Goal: Complete application form

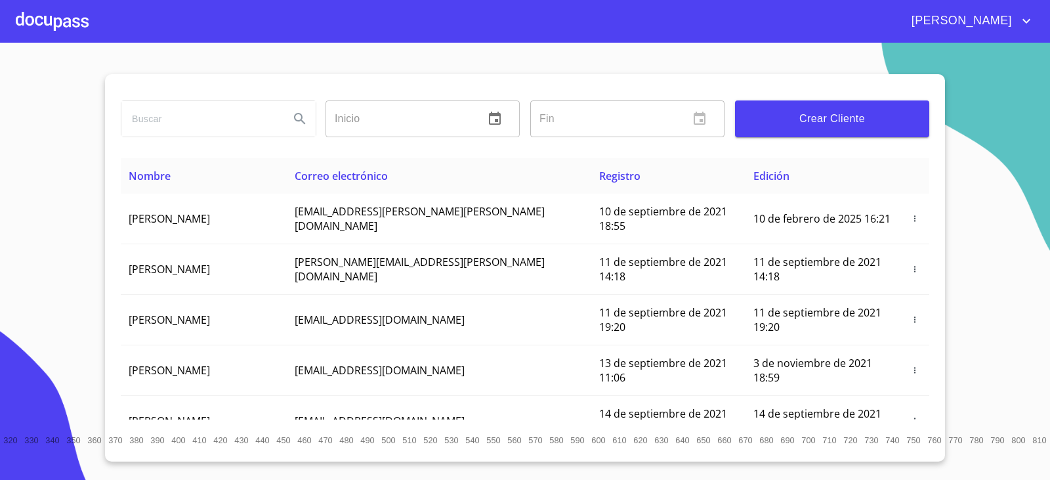
click at [842, 117] on span "Crear Cliente" at bounding box center [831, 119] width 173 height 18
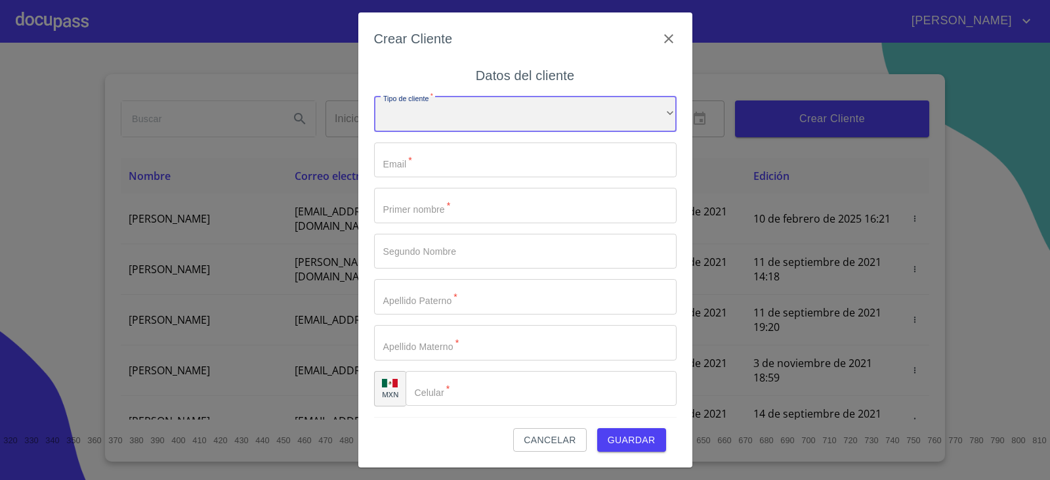
click at [440, 103] on div "​" at bounding box center [525, 113] width 302 height 35
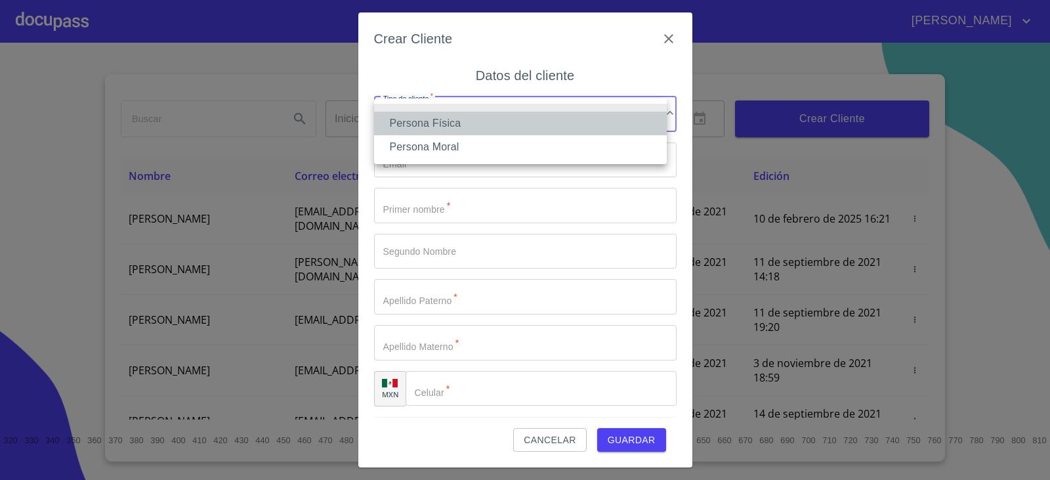
click at [463, 121] on li "Persona Física" at bounding box center [520, 124] width 293 height 24
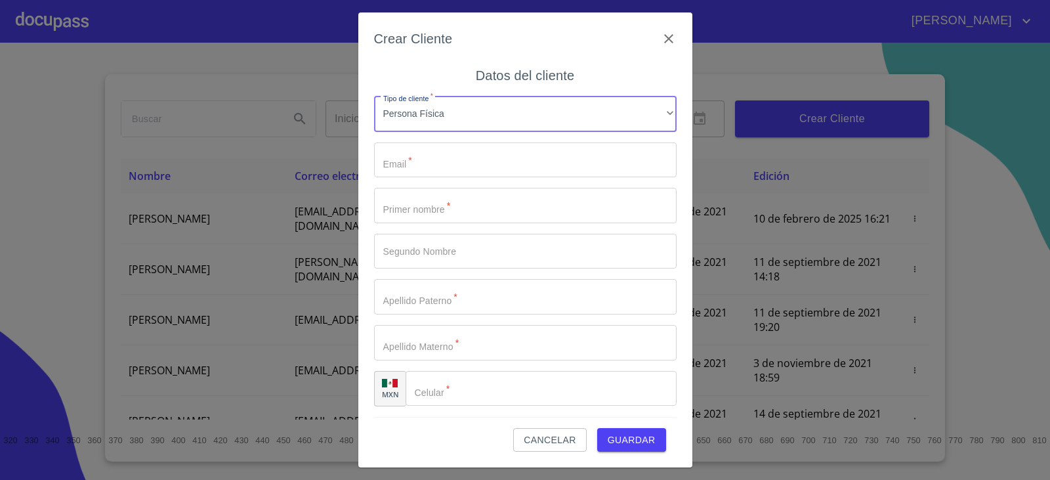
click at [410, 161] on input "Tipo de cliente   *" at bounding box center [525, 159] width 302 height 35
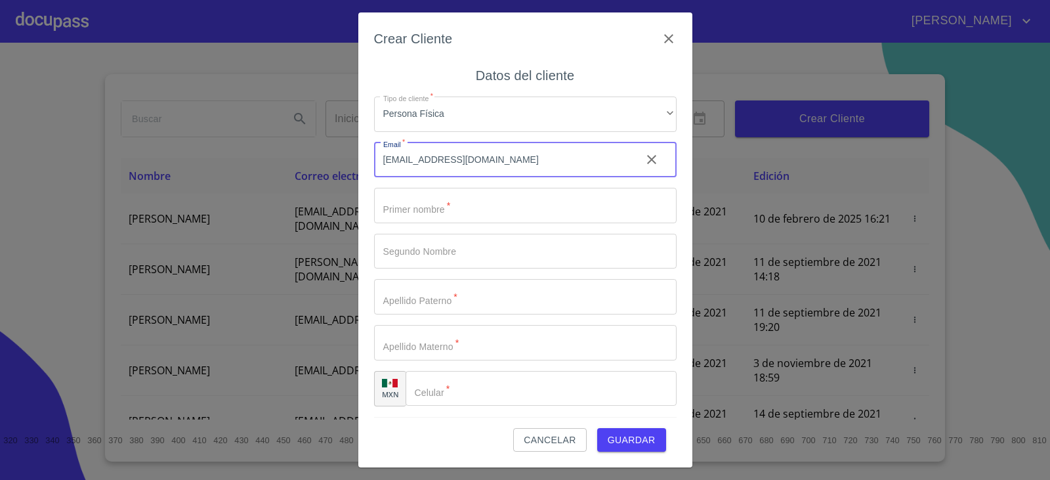
type input "[EMAIL_ADDRESS][DOMAIN_NAME]"
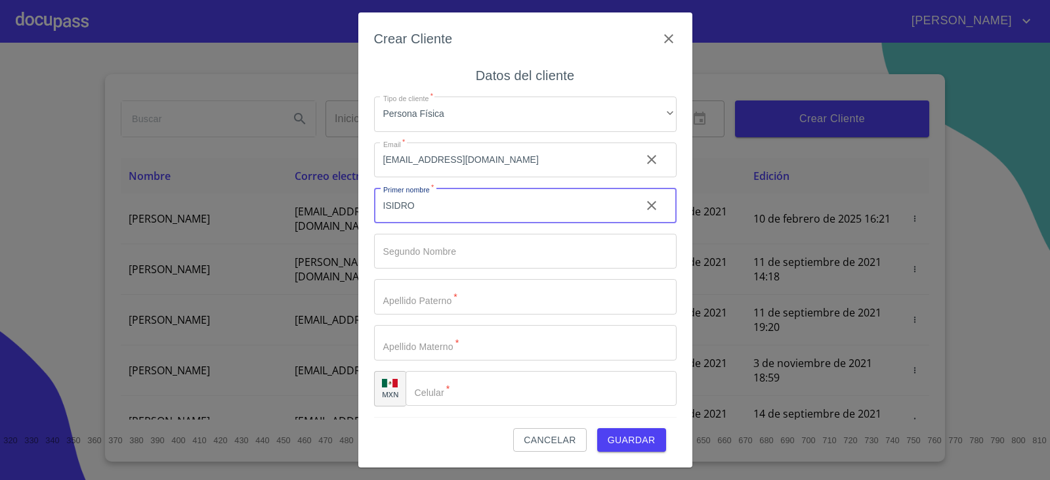
type input "ISIDRO"
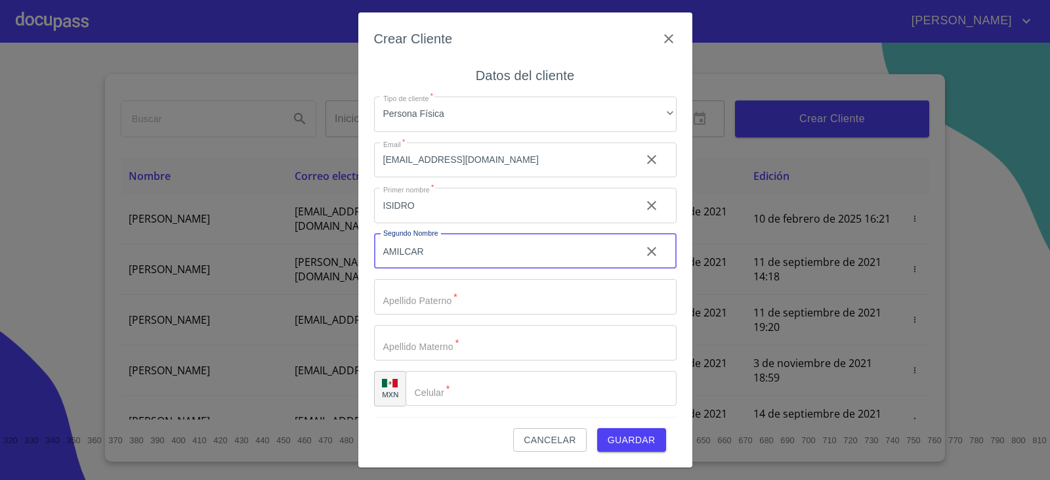
type input "AMILCAR"
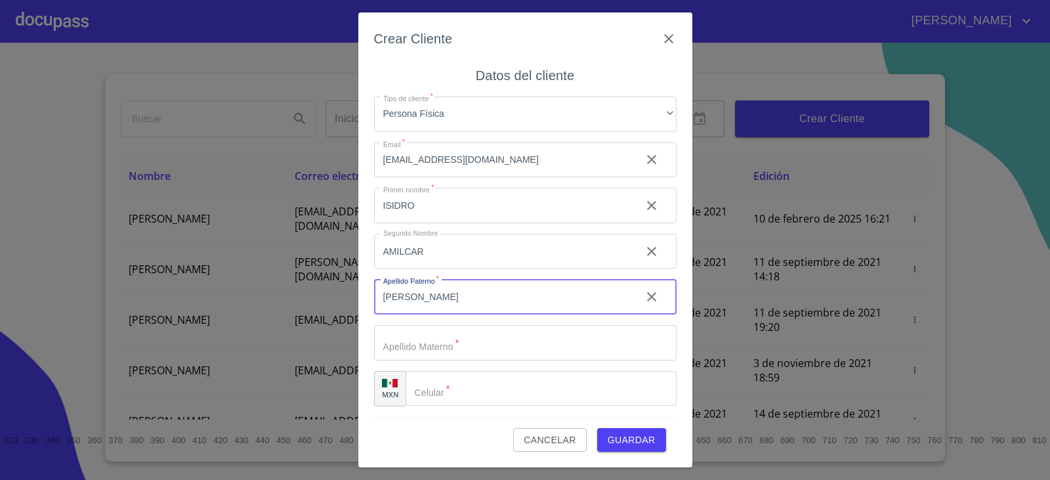
type input "[PERSON_NAME]"
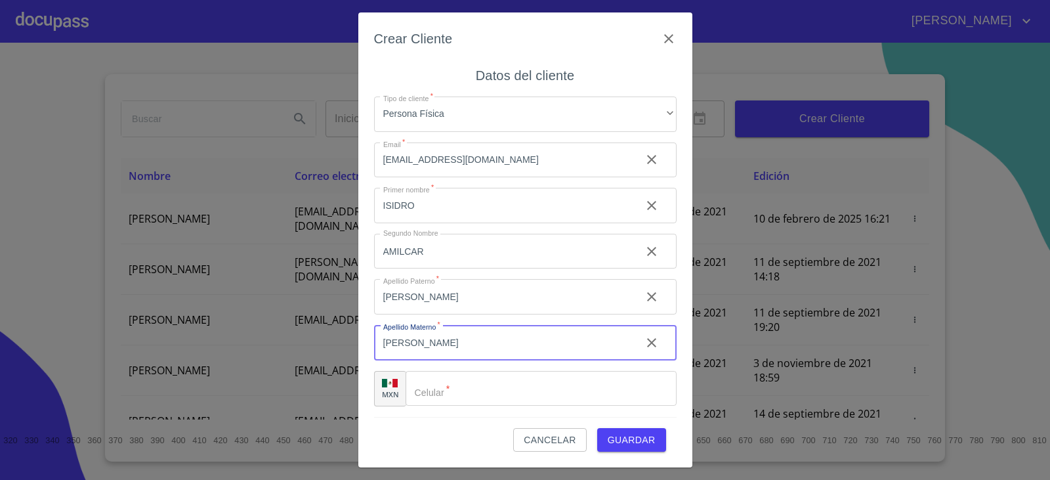
type input "[PERSON_NAME]"
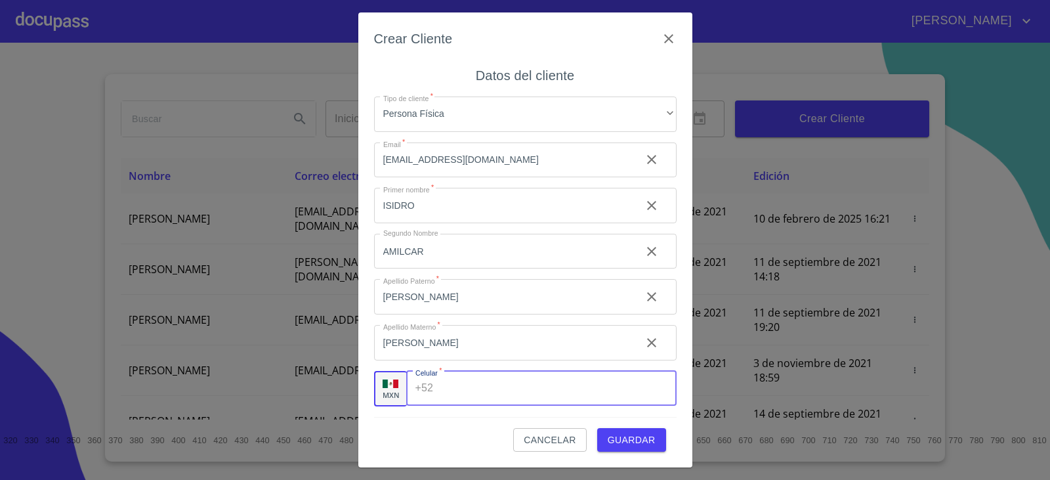
click at [463, 381] on input "Tipo de cliente   *" at bounding box center [557, 388] width 238 height 35
type input "[PHONE_NUMBER]"
click at [638, 432] on span "Guardar" at bounding box center [632, 440] width 48 height 16
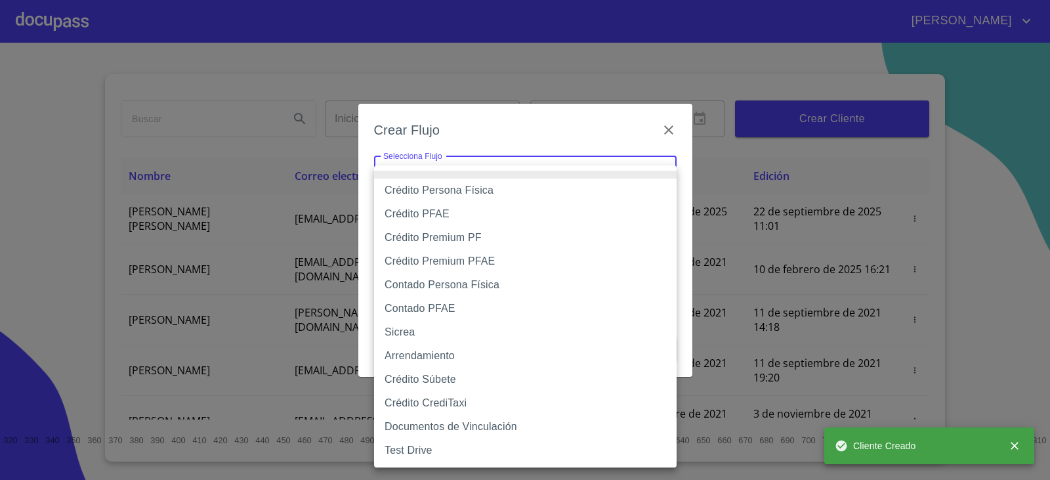
click at [498, 174] on body "Miguel Inicio ​ Fin ​ Crear Cliente Nombre Correo electrónico Registro Edición …" at bounding box center [525, 240] width 1050 height 480
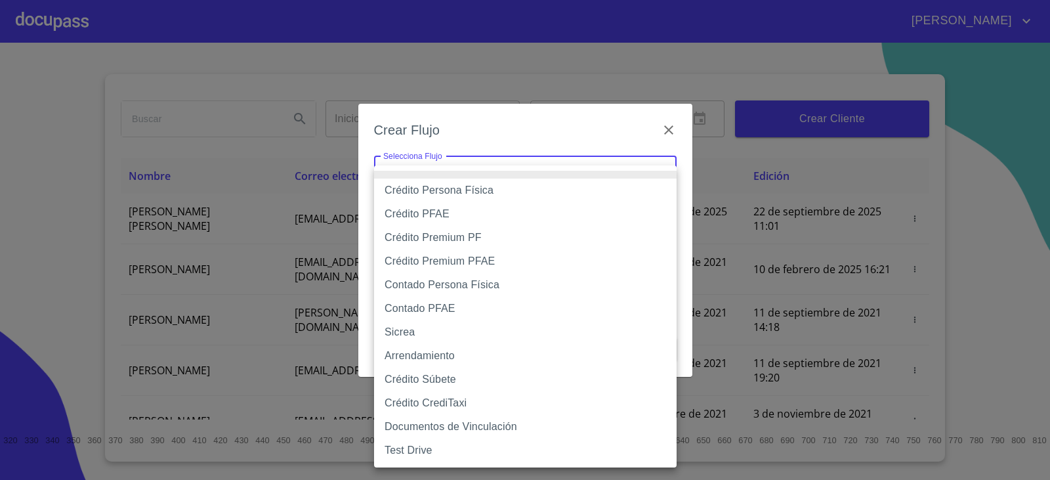
click at [470, 190] on li "Crédito Persona Física" at bounding box center [525, 190] width 302 height 24
type input "6009fb3c7d1714eb8809aa97"
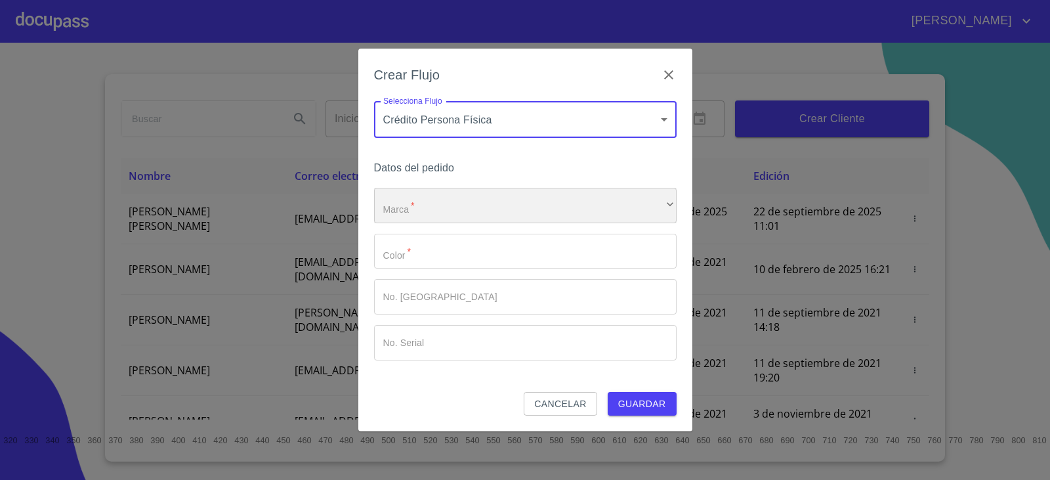
click at [436, 214] on div "​" at bounding box center [525, 205] width 302 height 35
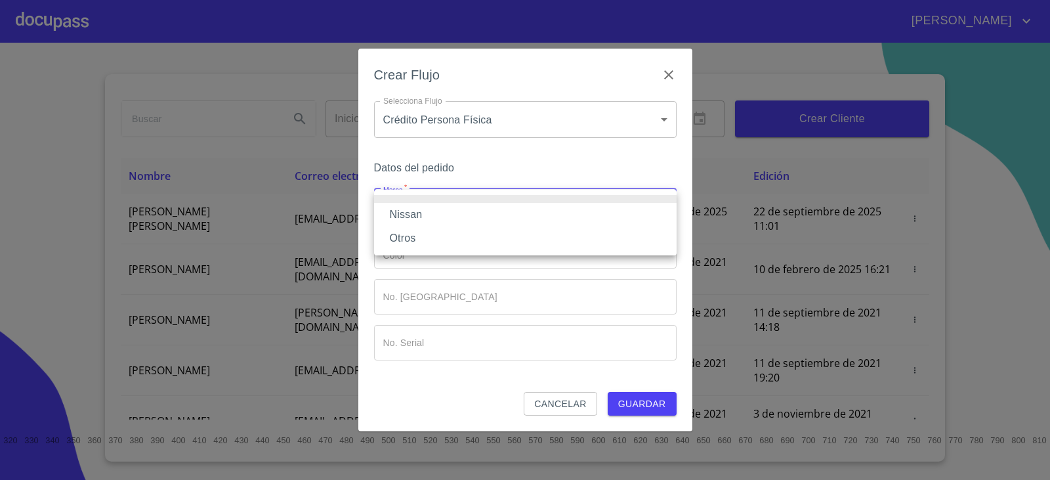
click at [436, 218] on li "Nissan" at bounding box center [525, 215] width 302 height 24
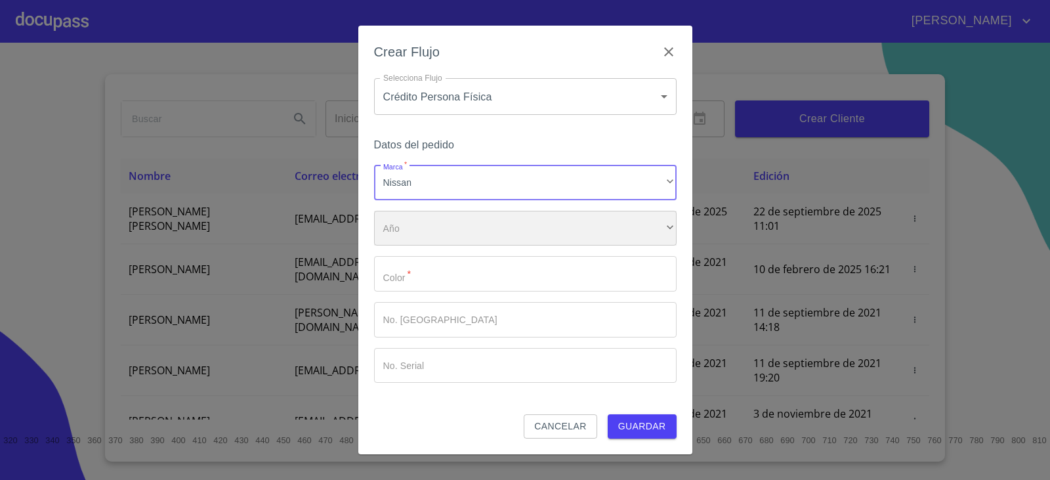
click at [435, 236] on div "​" at bounding box center [525, 228] width 302 height 35
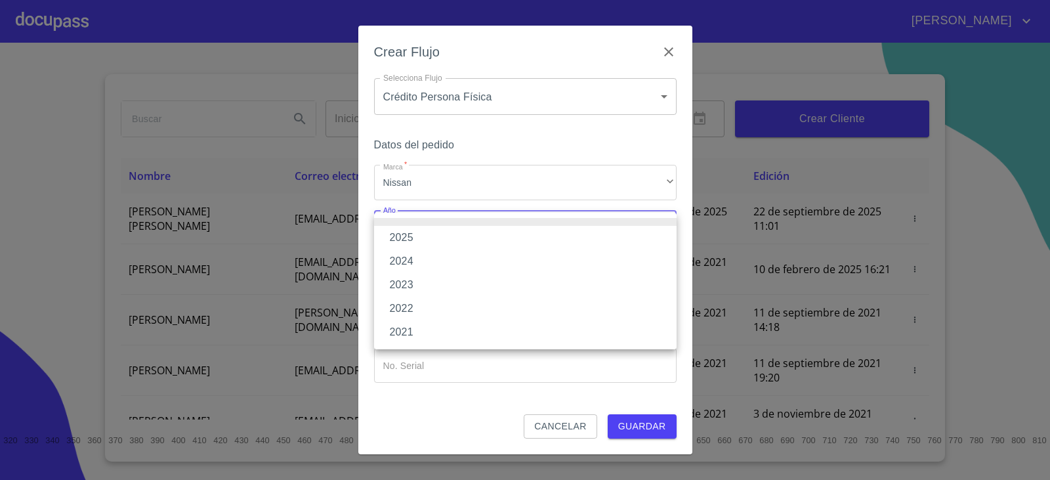
click at [434, 237] on li "2025" at bounding box center [525, 238] width 302 height 24
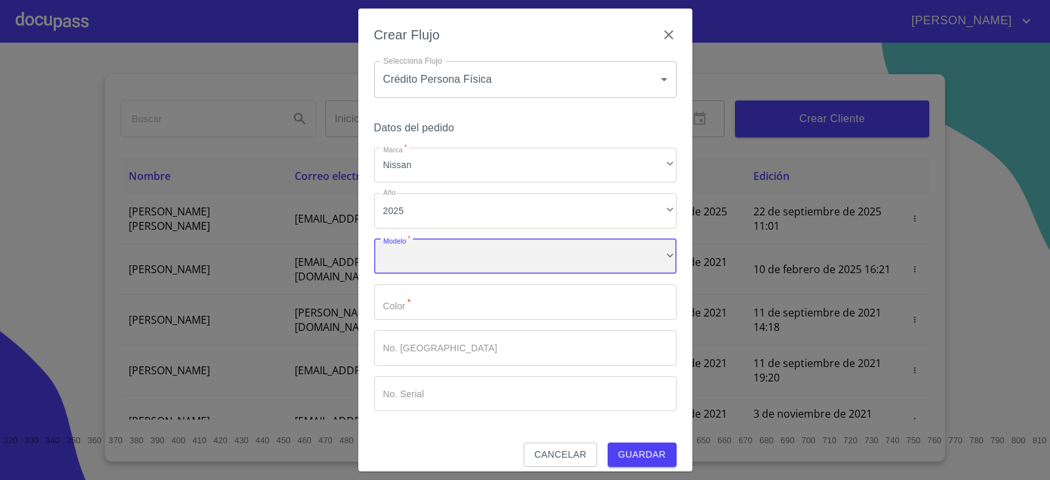
click at [434, 262] on div "​" at bounding box center [525, 256] width 302 height 35
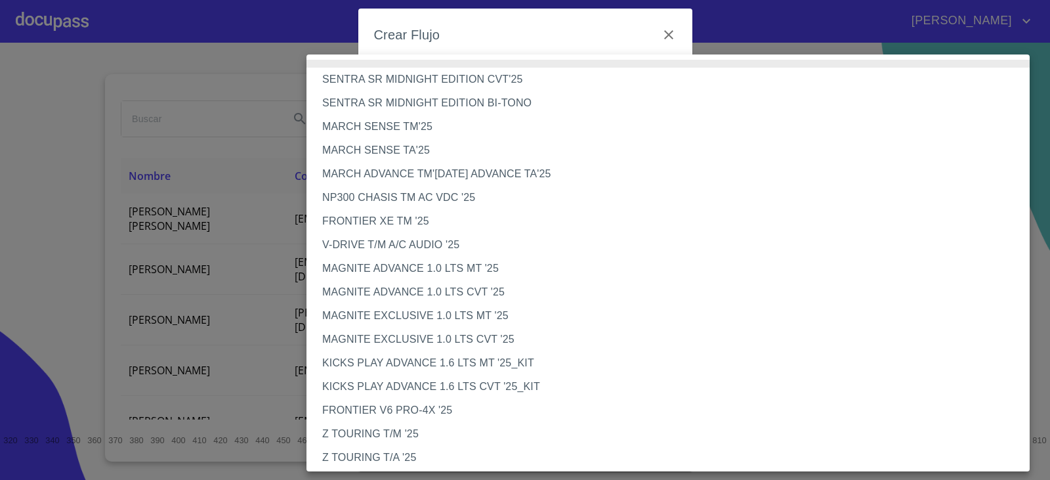
click at [403, 314] on li "MAGNITE EXCLUSIVE 1.0 LTS MT '25" at bounding box center [672, 316] width 733 height 24
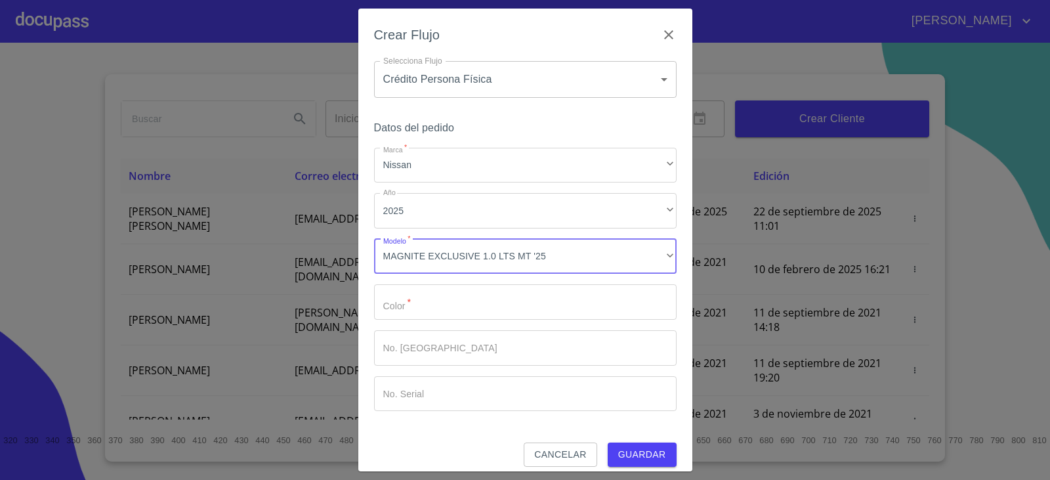
click at [438, 307] on input "Marca   *" at bounding box center [525, 301] width 302 height 35
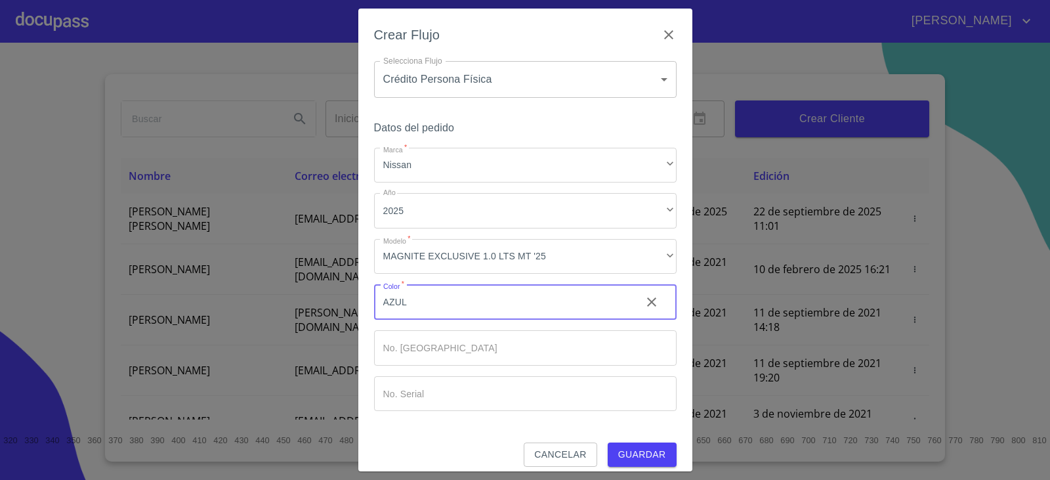
type input "AZUL"
click at [428, 337] on input "Marca   *" at bounding box center [525, 347] width 302 height 35
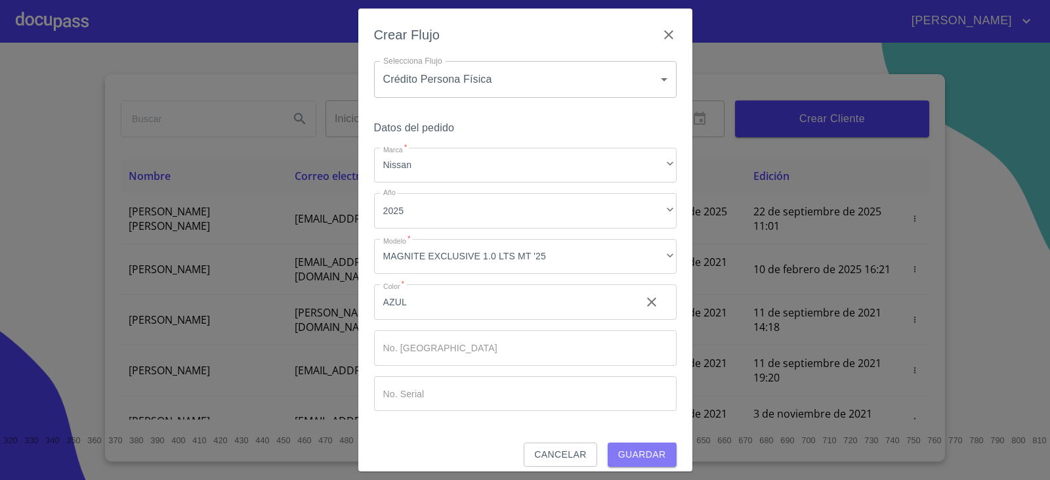
click at [644, 452] on span "Guardar" at bounding box center [642, 454] width 48 height 16
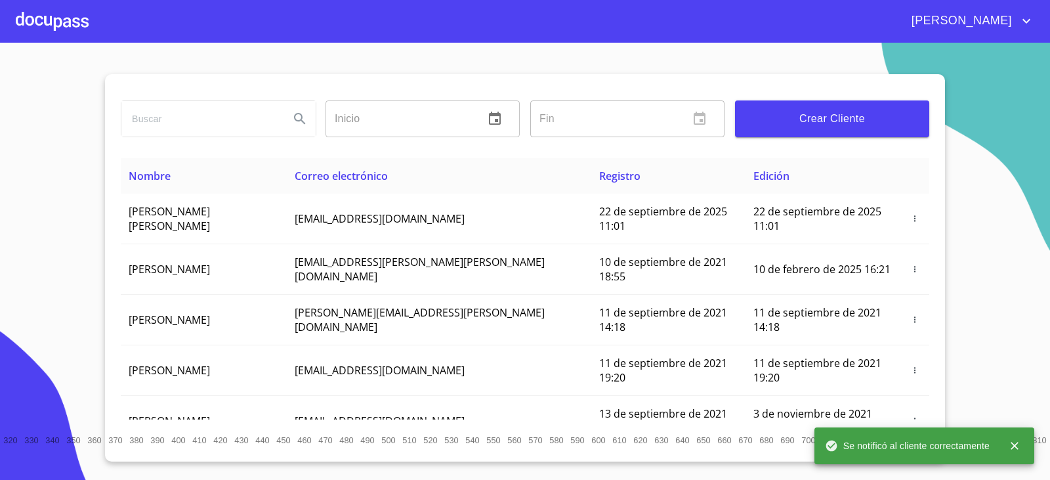
click at [40, 15] on div at bounding box center [52, 21] width 73 height 42
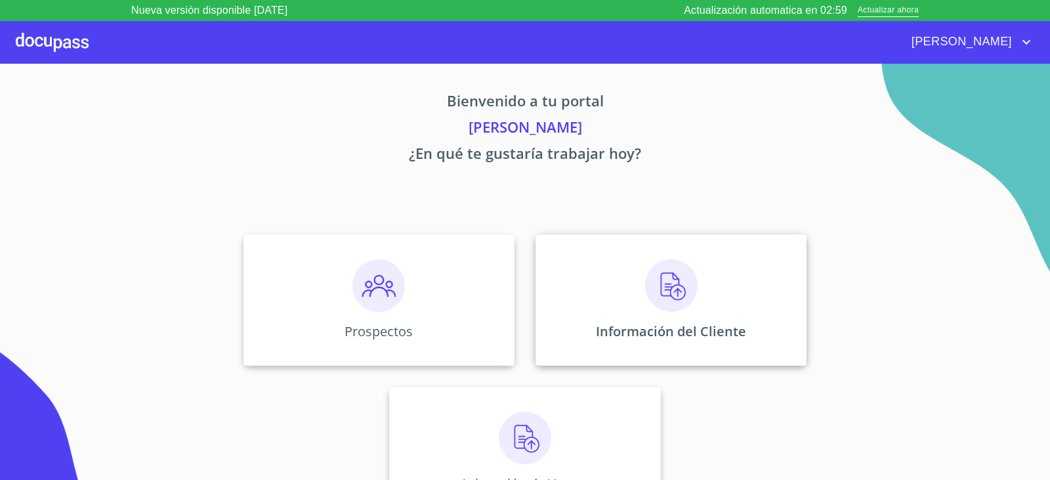
click at [628, 292] on div "Información del Cliente" at bounding box center [670, 299] width 271 height 131
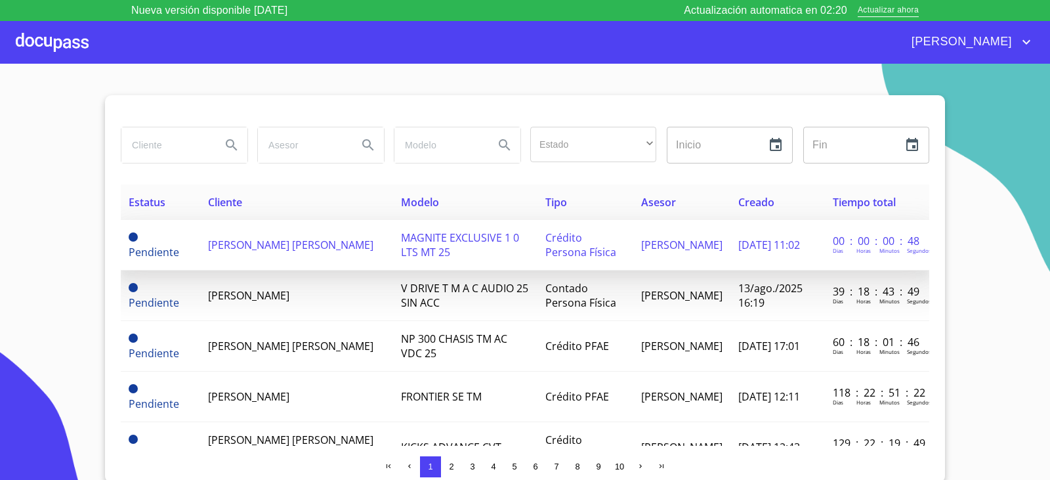
click at [281, 251] on td "[PERSON_NAME]" at bounding box center [296, 245] width 193 height 51
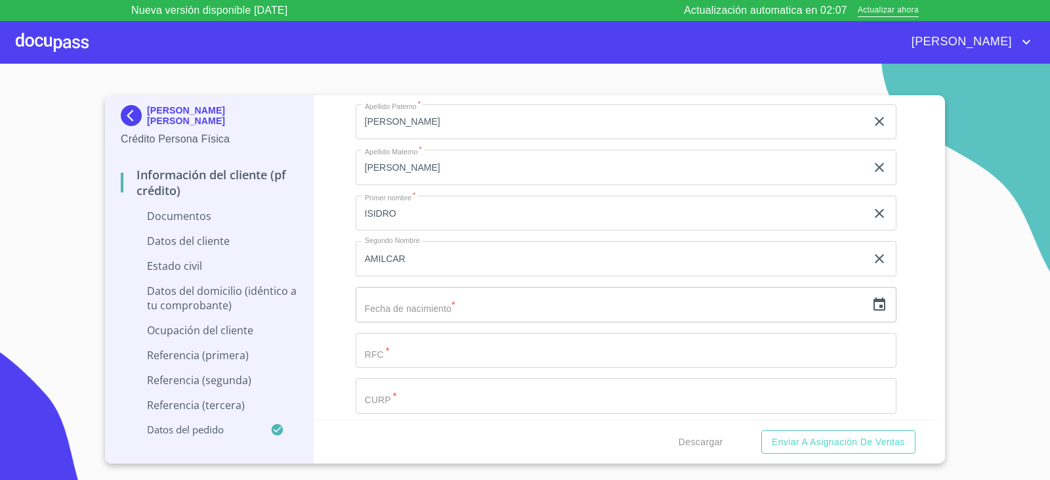
scroll to position [1640, 0]
click at [872, 297] on icon "button" at bounding box center [879, 299] width 16 height 16
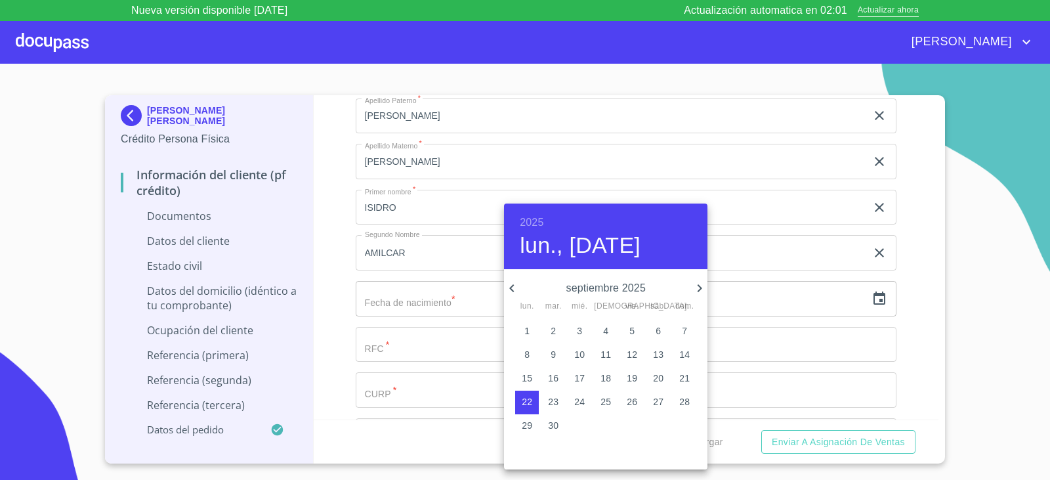
click at [530, 221] on h6 "2025" at bounding box center [532, 222] width 24 height 18
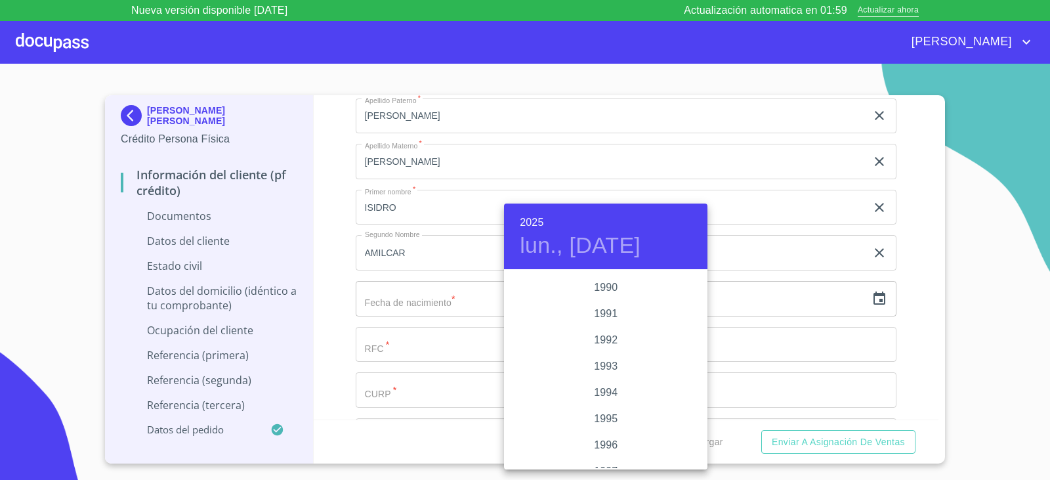
scroll to position [1627, 0]
click at [599, 310] on div "1988" at bounding box center [605, 310] width 203 height 26
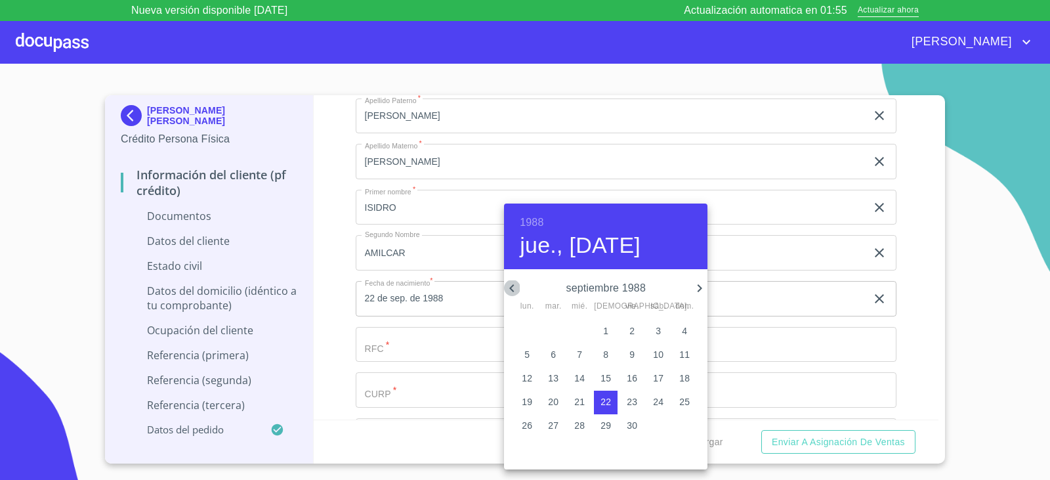
click at [513, 288] on icon "button" at bounding box center [512, 288] width 16 height 16
click at [684, 356] on p "10" at bounding box center [684, 354] width 10 height 13
type input "[DATE]"
click at [387, 349] on div at bounding box center [525, 240] width 1050 height 480
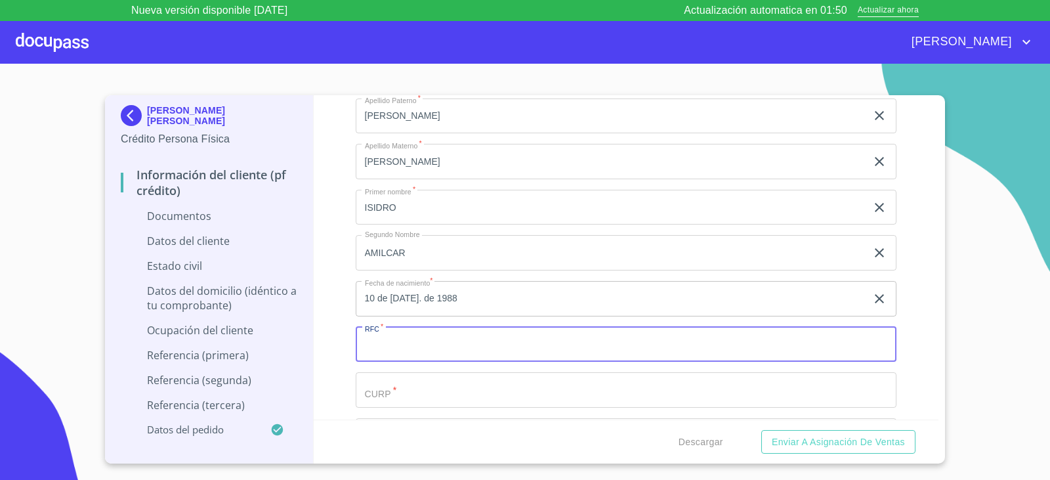
click at [387, 349] on input "Documento de identificación.   *" at bounding box center [626, 344] width 541 height 35
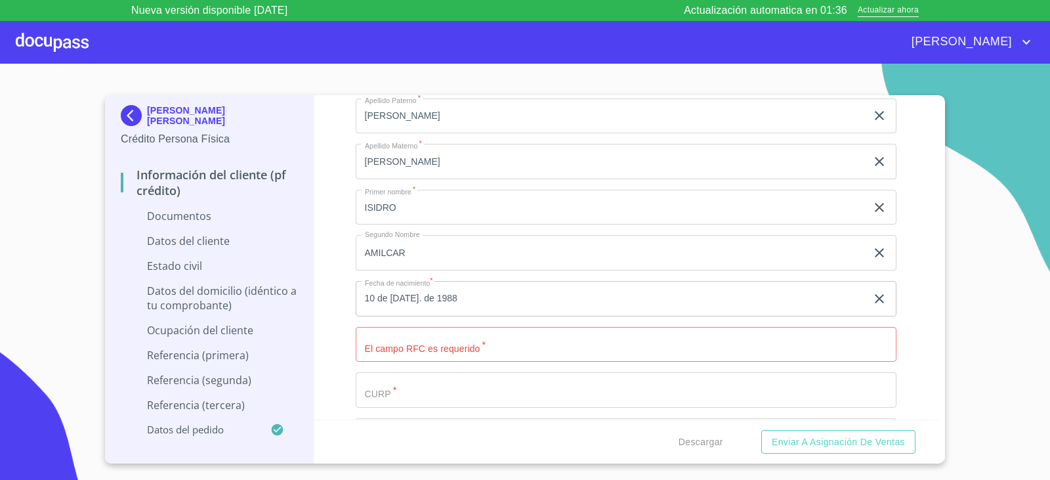
click at [489, 373] on input "Documento de identificación.   *" at bounding box center [626, 389] width 541 height 35
click at [477, 348] on input "Documento de identificación.   *" at bounding box center [626, 344] width 541 height 35
paste input "GOSI880710LU5"
type input "GOSI880710LU5"
click at [447, 392] on input "Documento de identificación.   *" at bounding box center [626, 389] width 541 height 35
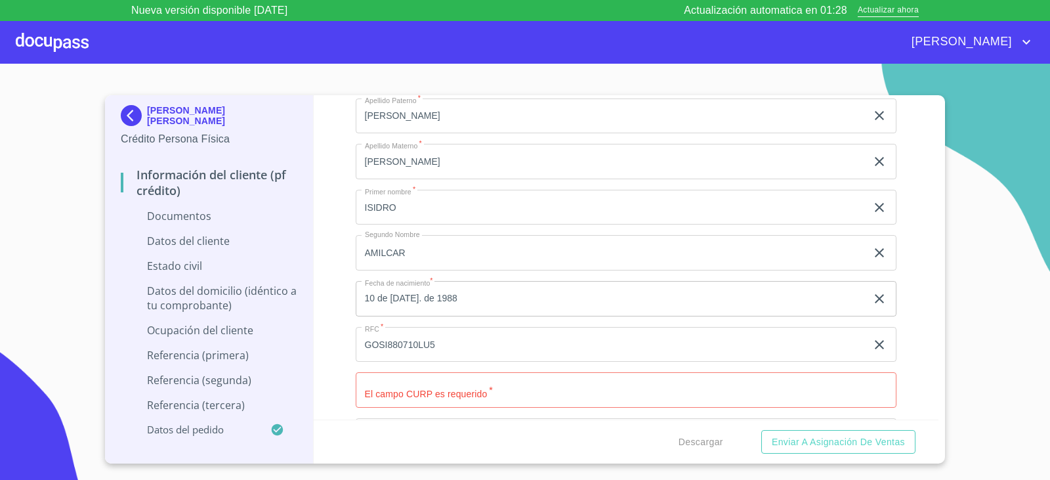
click at [458, 396] on input "Documento de identificación.   *" at bounding box center [626, 389] width 541 height 35
paste input "GOSI880710HCLNNS00"
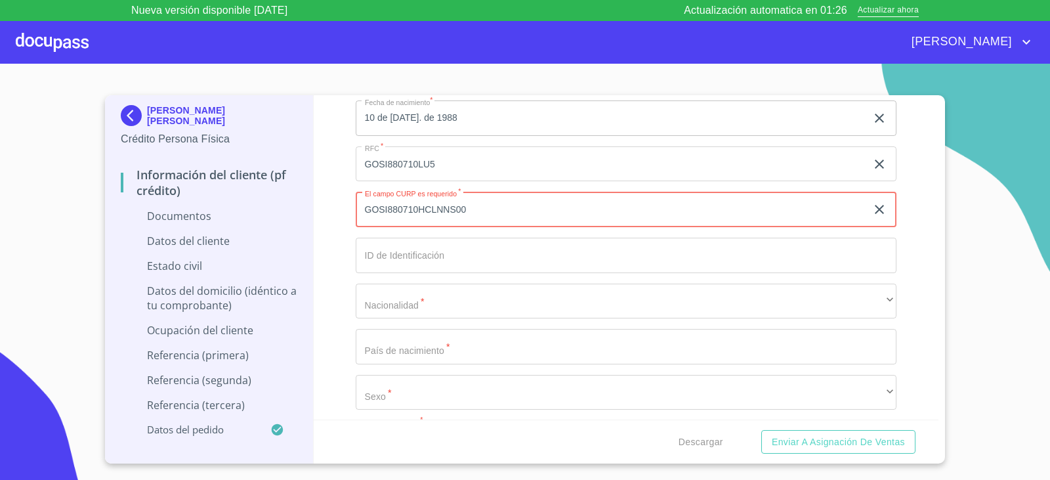
scroll to position [1837, 0]
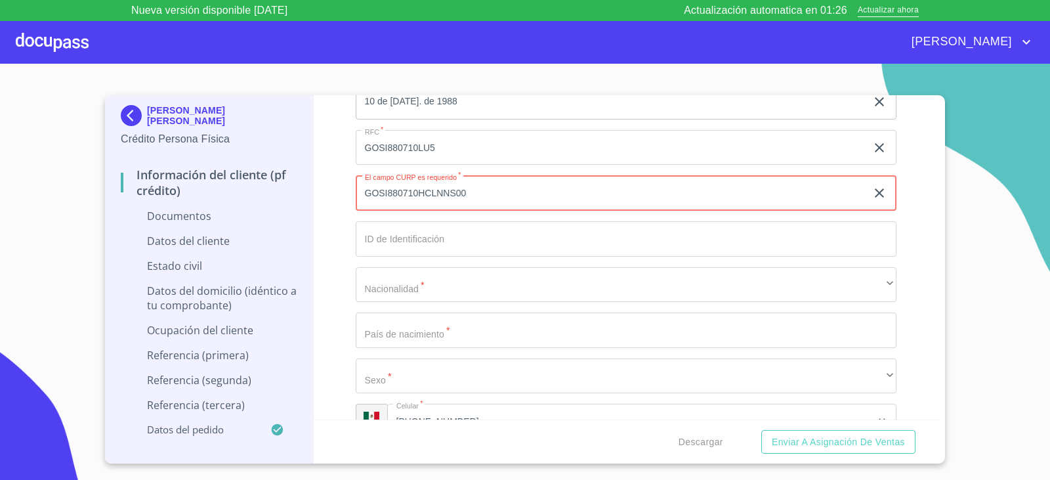
type input "GOSI880710HCLNNS00"
click at [419, 245] on input "Documento de identificación.   *" at bounding box center [626, 238] width 541 height 35
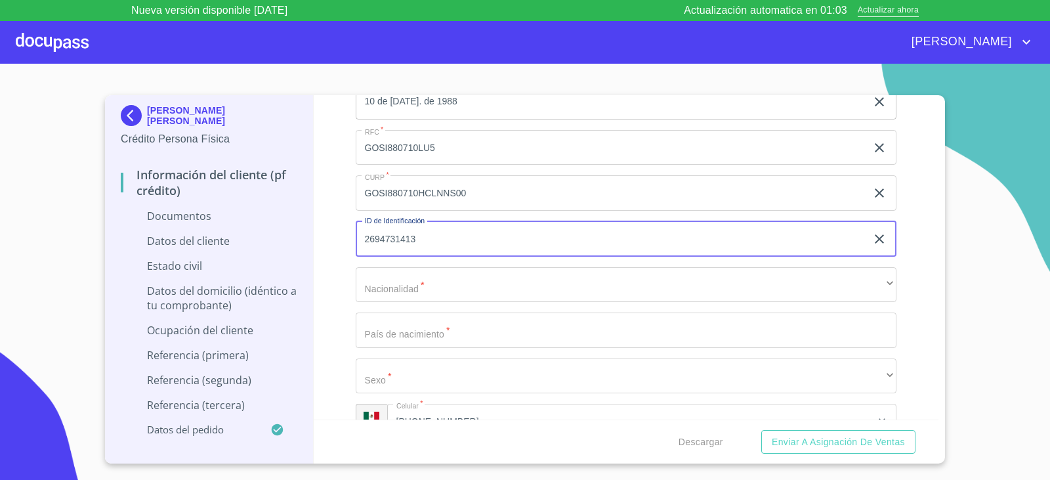
type input "2694731413"
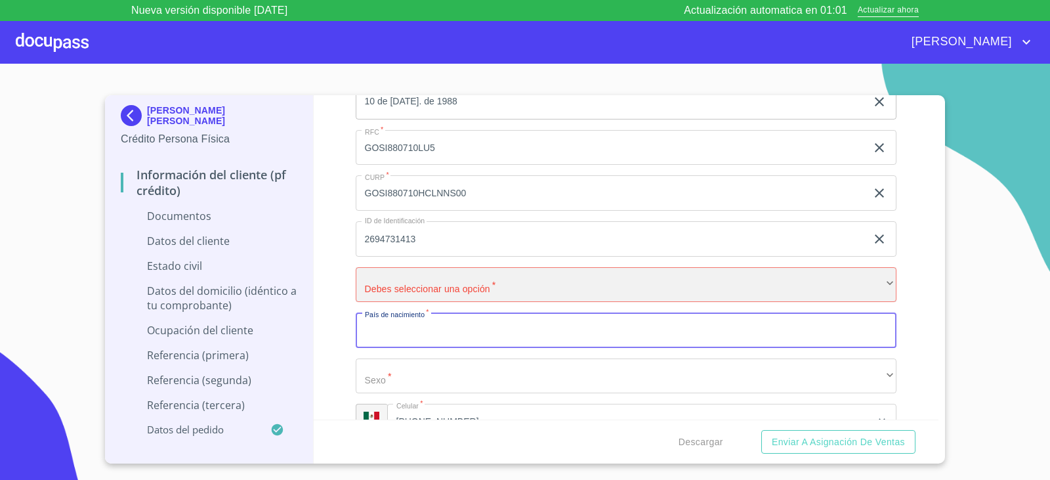
click at [483, 282] on div "​" at bounding box center [626, 284] width 541 height 35
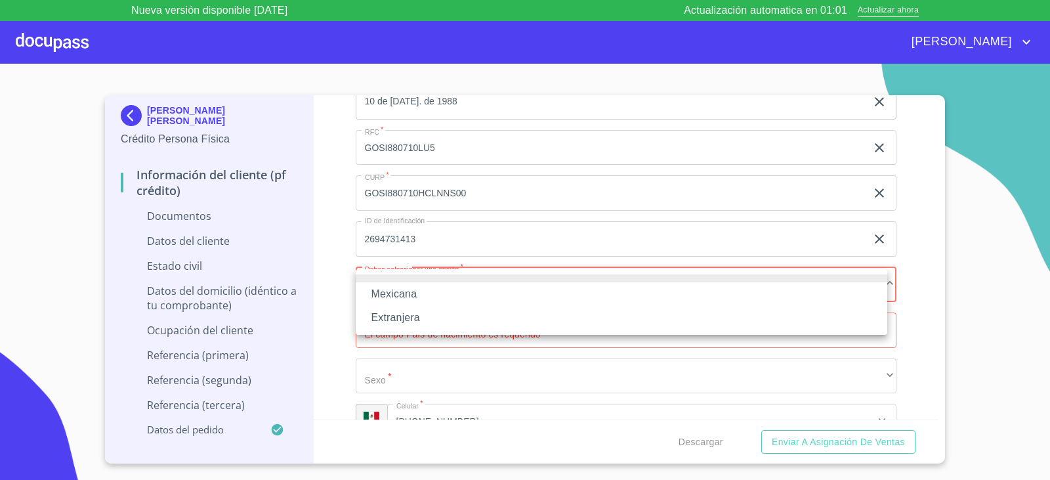
click at [443, 289] on li "Mexicana" at bounding box center [621, 294] width 531 height 24
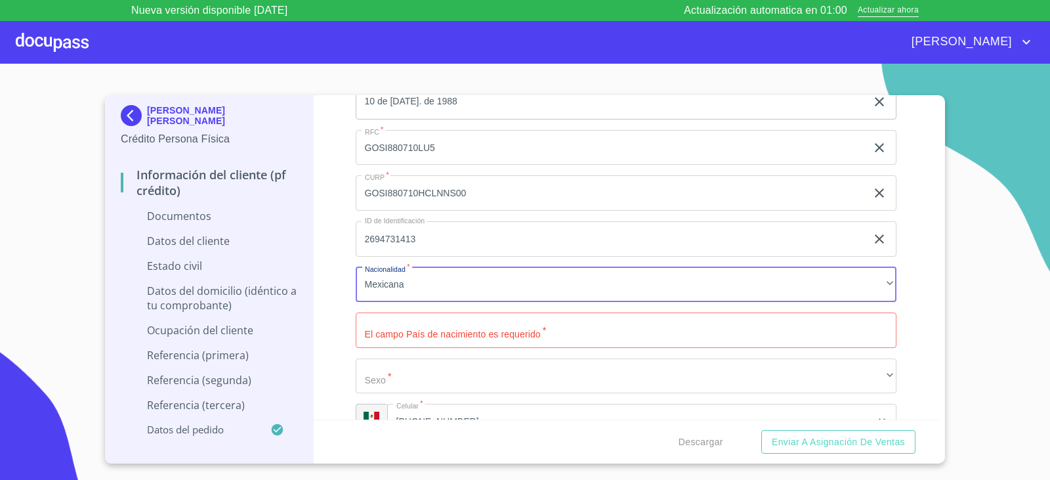
click at [437, 322] on input "Documento de identificación.   *" at bounding box center [626, 329] width 541 height 35
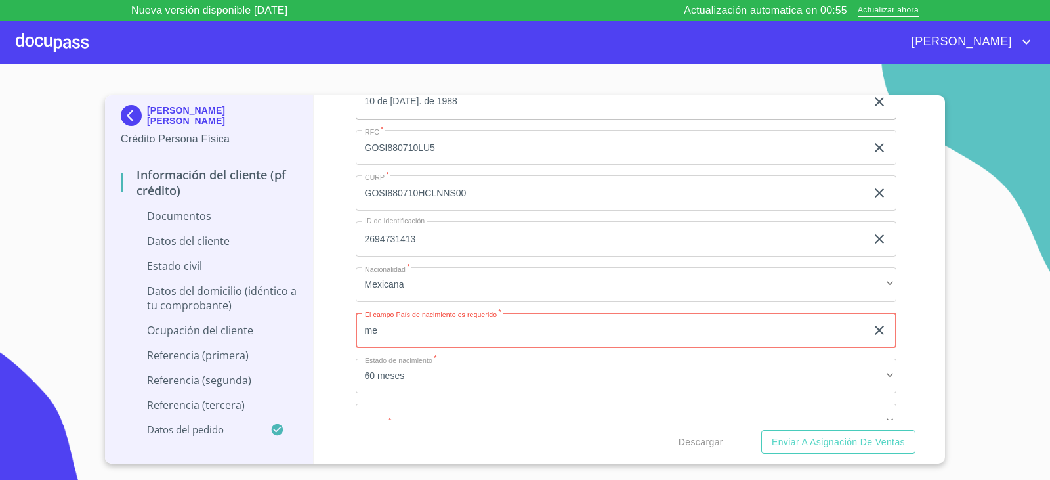
type input "m"
type input "[GEOGRAPHIC_DATA]"
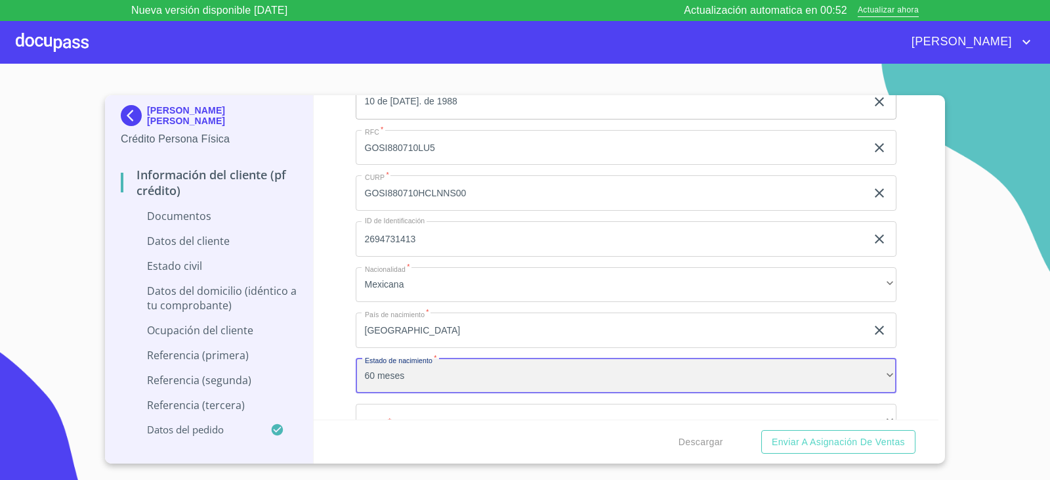
click at [421, 382] on div "60 meses" at bounding box center [626, 375] width 541 height 35
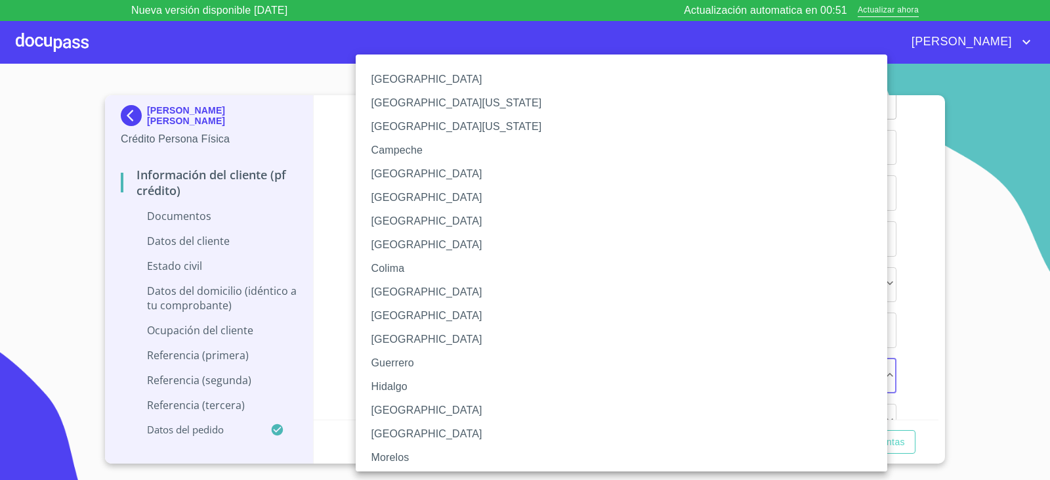
click at [436, 251] on li "[GEOGRAPHIC_DATA]" at bounding box center [626, 245] width 541 height 24
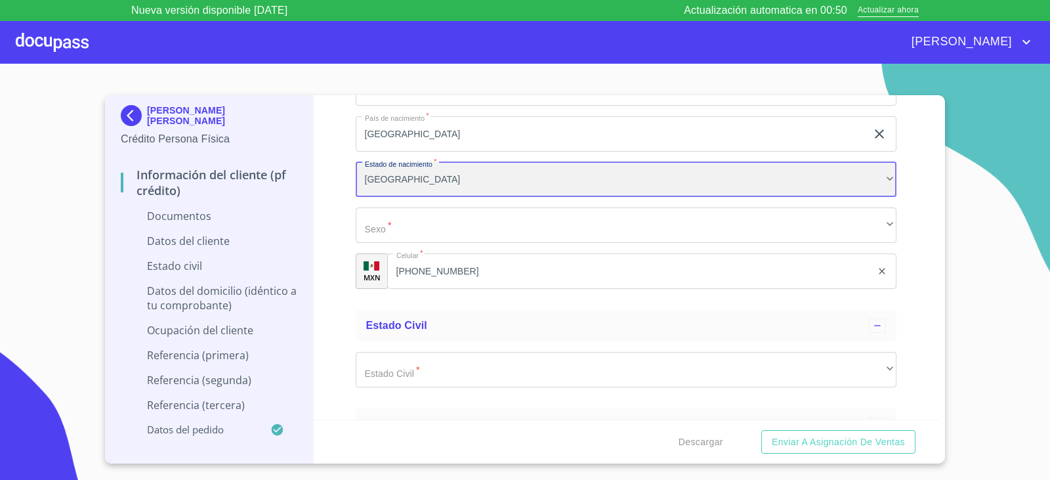
scroll to position [2034, 0]
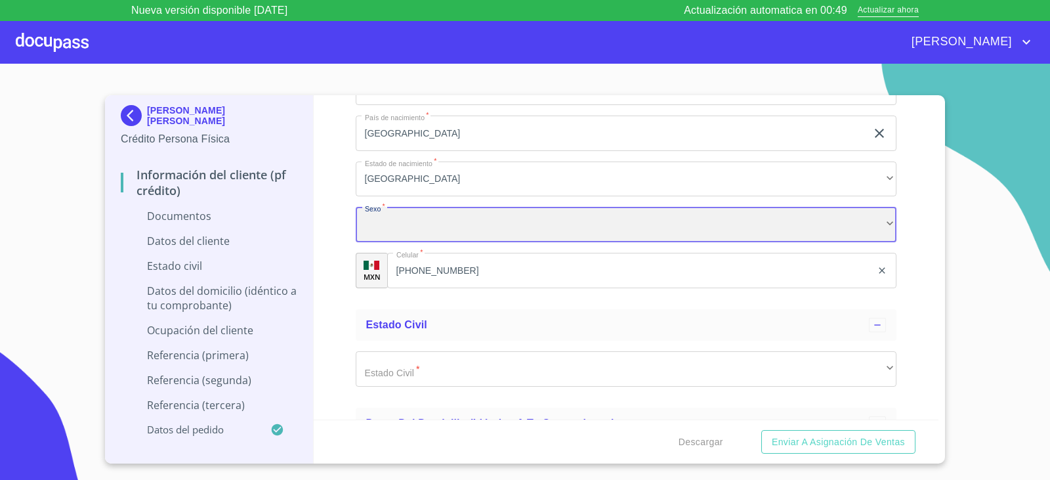
click at [427, 228] on div "​" at bounding box center [626, 224] width 541 height 35
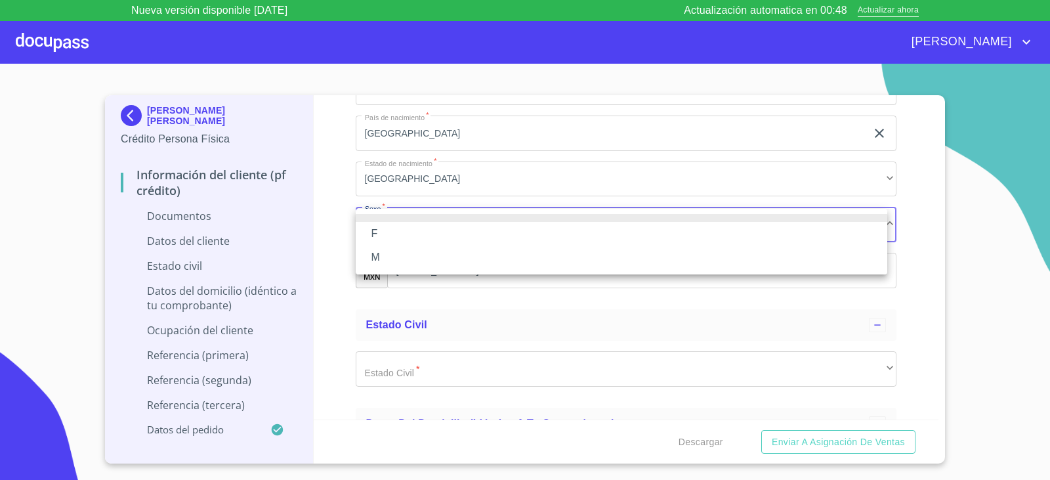
click at [410, 260] on li "M" at bounding box center [621, 257] width 531 height 24
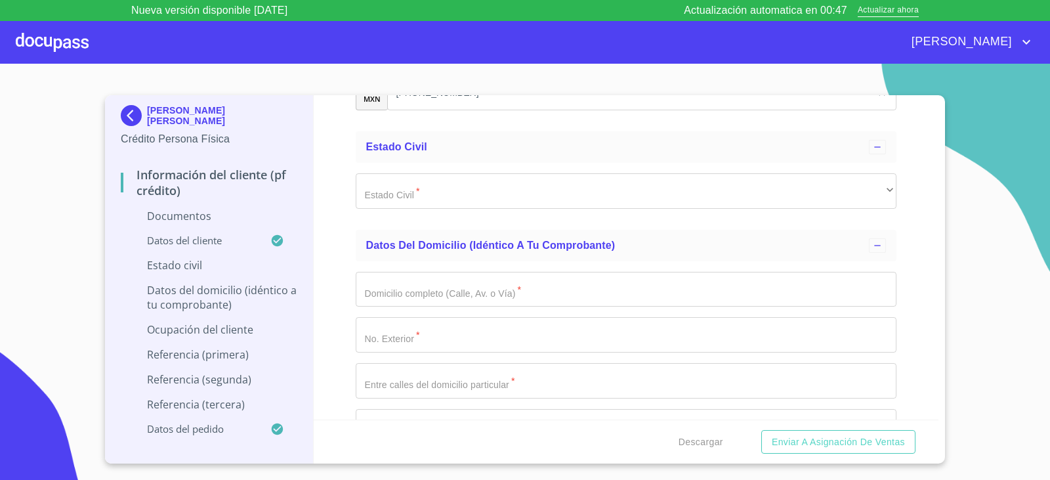
scroll to position [2231, 0]
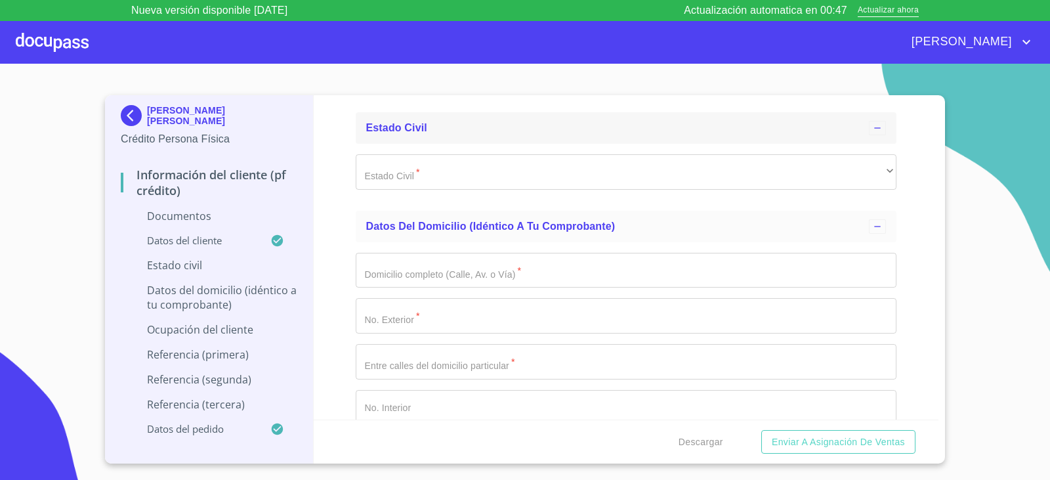
click at [360, 143] on div "Estado Civil" at bounding box center [626, 127] width 541 height 31
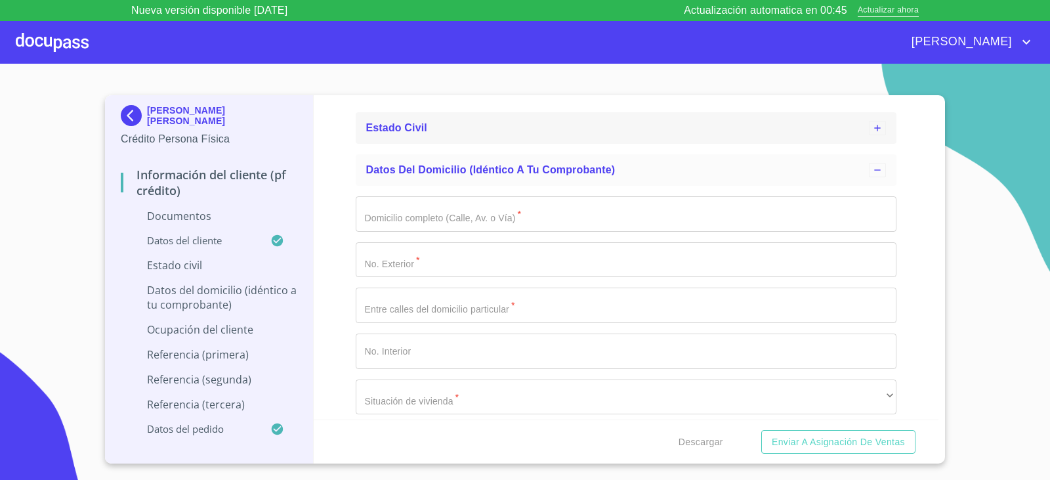
click at [872, 132] on icon at bounding box center [877, 128] width 10 height 10
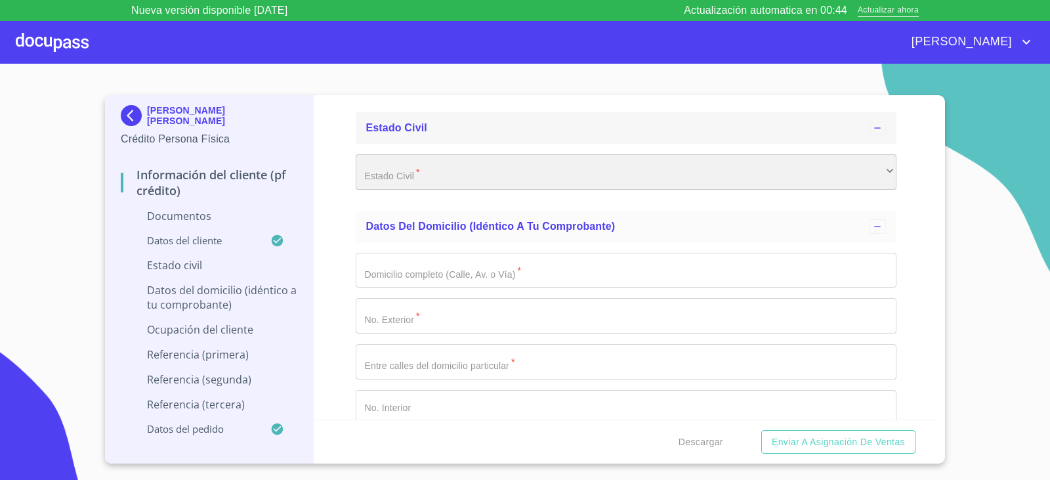
click at [375, 174] on div "​" at bounding box center [626, 171] width 541 height 35
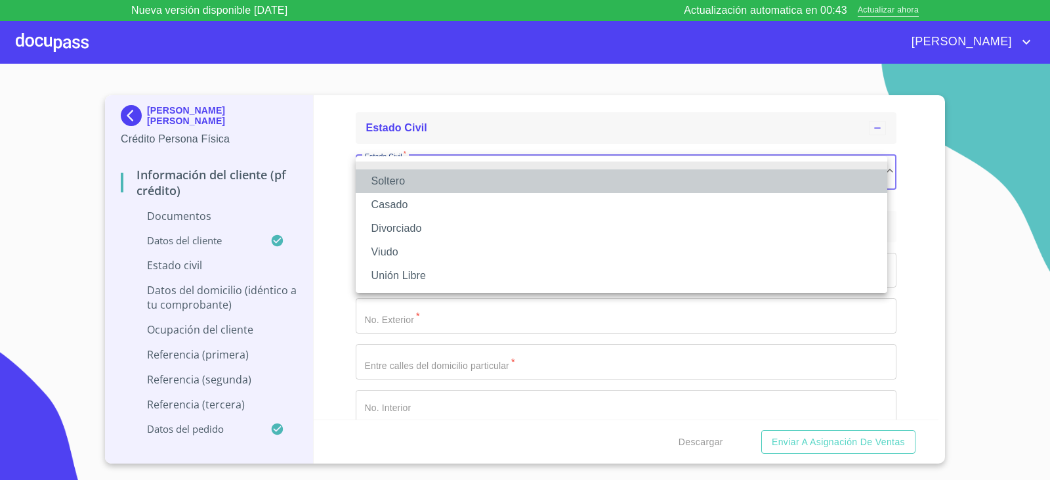
click at [388, 183] on li "Soltero" at bounding box center [621, 181] width 531 height 24
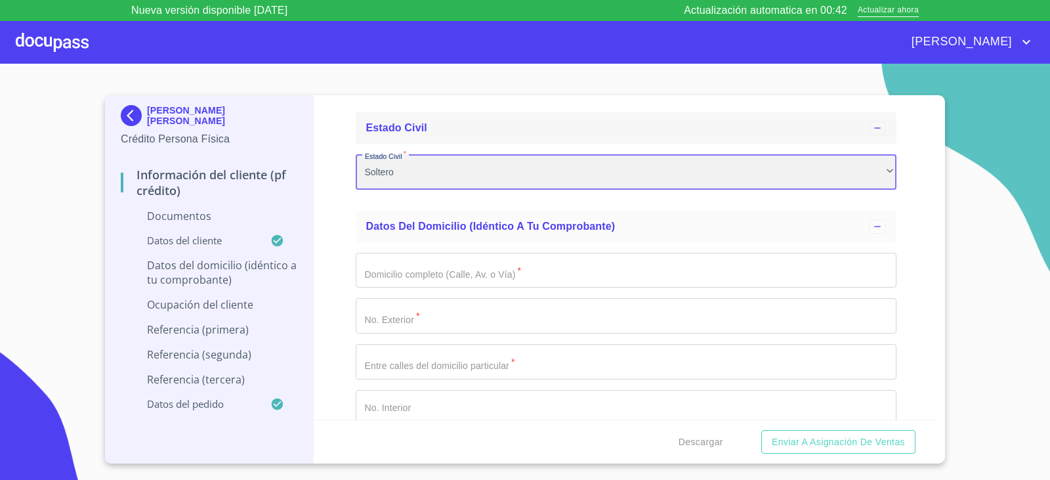
scroll to position [2362, 0]
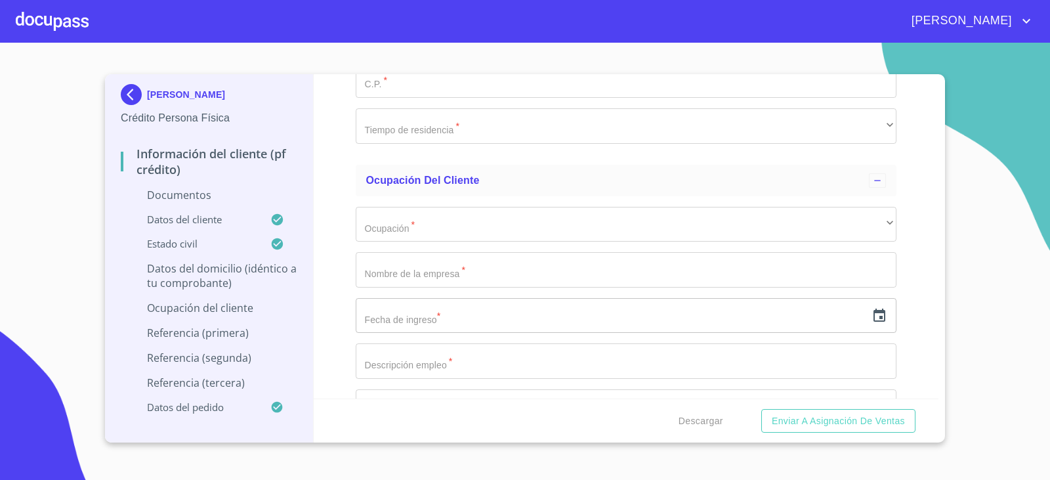
scroll to position [2821, 0]
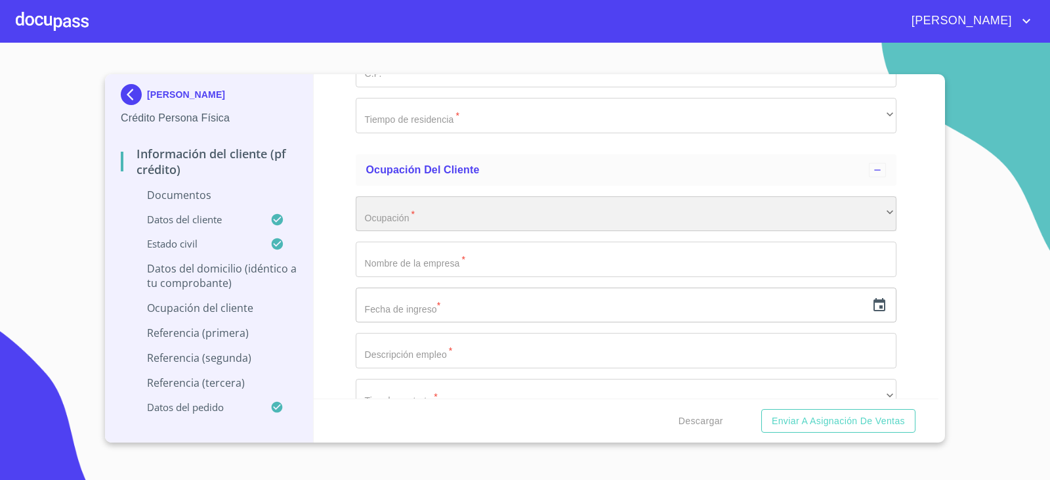
click at [365, 215] on div "​" at bounding box center [626, 213] width 541 height 35
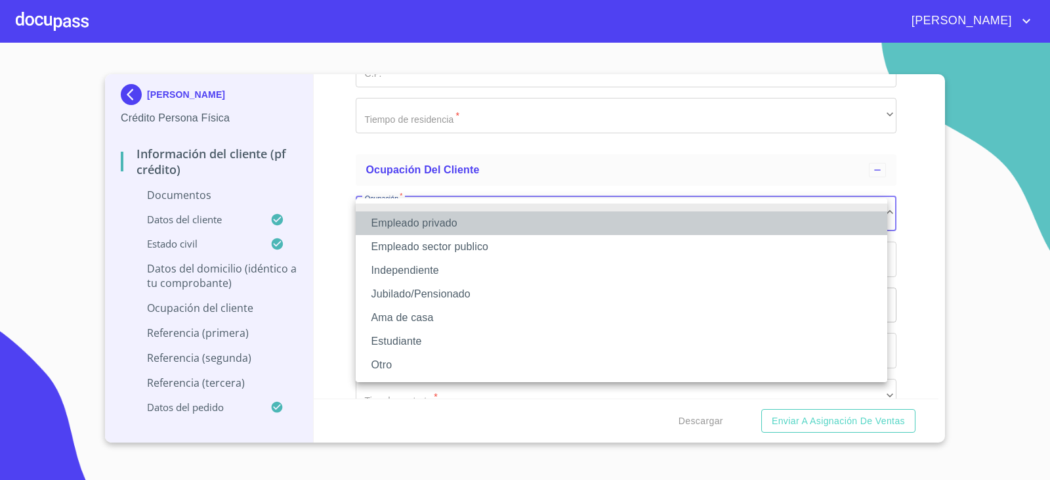
click at [430, 221] on li "Empleado privado" at bounding box center [621, 223] width 531 height 24
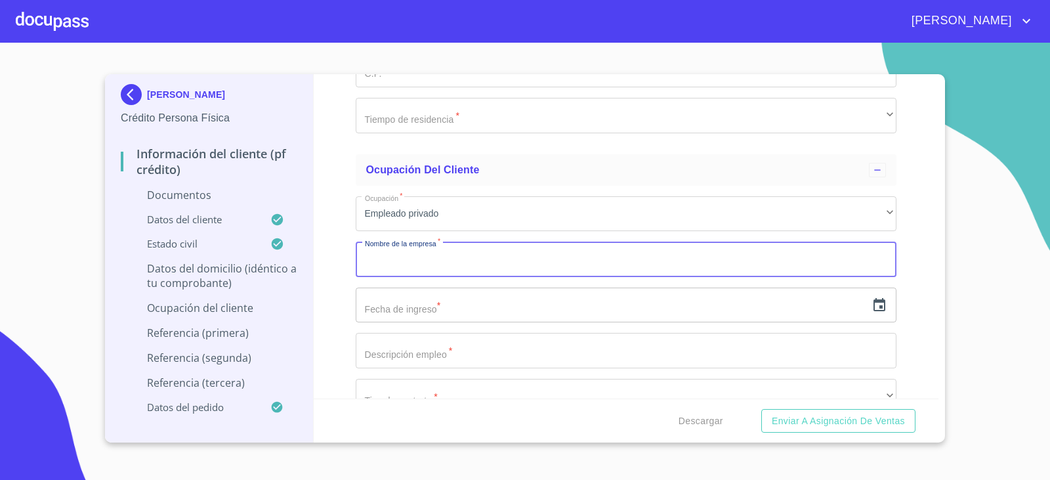
click at [395, 262] on input "Documento de identificación.   *" at bounding box center [626, 258] width 541 height 35
type input "HEWLET PARKCARD"
click at [426, 307] on input "text" at bounding box center [611, 304] width 511 height 35
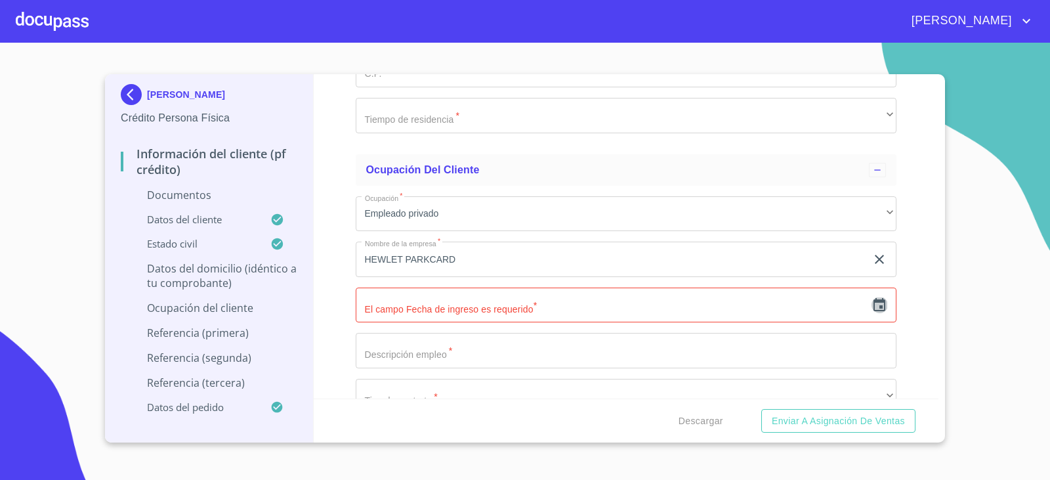
click at [871, 304] on icon "button" at bounding box center [879, 305] width 16 height 16
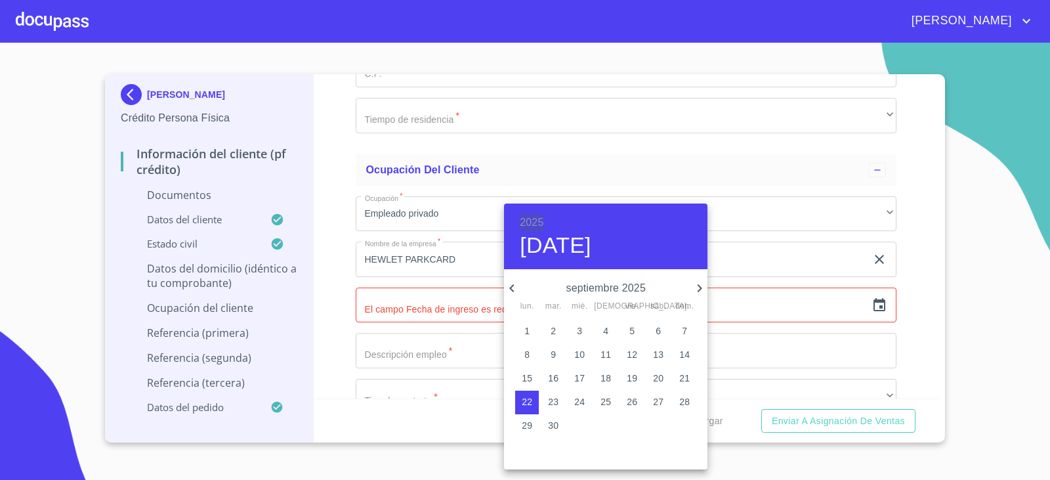
click at [533, 222] on h6 "2025" at bounding box center [532, 222] width 24 height 18
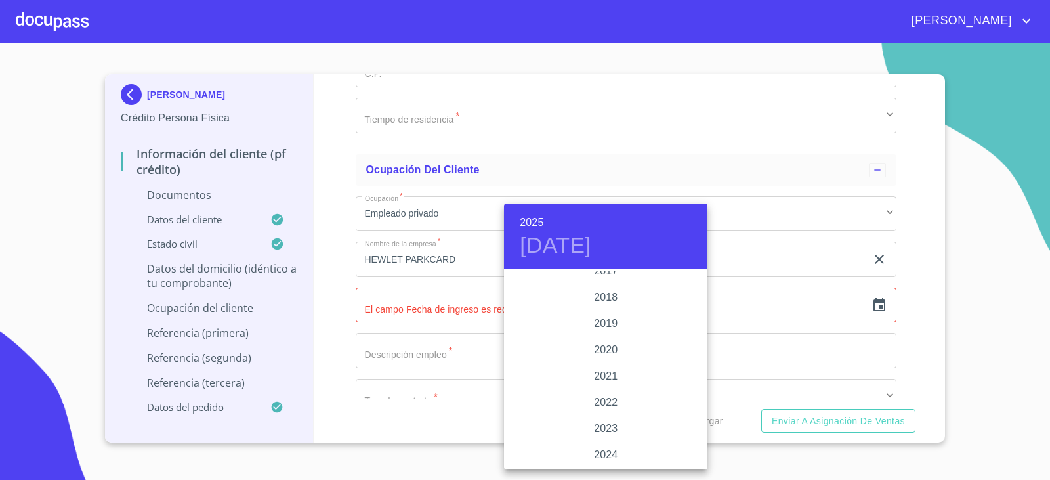
scroll to position [2414, 0]
click at [605, 311] on div "2018" at bounding box center [605, 310] width 203 height 26
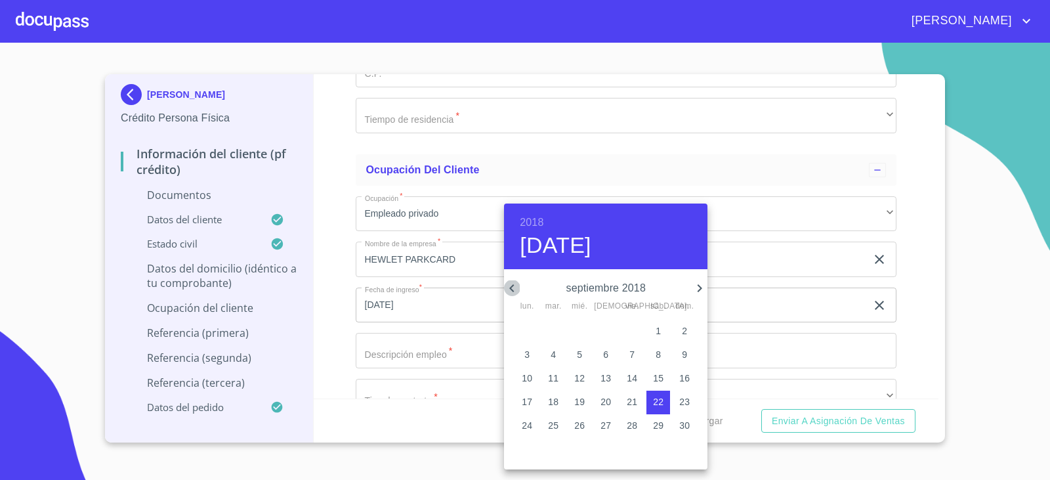
click at [510, 287] on icon "button" at bounding box center [512, 288] width 16 height 16
click at [510, 287] on icon "button" at bounding box center [511, 288] width 5 height 8
click at [575, 356] on span "4" at bounding box center [580, 354] width 24 height 13
type input "[DATE]"
click at [424, 349] on div at bounding box center [525, 240] width 1050 height 480
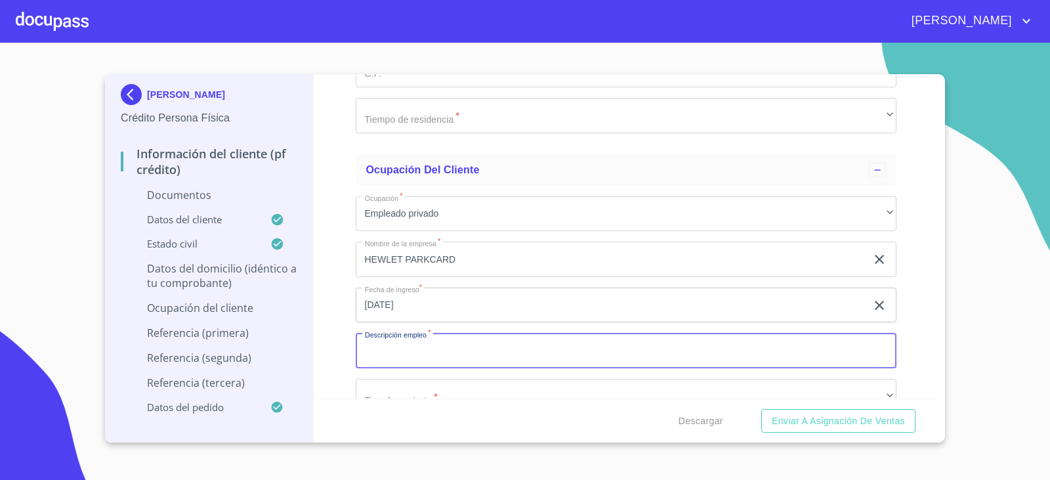
click at [410, 356] on input "Documento de identificación.   *" at bounding box center [626, 350] width 541 height 35
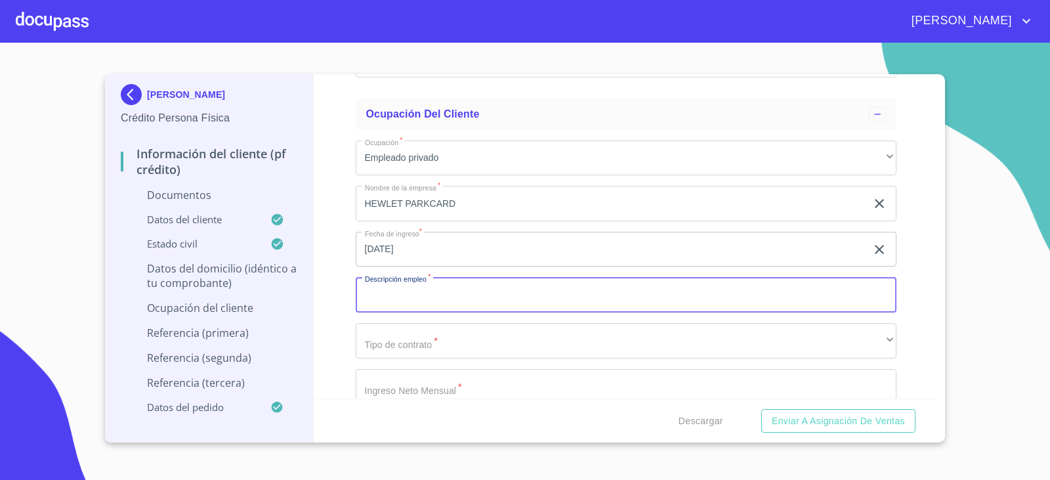
scroll to position [2952, 0]
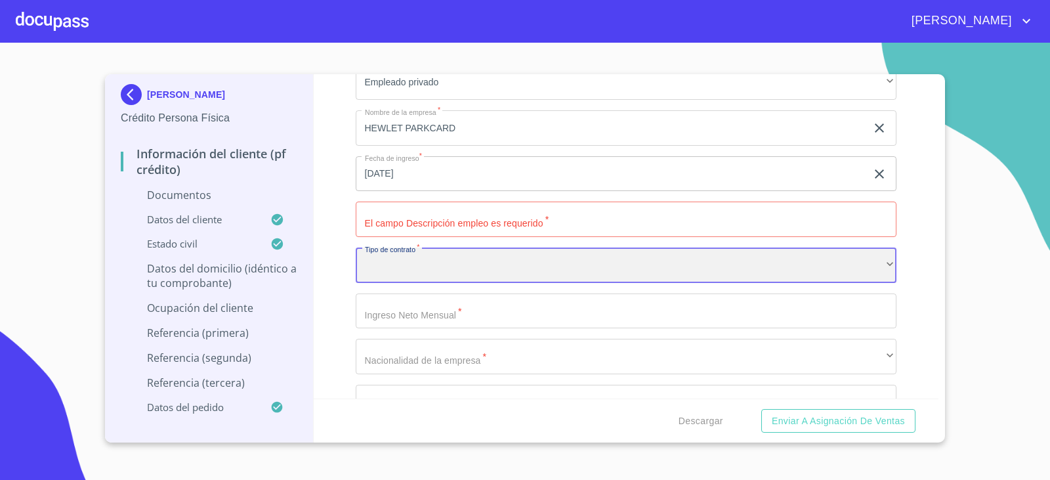
click at [389, 270] on div "​" at bounding box center [626, 264] width 541 height 35
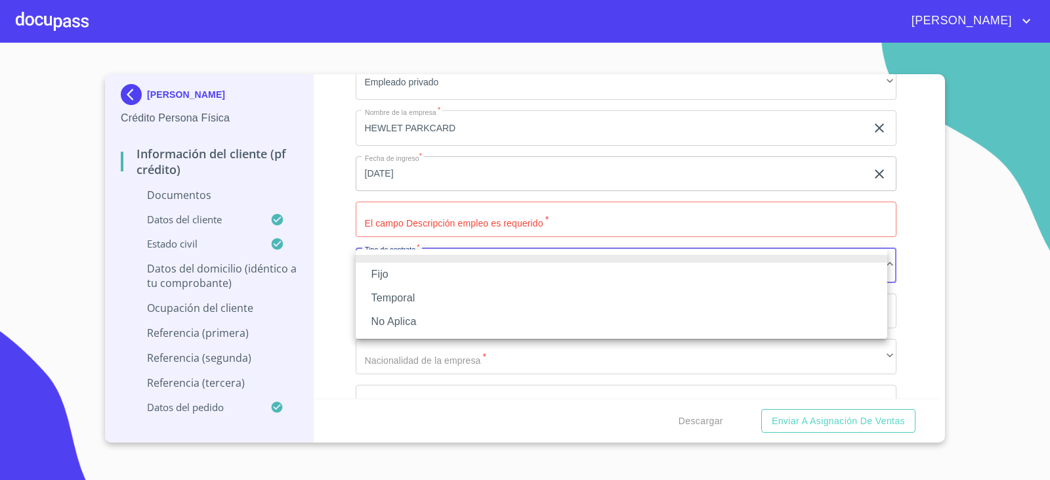
click at [378, 279] on li "Fijo" at bounding box center [621, 274] width 531 height 24
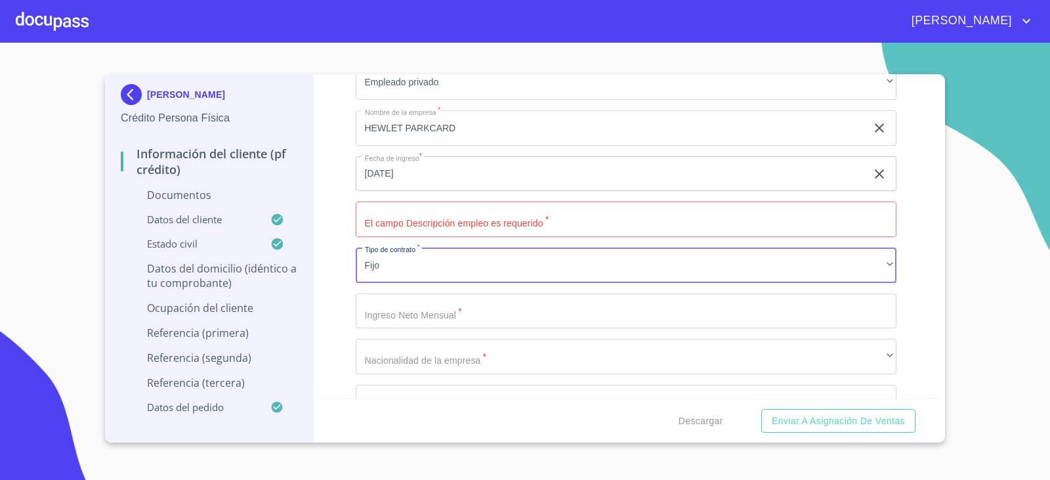
click at [384, 303] on input "Documento de identificación.   *" at bounding box center [626, 310] width 541 height 35
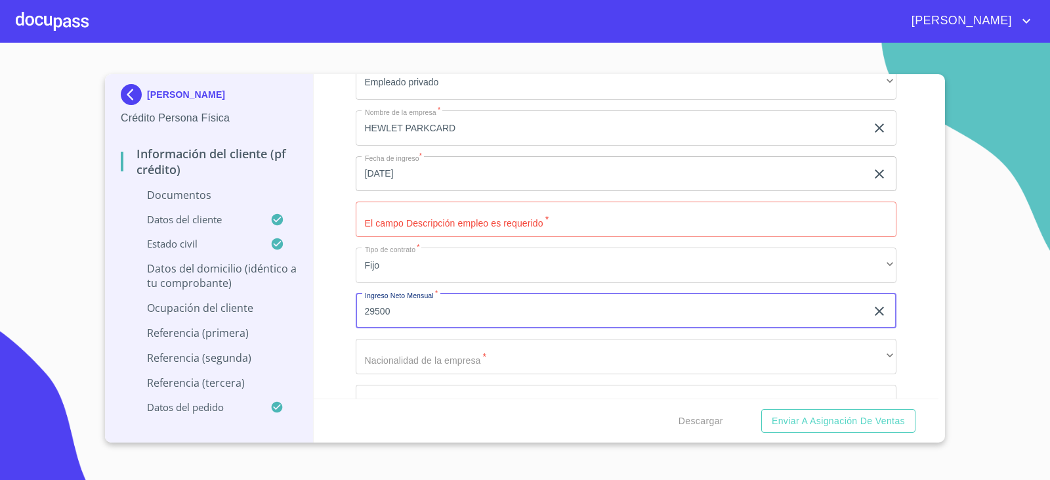
type input "29500"
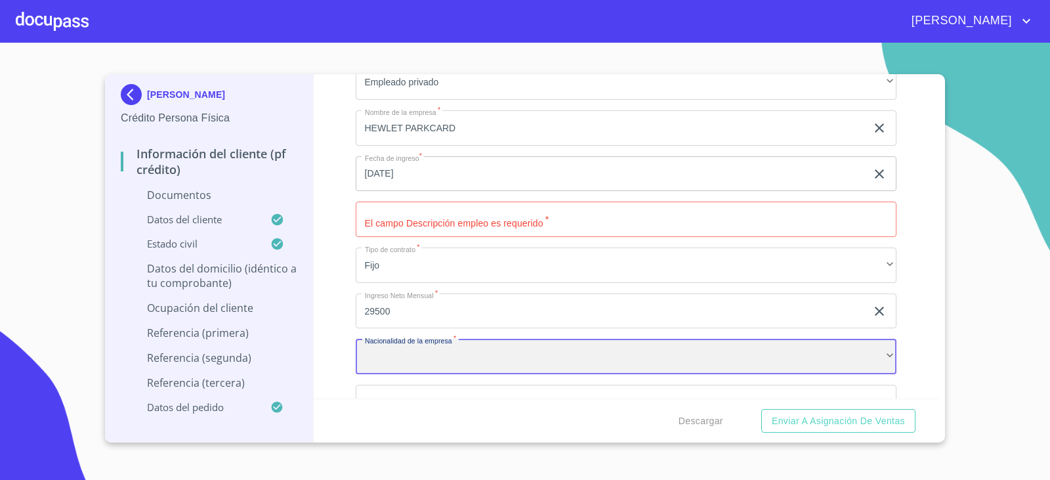
click at [430, 364] on div "​" at bounding box center [626, 356] width 541 height 35
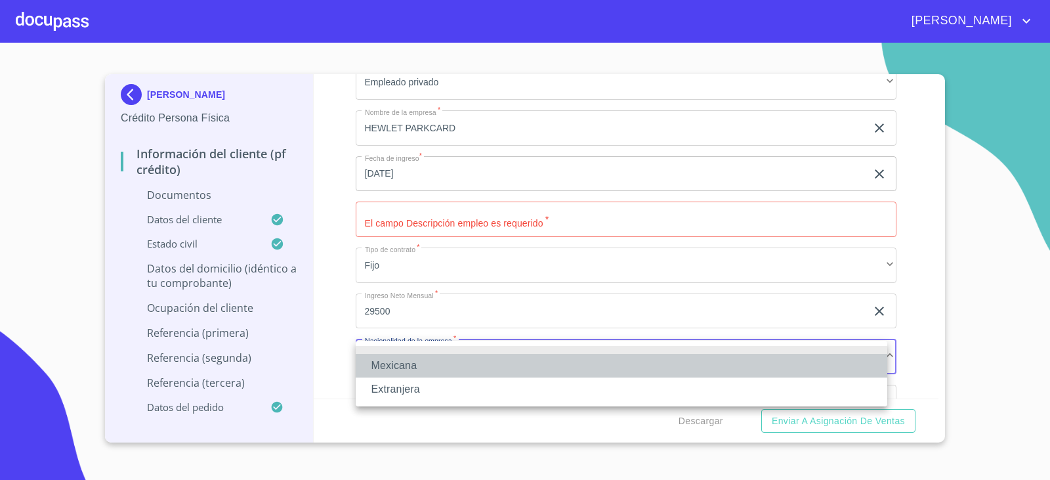
click at [430, 364] on li "Mexicana" at bounding box center [621, 366] width 531 height 24
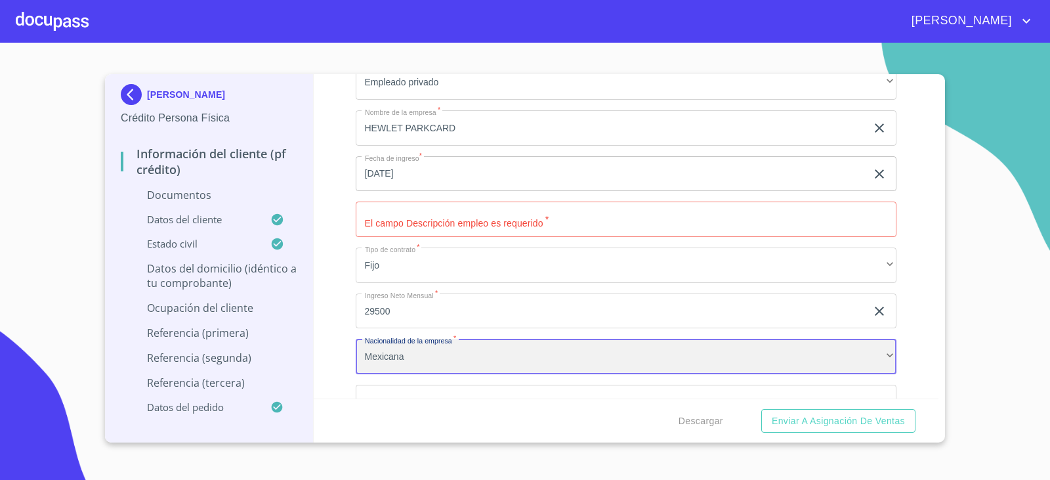
scroll to position [3149, 0]
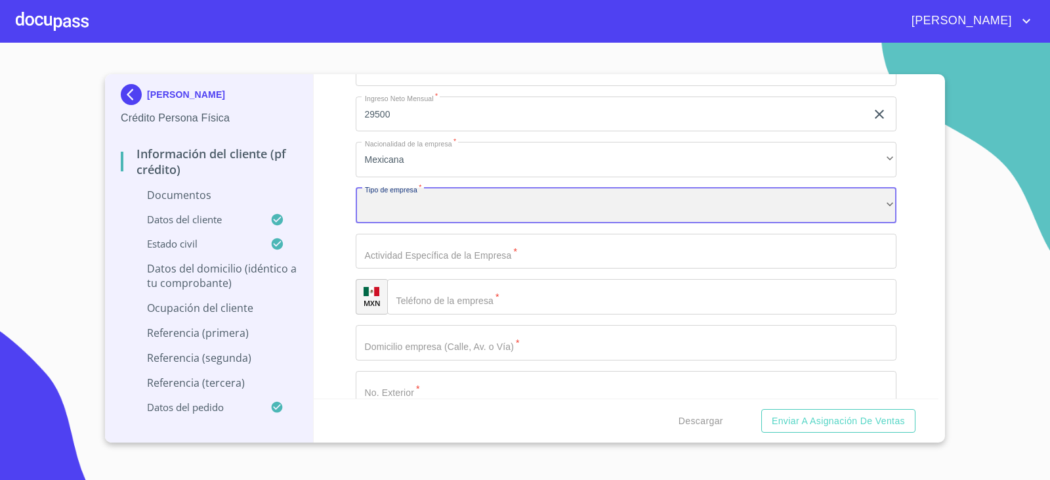
click at [409, 195] on div "​" at bounding box center [626, 205] width 541 height 35
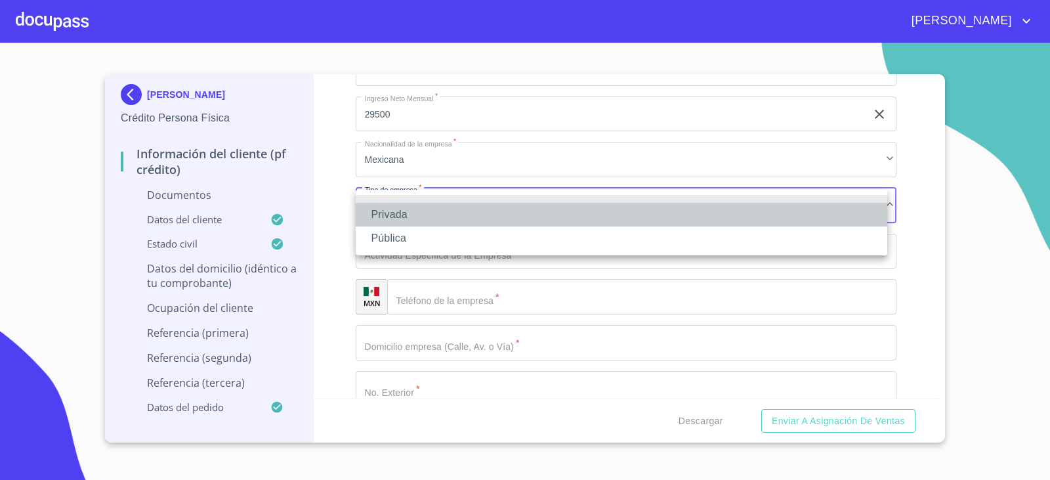
click at [409, 205] on li "Privada" at bounding box center [621, 215] width 531 height 24
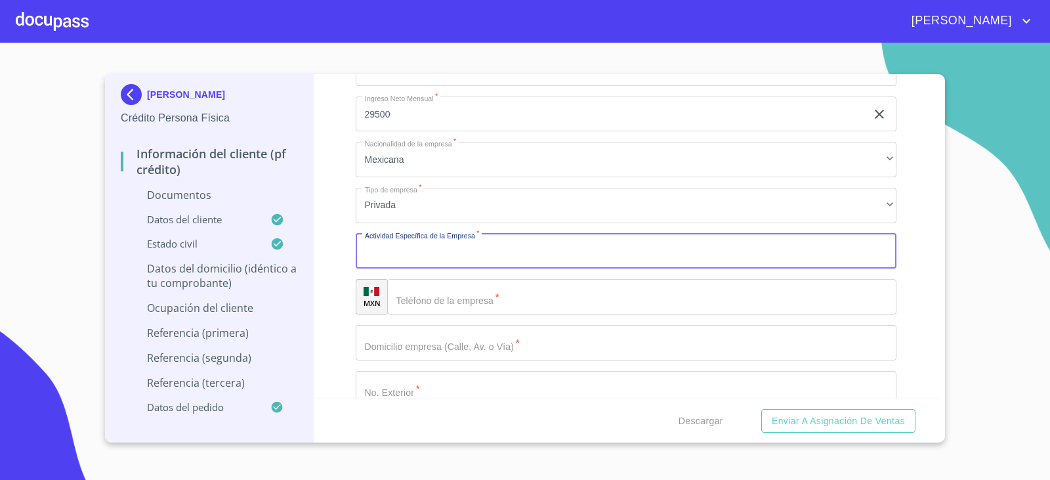
click at [423, 251] on input "Documento de identificación.   *" at bounding box center [626, 251] width 541 height 35
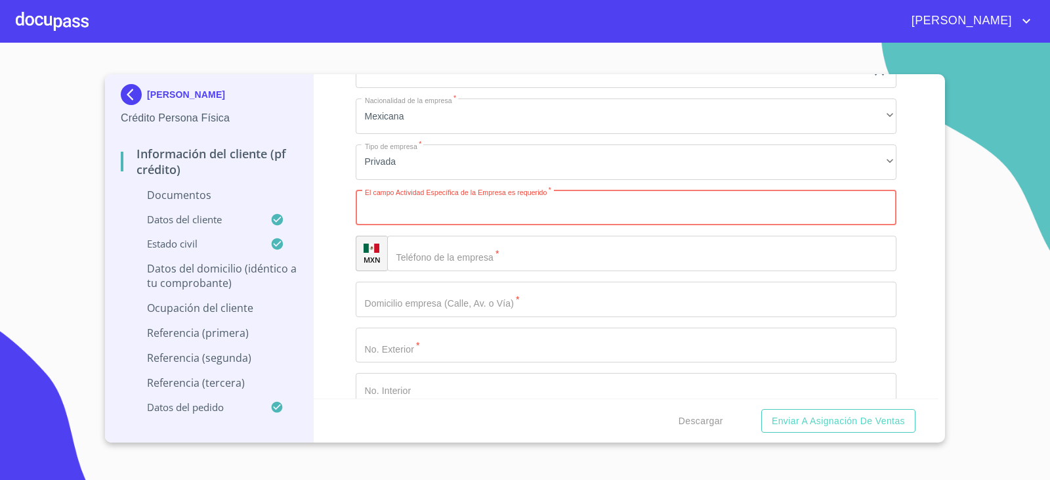
scroll to position [3215, 0]
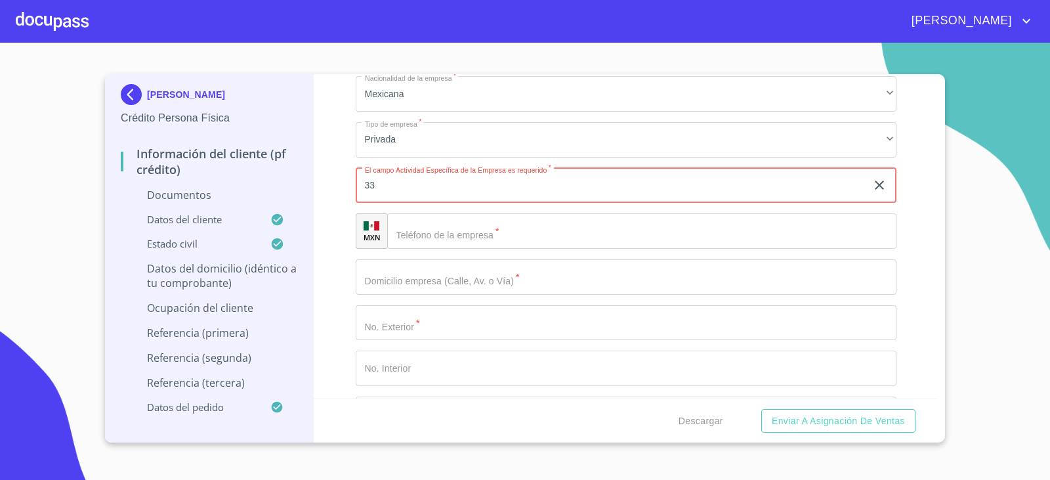
type input "3"
click at [475, 235] on input "Documento de identificación.   *" at bounding box center [642, 230] width 510 height 35
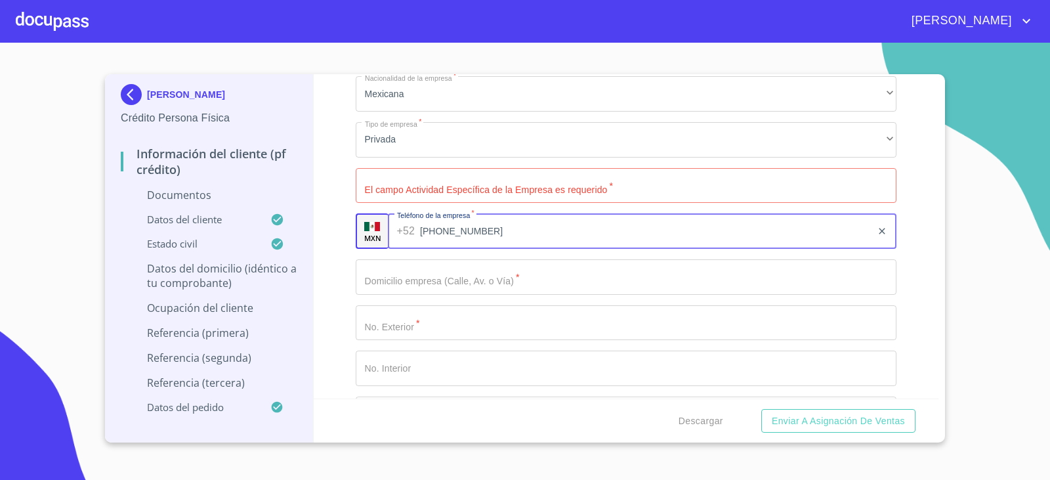
type input "[PHONE_NUMBER]"
click at [424, 184] on input "Documento de identificación.   *" at bounding box center [626, 185] width 541 height 35
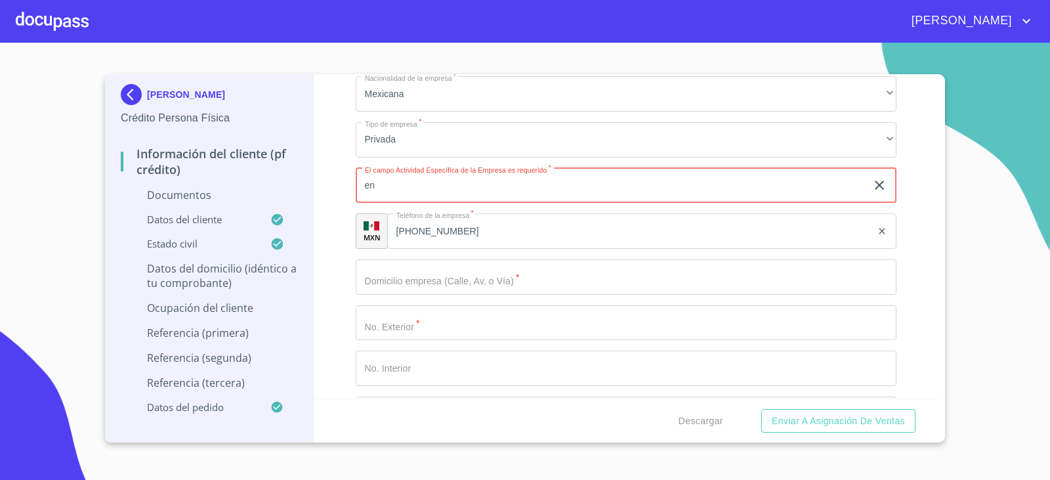
type input "e"
type input "ENSAMBLE Y FABRICACION DE PRODUCTOS ELECTRONICOS"
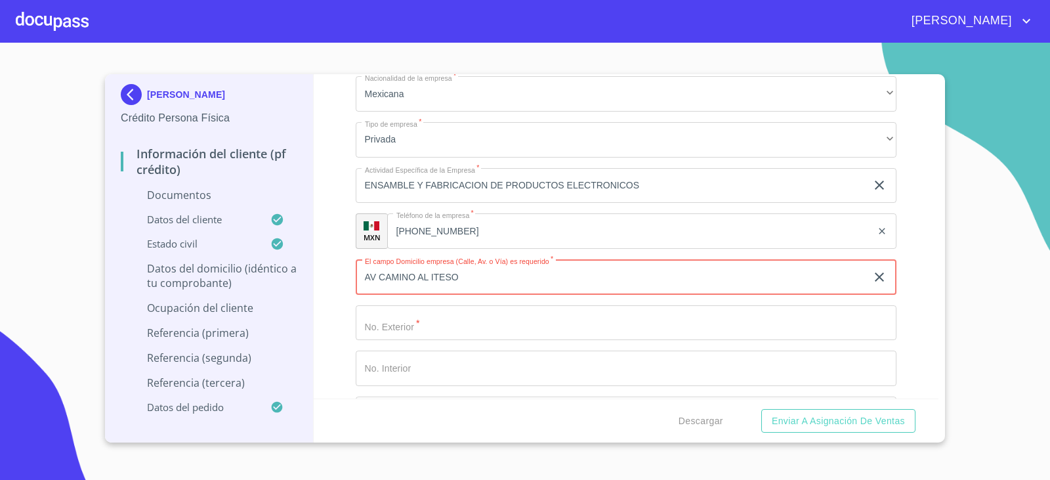
type input "AV CAMINO AL ITESO"
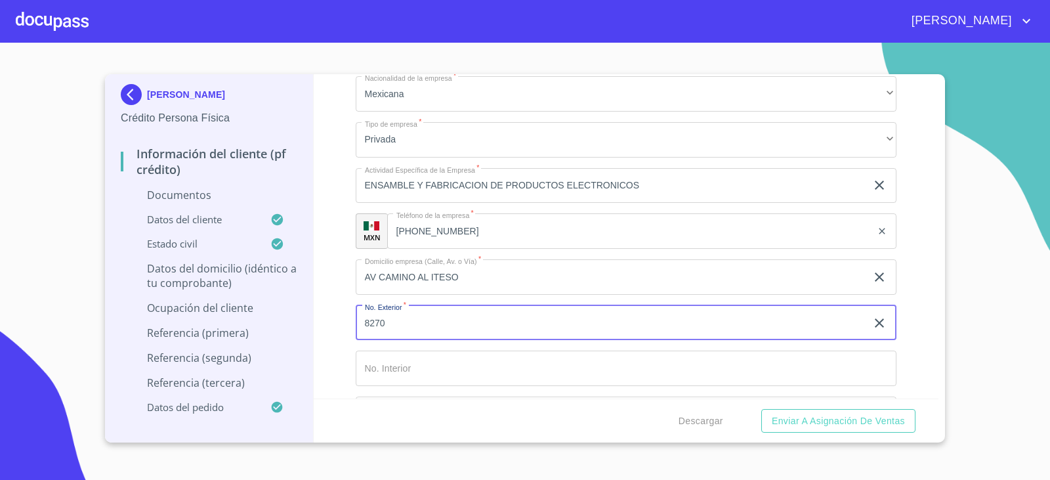
type input "8270"
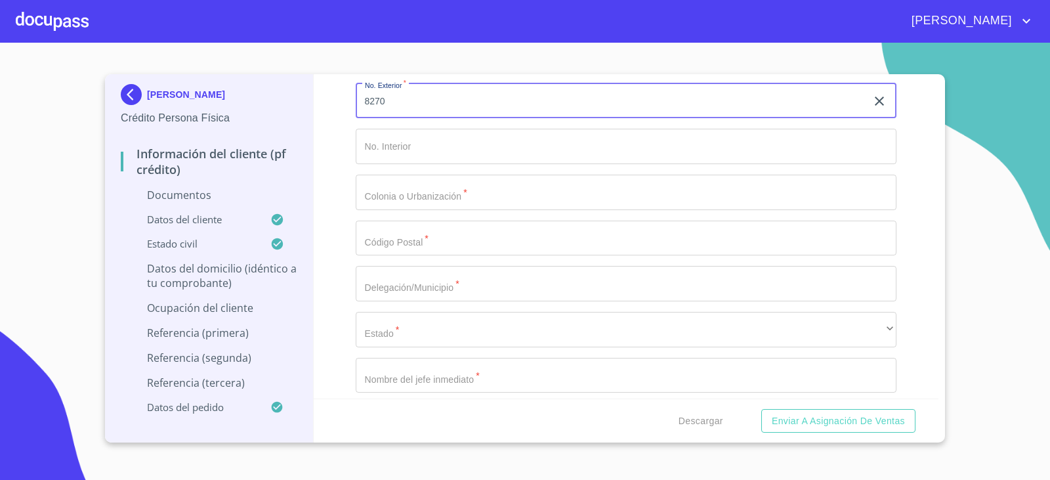
scroll to position [3477, 0]
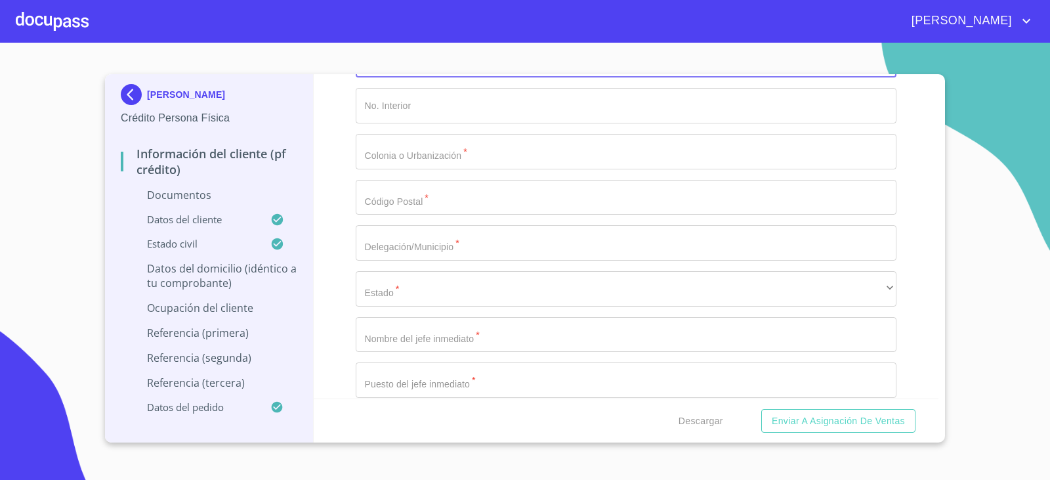
click at [388, 150] on input "Documento de identificación.   *" at bounding box center [626, 151] width 541 height 35
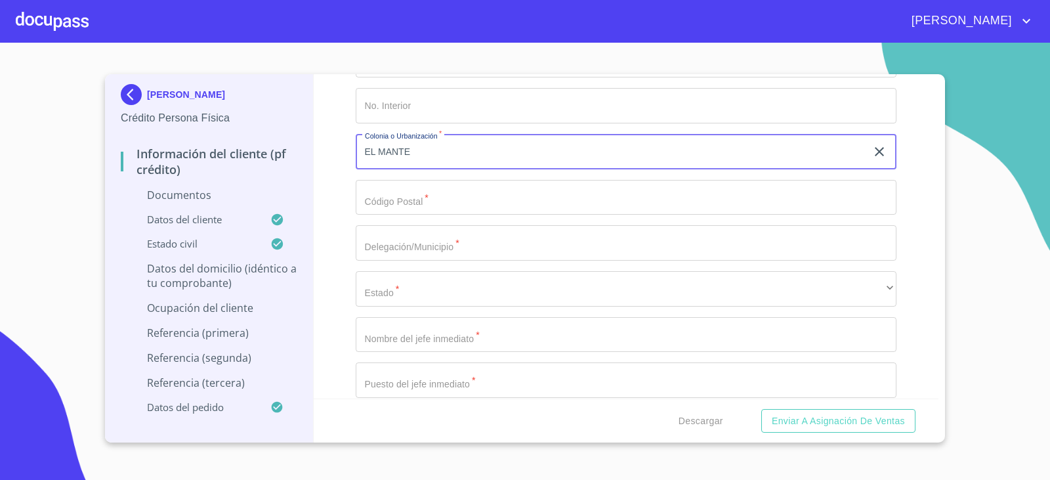
type input "EL MANTE"
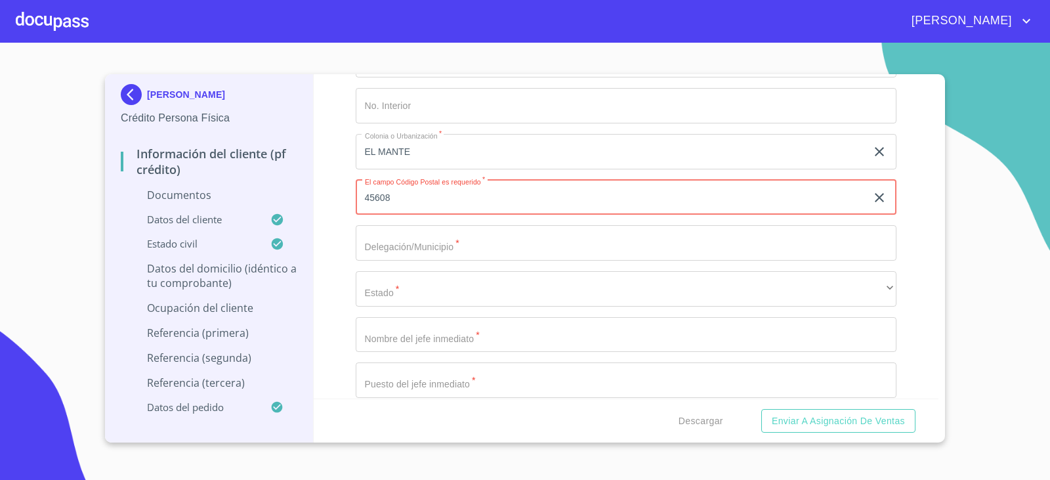
type input "45608"
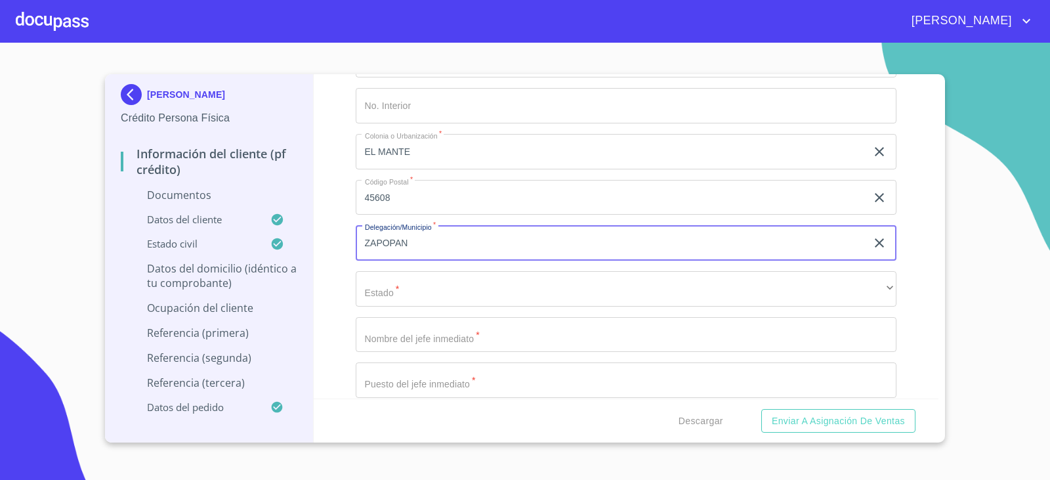
type input "ZAPOPAN"
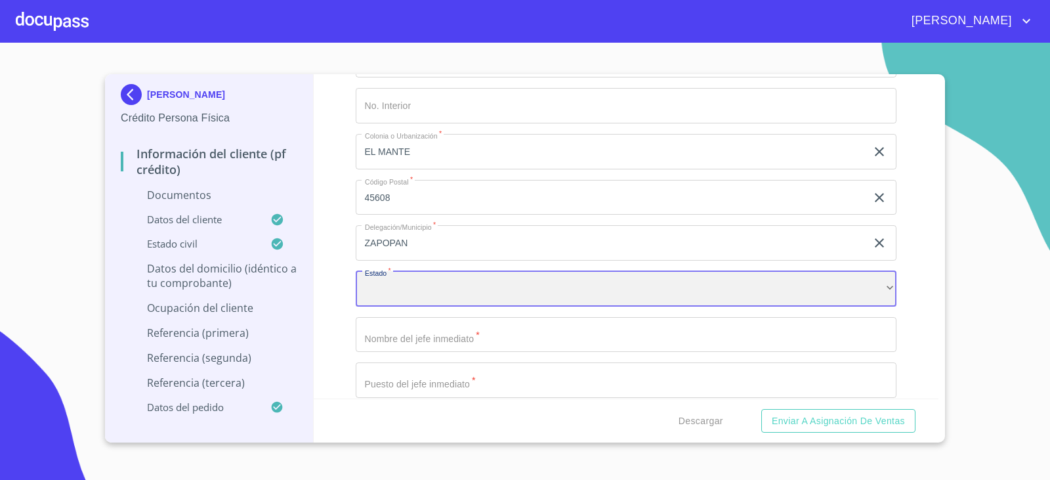
click at [670, 283] on div "​" at bounding box center [626, 288] width 541 height 35
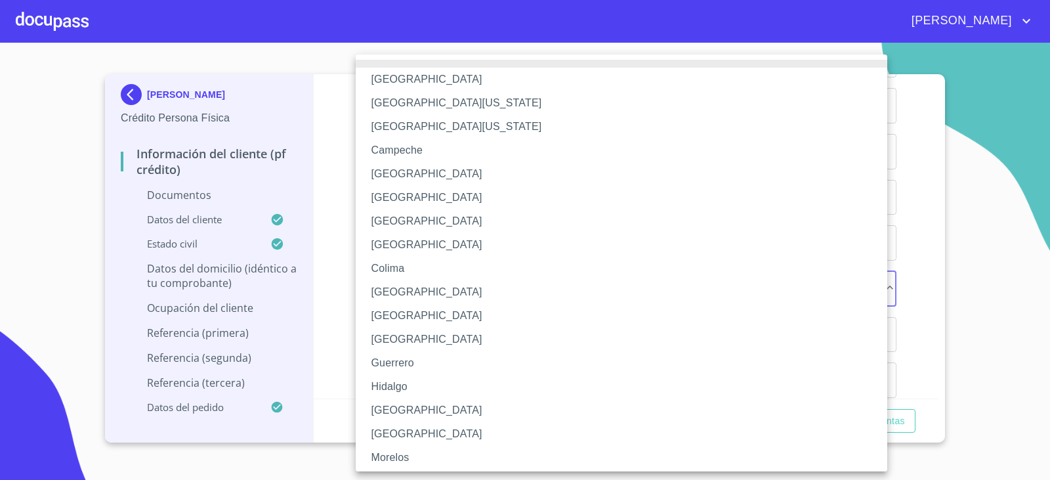
click at [377, 406] on li "[GEOGRAPHIC_DATA]" at bounding box center [626, 410] width 541 height 24
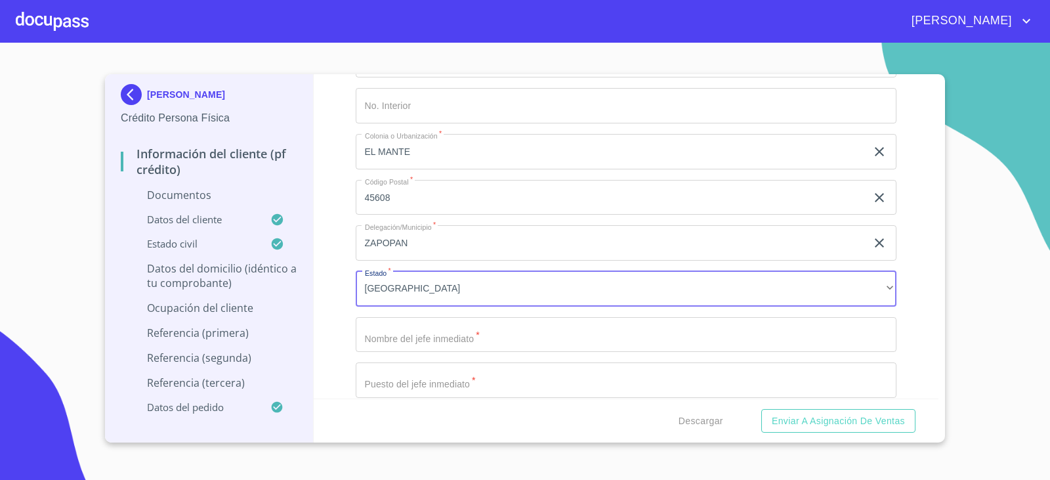
click at [386, 339] on input "Documento de identificación.   *" at bounding box center [626, 334] width 541 height 35
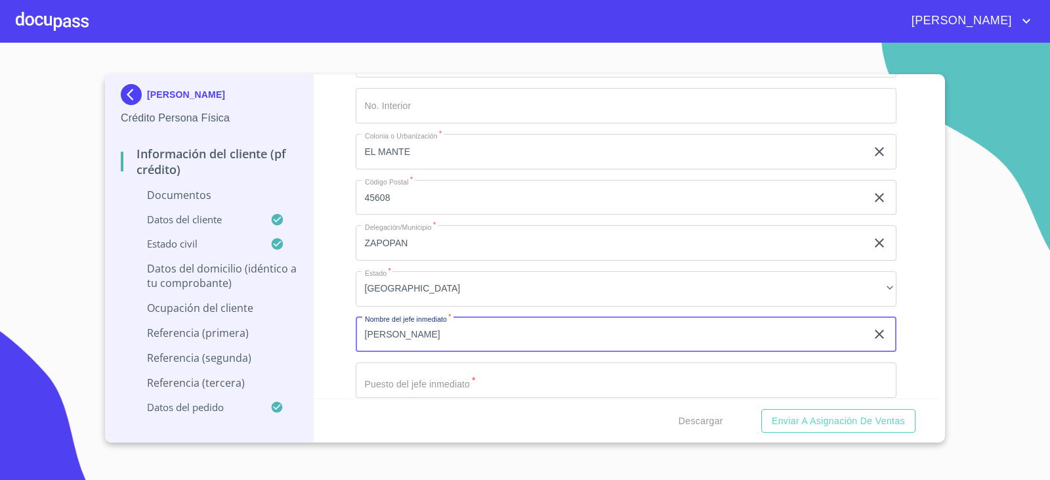
type input "[PERSON_NAME]"
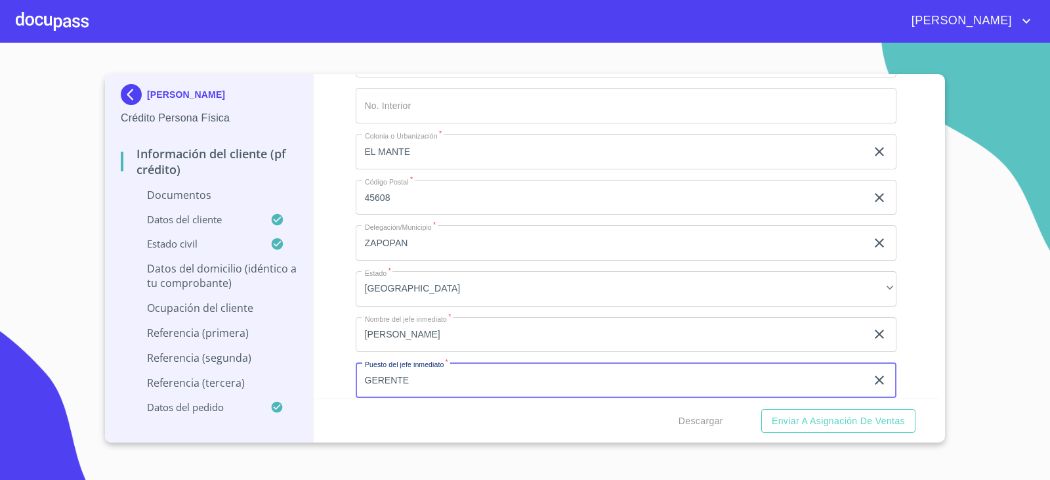
type input "GERENTE"
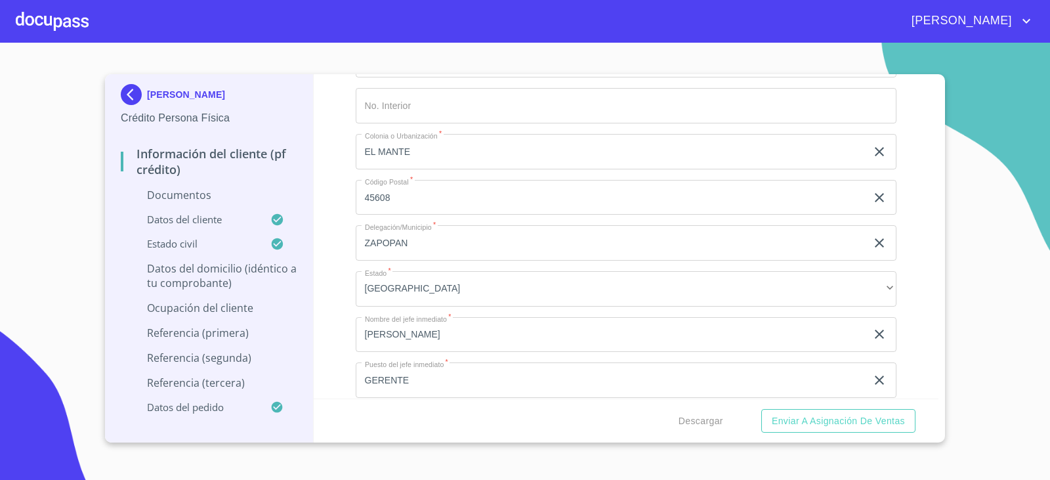
scroll to position [3667, 0]
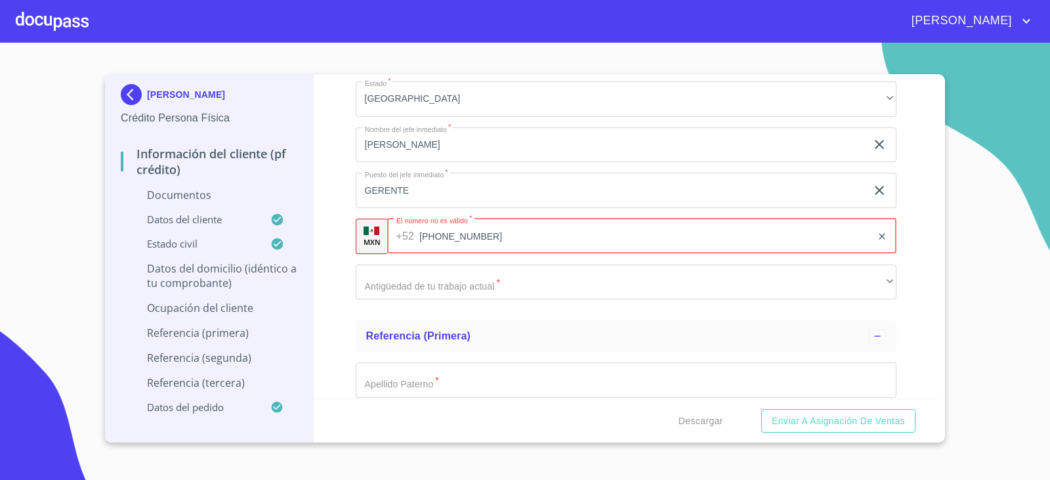
type input "[PHONE_NUMBER]"
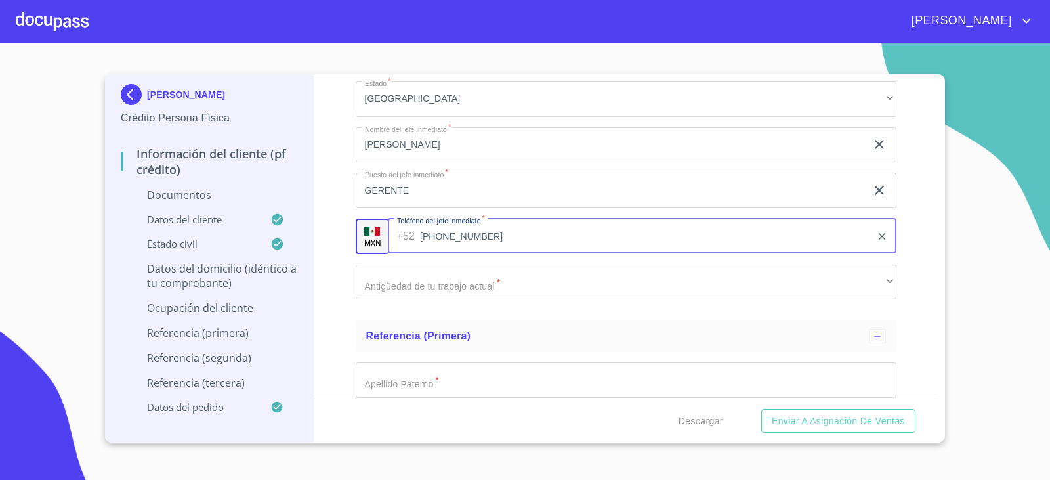
scroll to position [3864, 0]
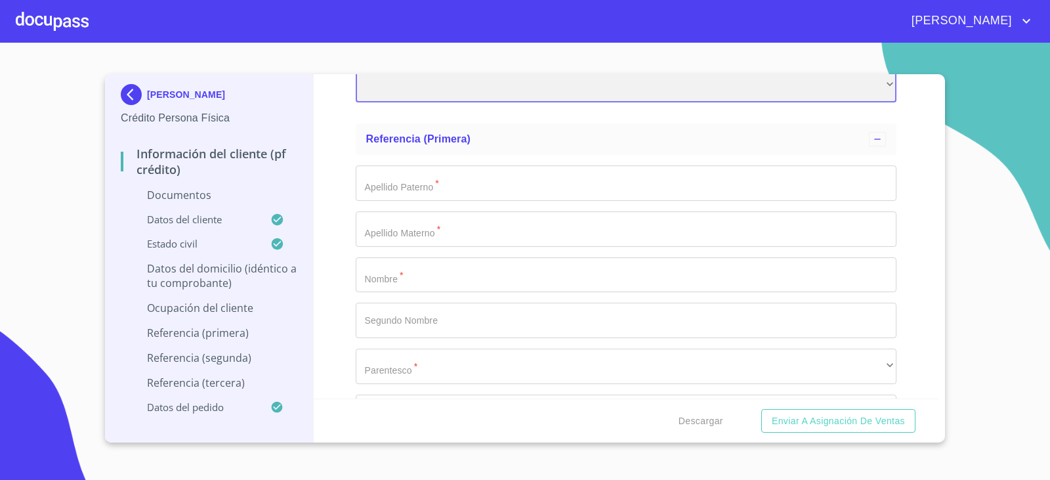
click at [434, 81] on div "​" at bounding box center [626, 85] width 541 height 35
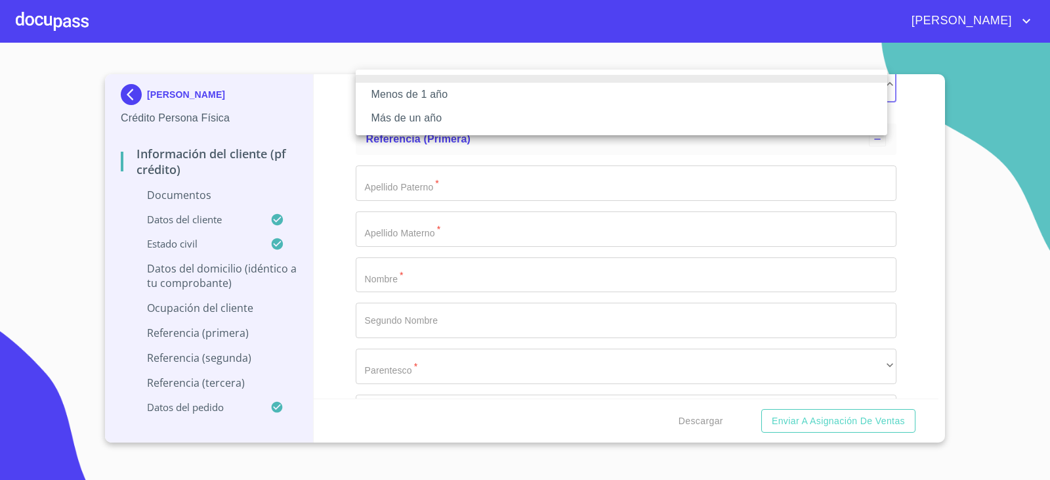
click at [419, 121] on li "Más de un año" at bounding box center [621, 118] width 531 height 24
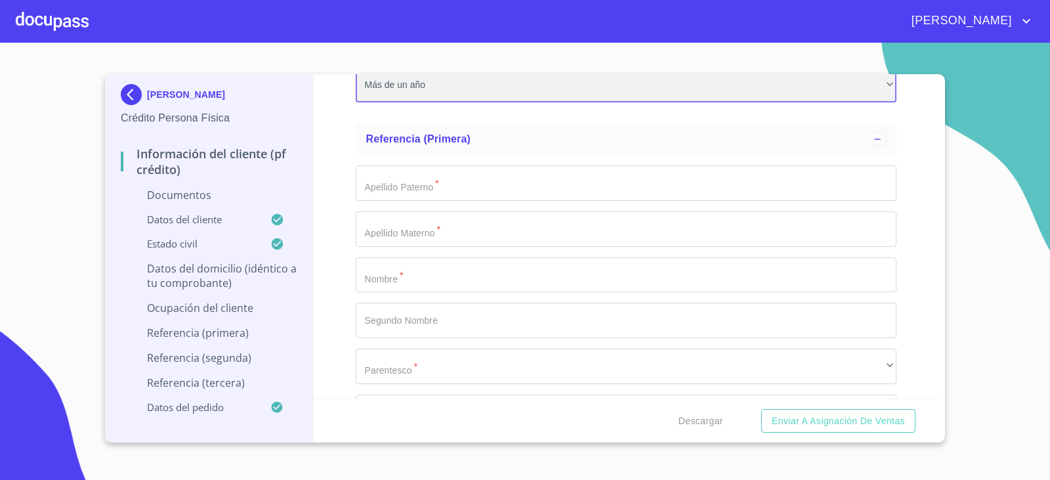
scroll to position [3857, 0]
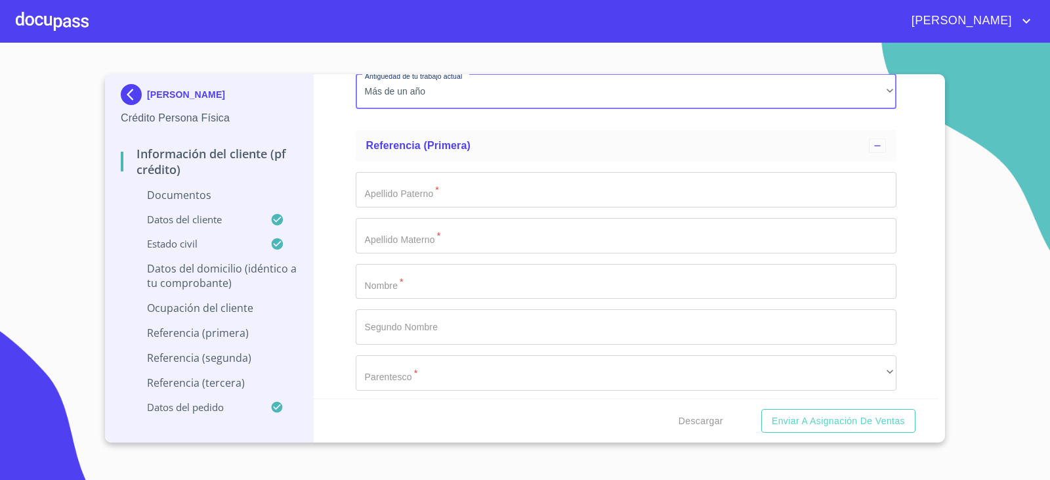
click at [445, 198] on input "Documento de identificación.   *" at bounding box center [626, 189] width 541 height 35
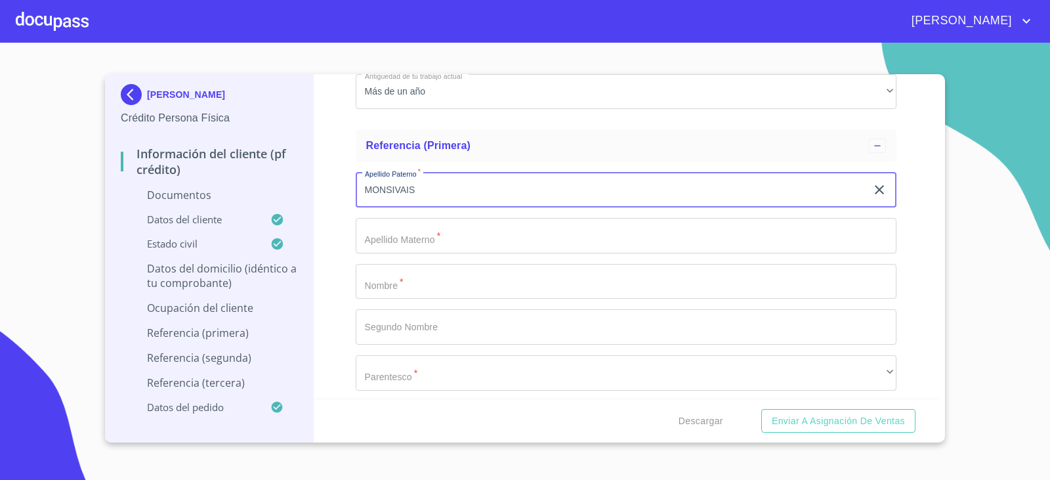
type input "MONSIVAIS"
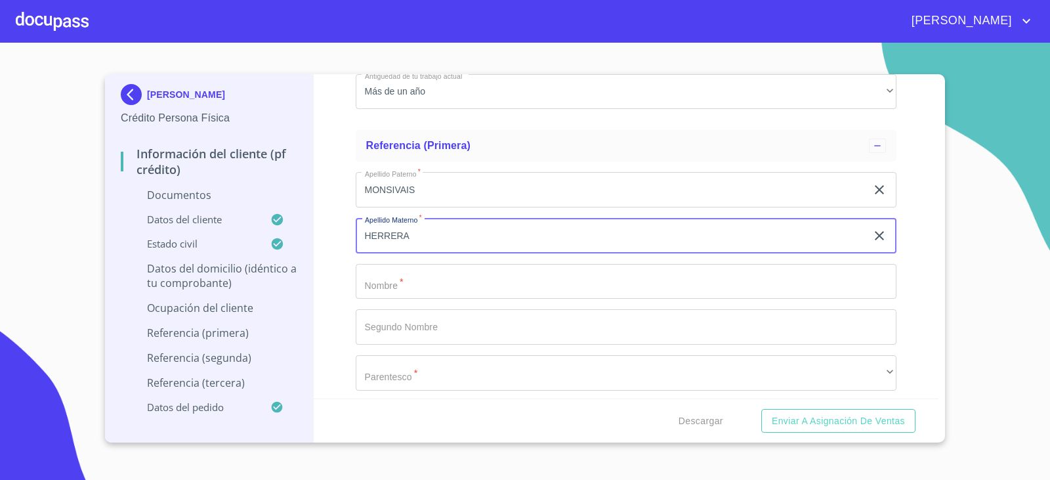
type input "HERRERA"
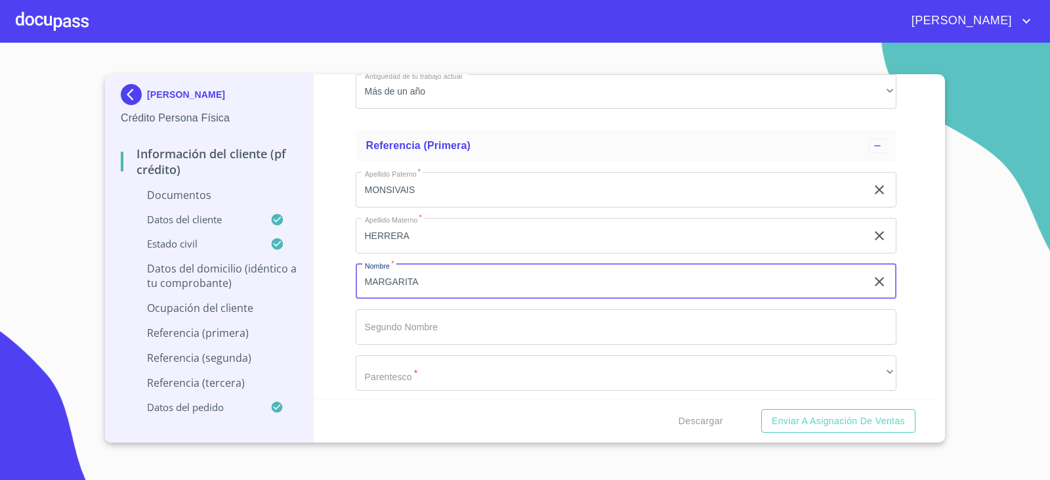
type input "MARGARITA"
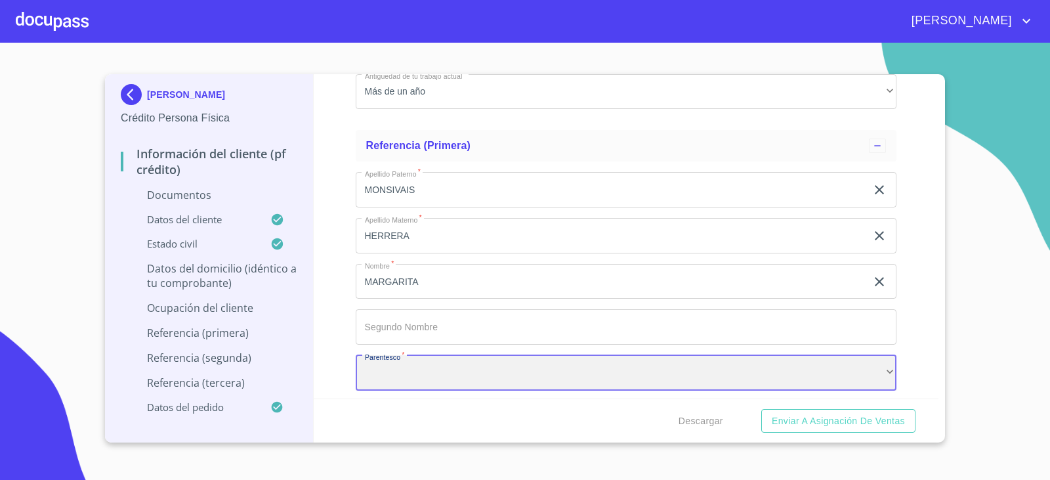
click at [440, 369] on div "​" at bounding box center [626, 372] width 541 height 35
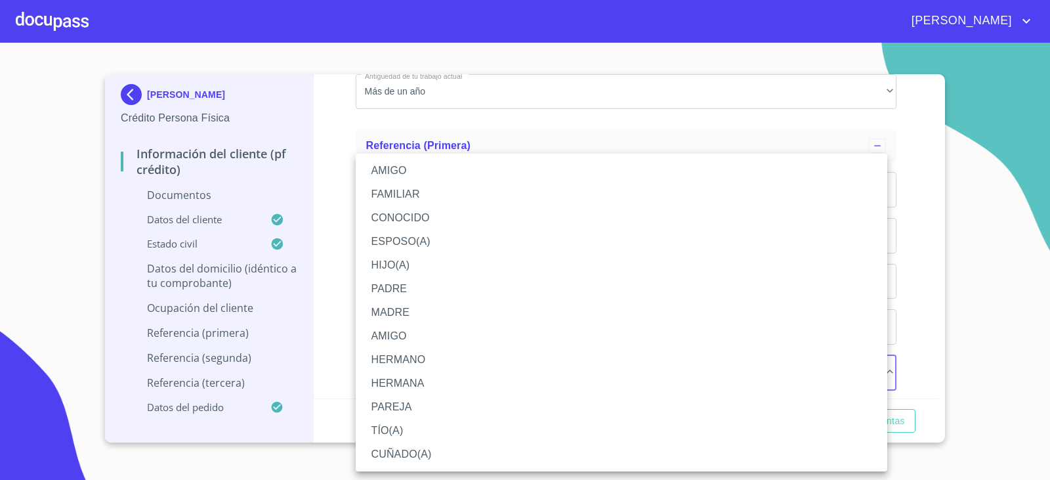
click at [409, 194] on li "FAMILIAR" at bounding box center [621, 194] width 531 height 24
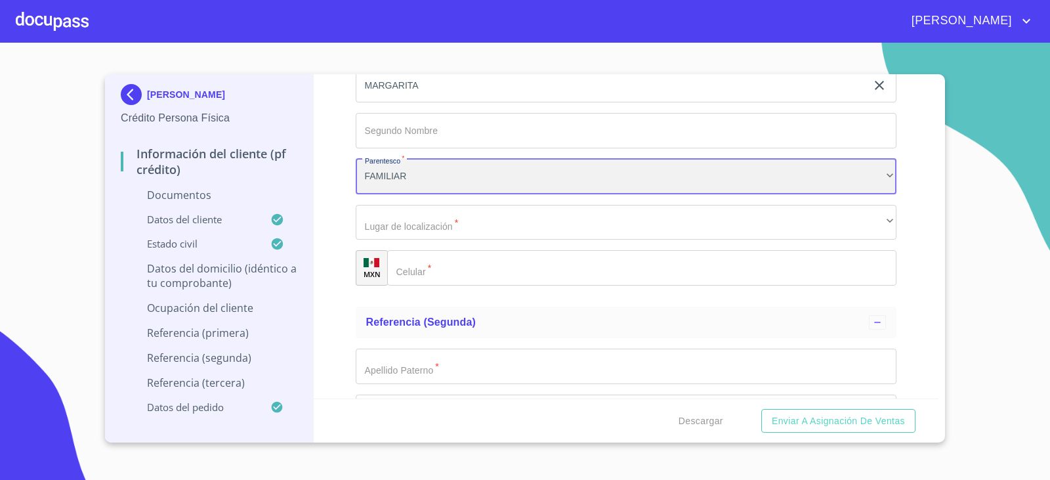
scroll to position [4054, 0]
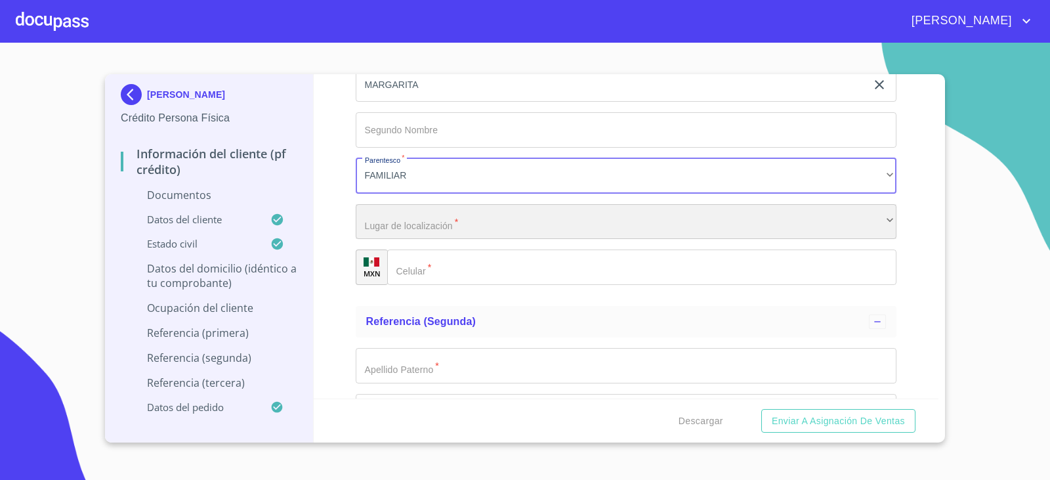
click at [390, 221] on div "​" at bounding box center [626, 221] width 541 height 35
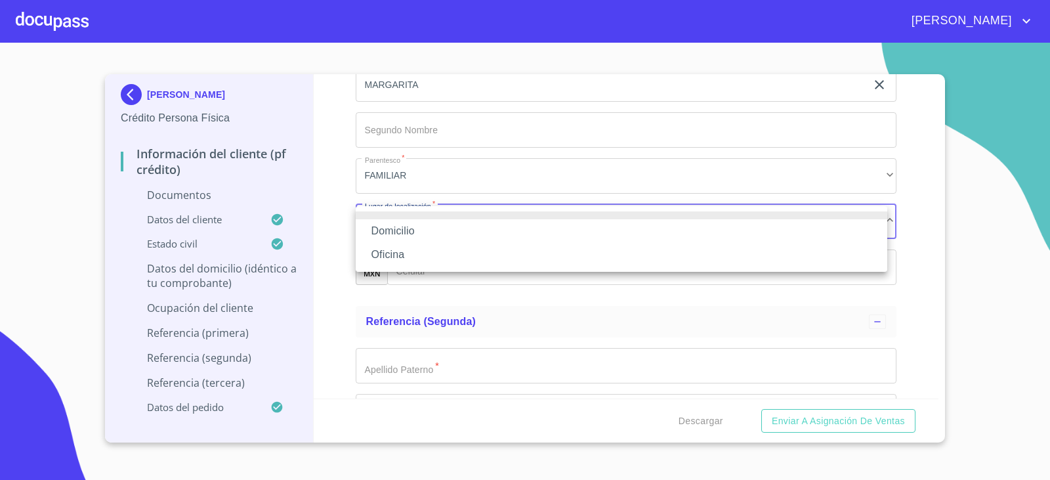
click at [390, 221] on li "Domicilio" at bounding box center [621, 231] width 531 height 24
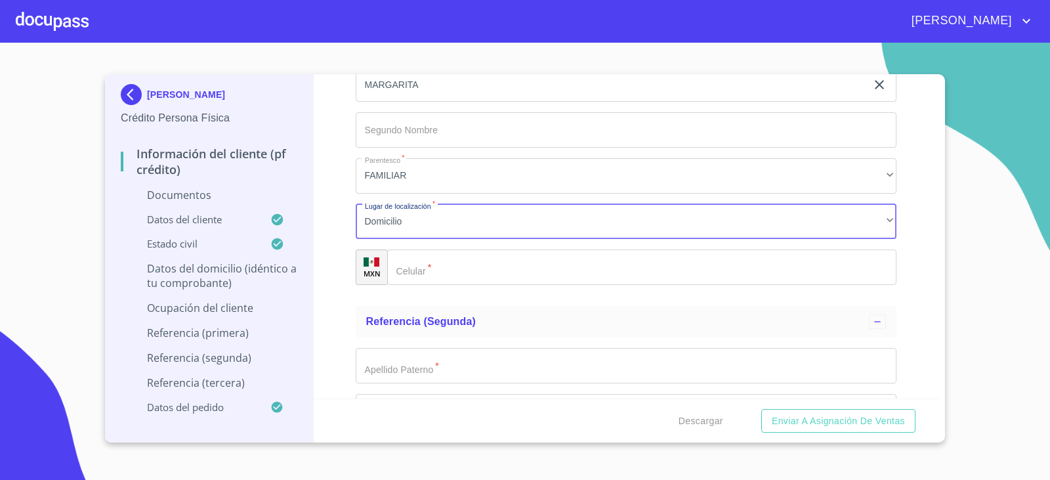
click at [398, 271] on div "​" at bounding box center [642, 266] width 510 height 35
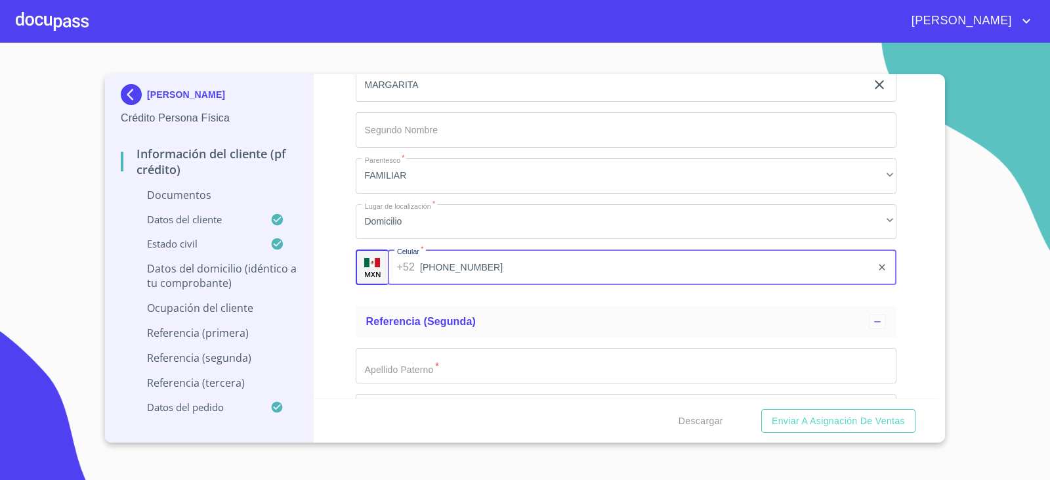
scroll to position [4251, 0]
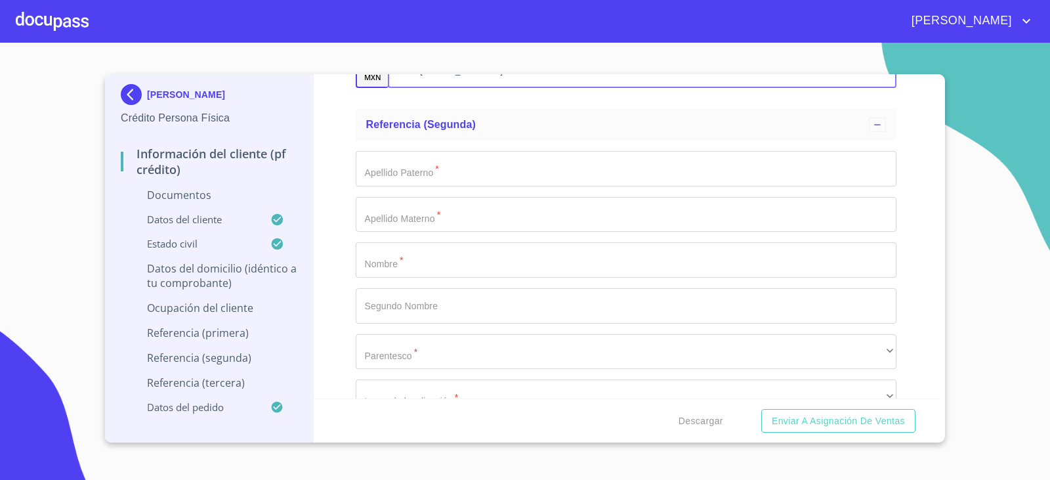
type input "[PHONE_NUMBER]"
click at [423, 167] on input "Documento de identificación.   *" at bounding box center [626, 168] width 541 height 35
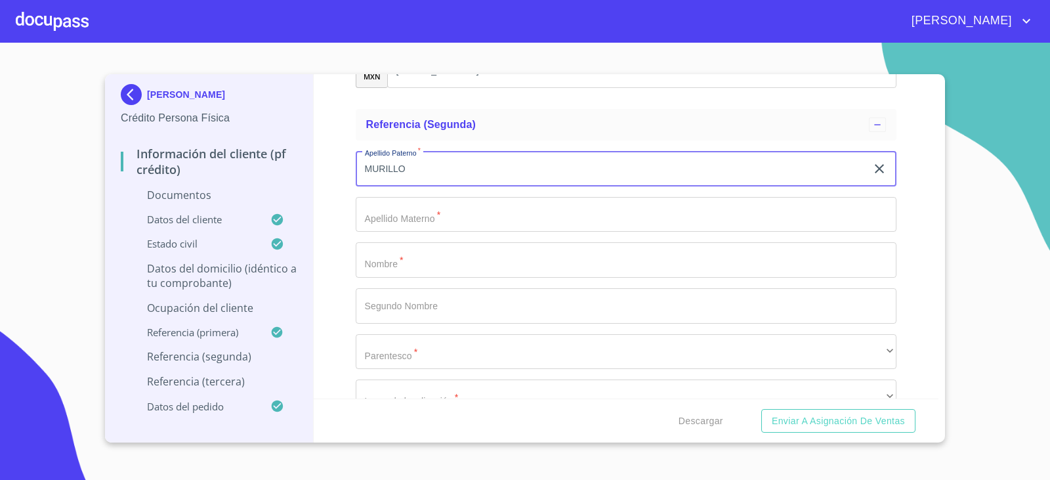
type input "MURILLO"
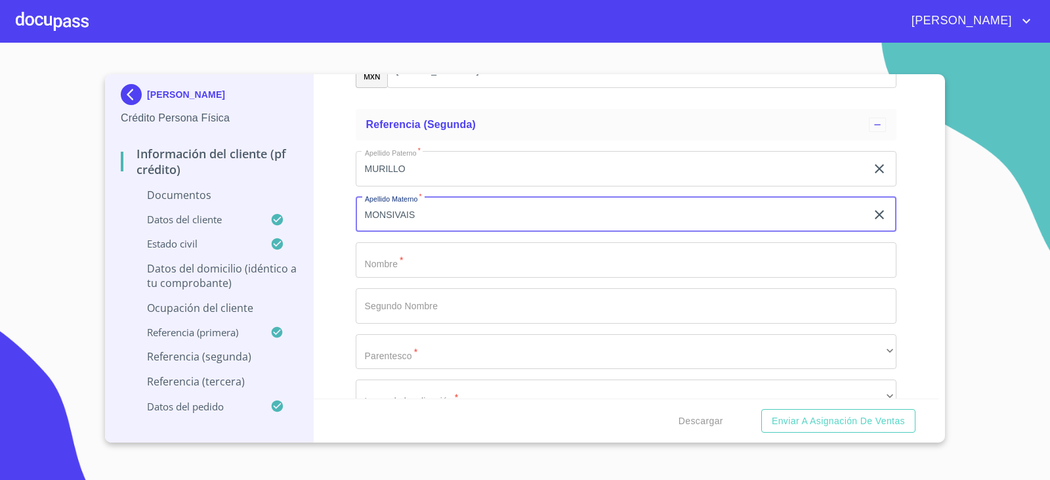
type input "MONSIVAIS"
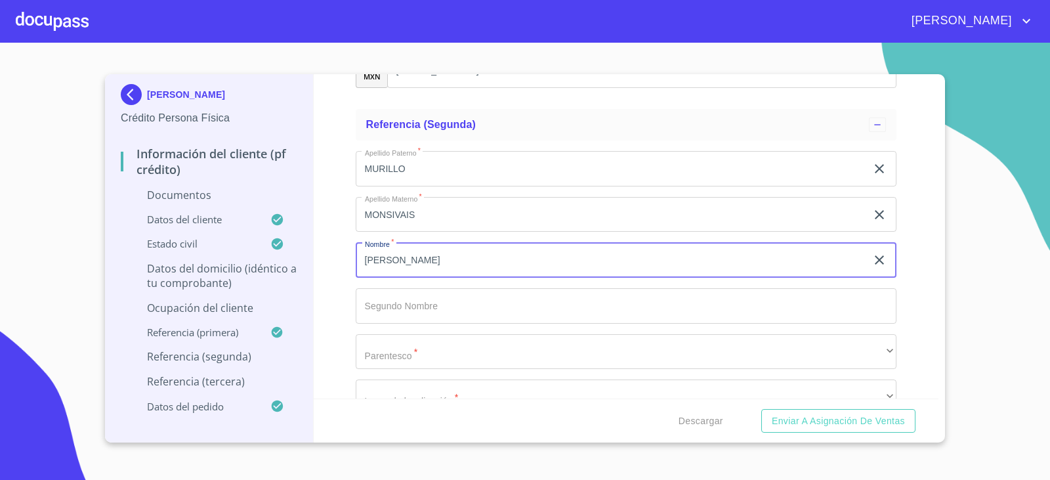
type input "[PERSON_NAME]"
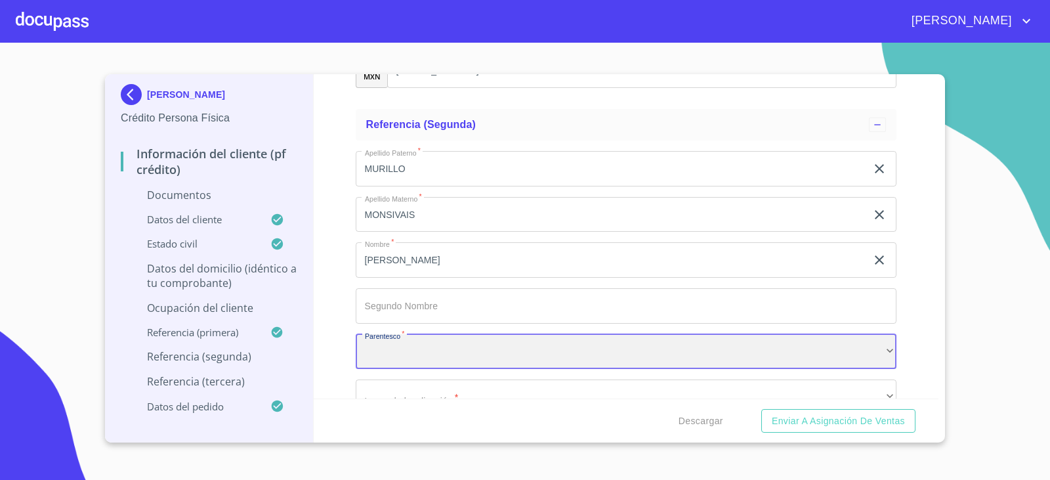
click at [593, 358] on div "​" at bounding box center [626, 351] width 541 height 35
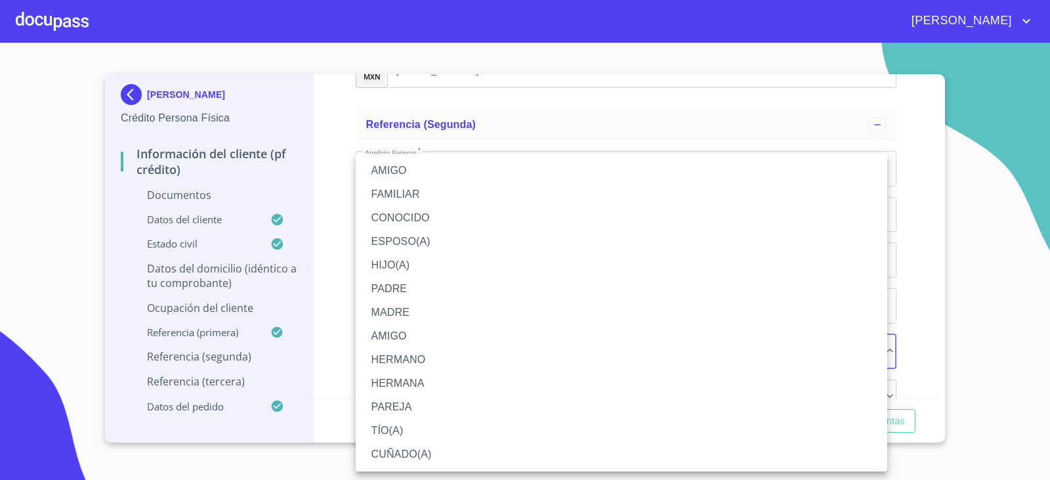
click at [399, 198] on li "FAMILIAR" at bounding box center [621, 194] width 531 height 24
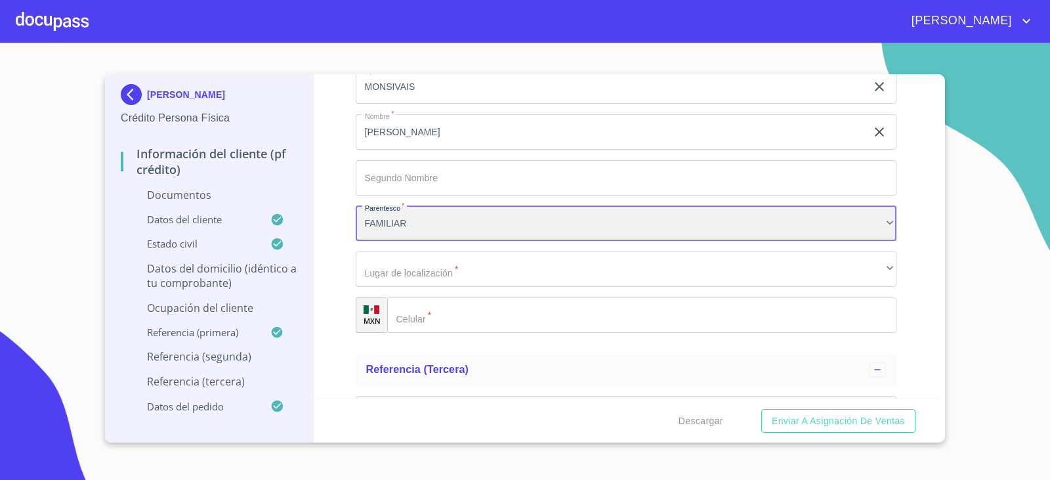
scroll to position [4382, 0]
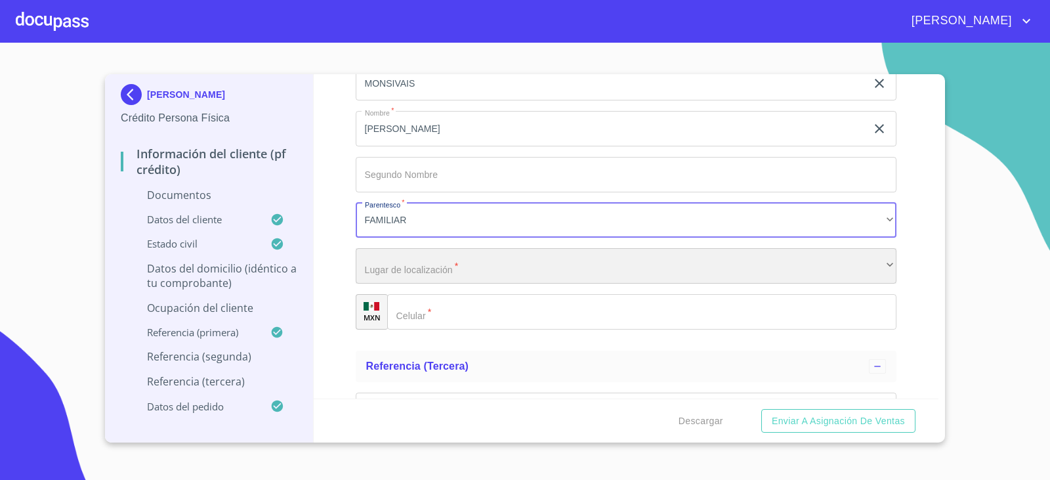
click at [440, 255] on div "​" at bounding box center [626, 265] width 541 height 35
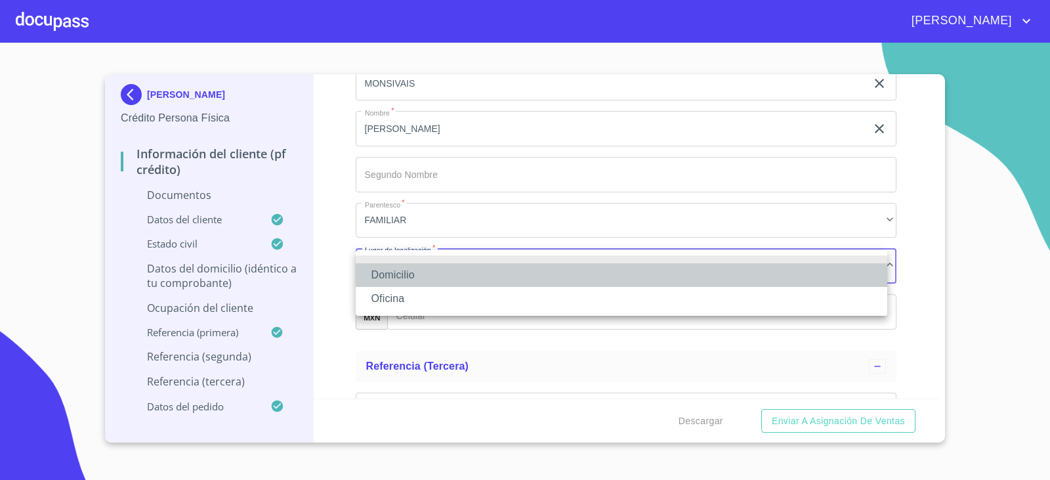
click at [432, 268] on li "Domicilio" at bounding box center [621, 275] width 531 height 24
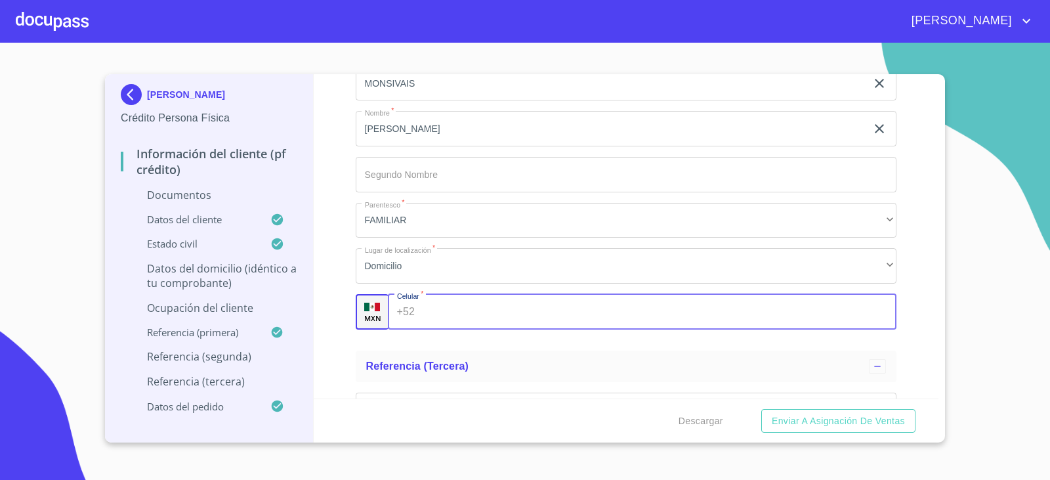
click at [432, 305] on input "Documento de identificación.   *" at bounding box center [658, 311] width 476 height 35
type input "[PHONE_NUMBER]"
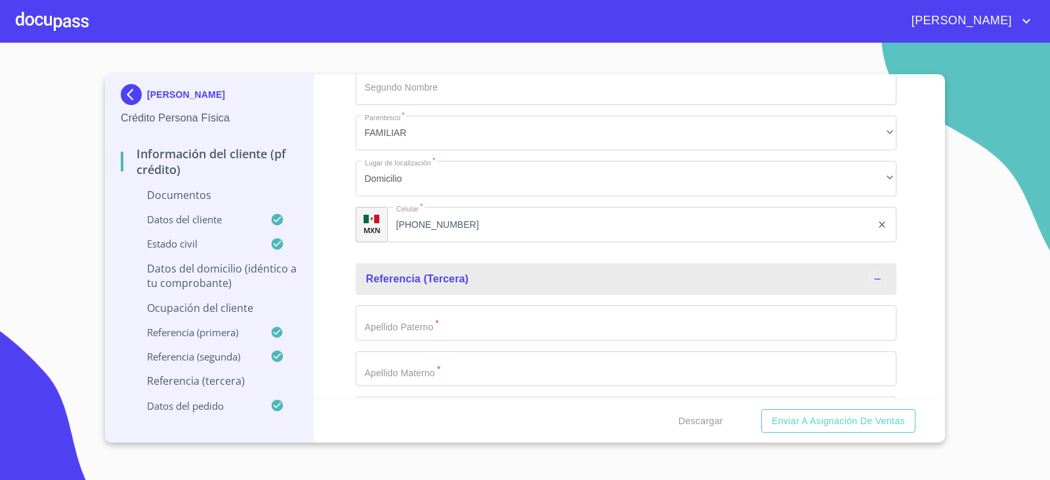
scroll to position [4579, 0]
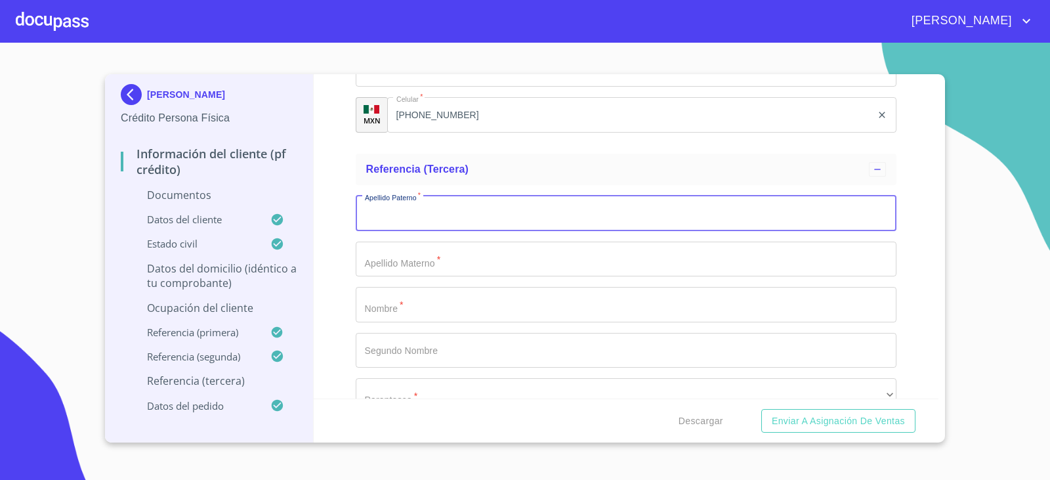
click at [412, 216] on input "Documento de identificación.   *" at bounding box center [626, 213] width 541 height 35
type input "MURILLO"
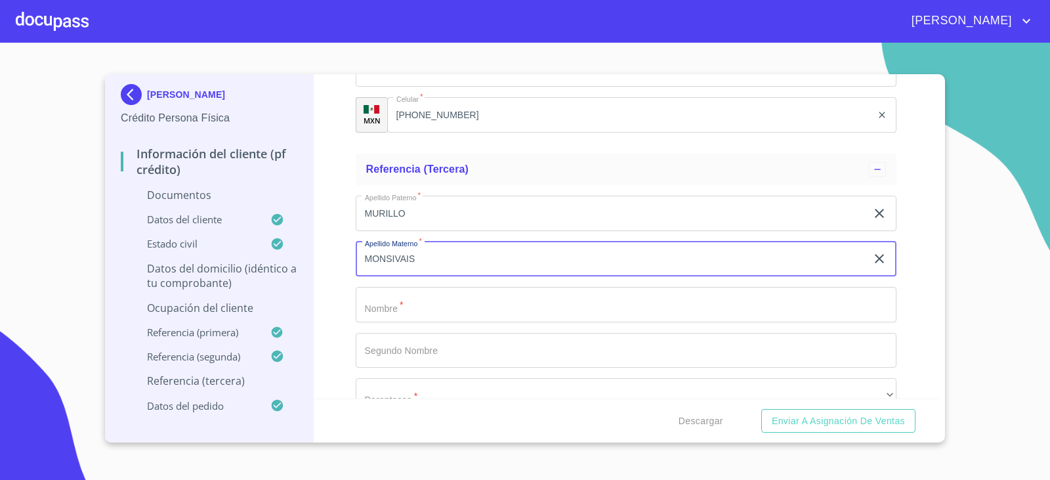
type input "MONSIVAIS"
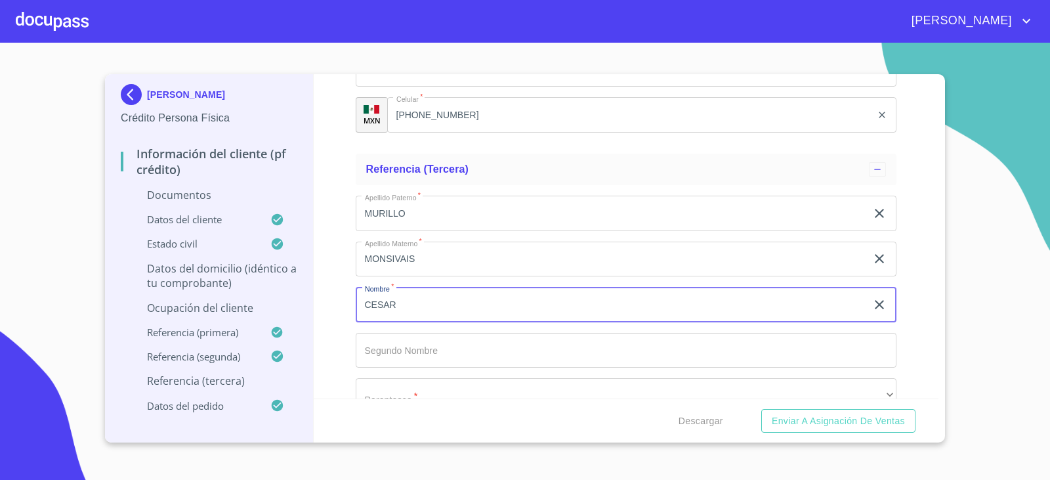
type input "CESAR"
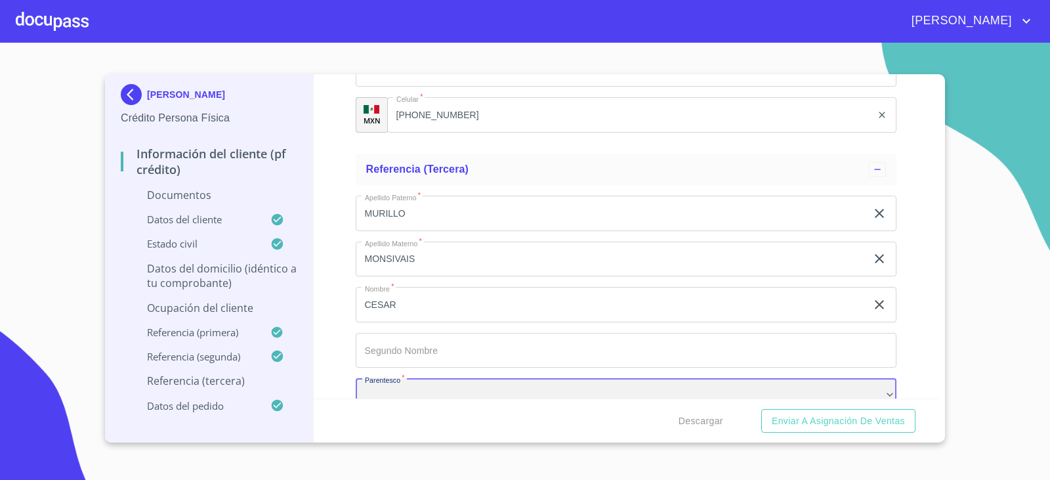
scroll to position [4595, 0]
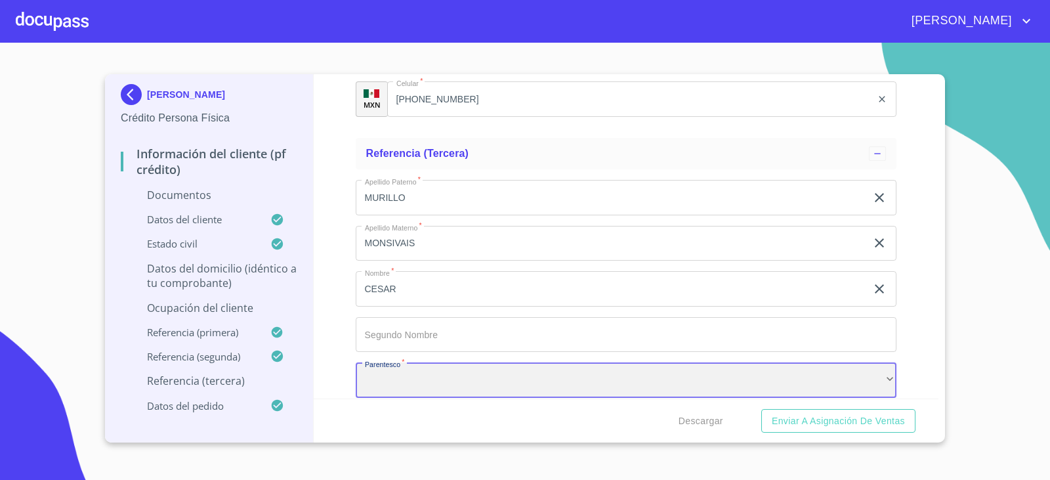
click at [475, 381] on div "​" at bounding box center [626, 379] width 541 height 35
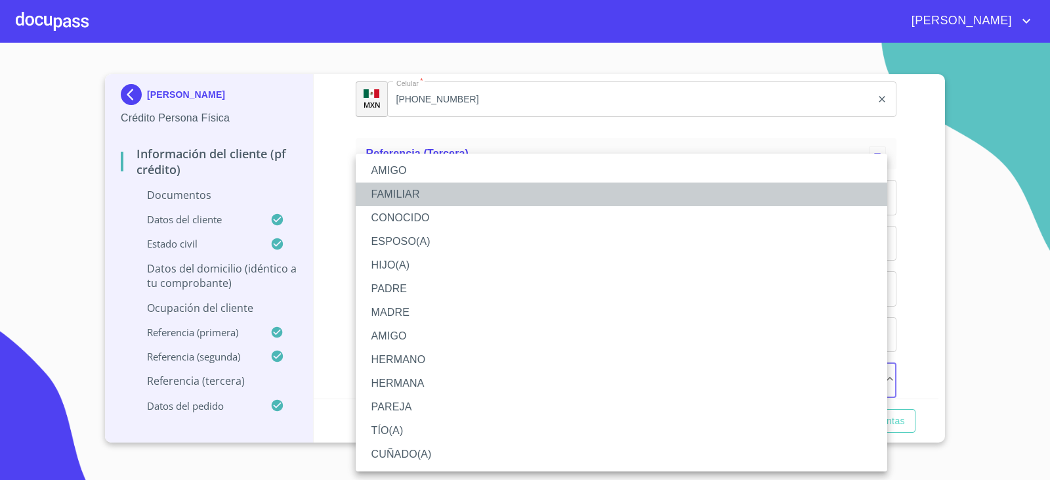
click at [396, 194] on li "FAMILIAR" at bounding box center [621, 194] width 531 height 24
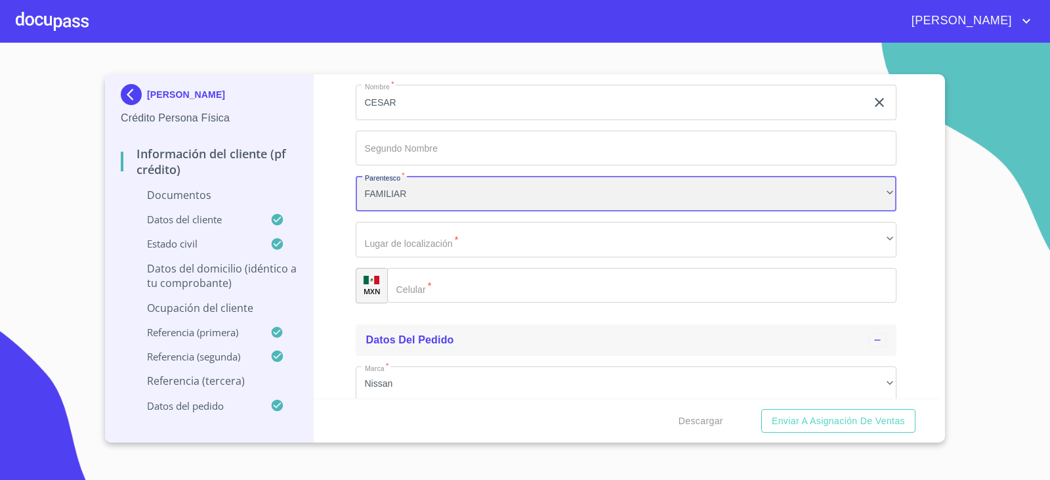
scroll to position [4791, 0]
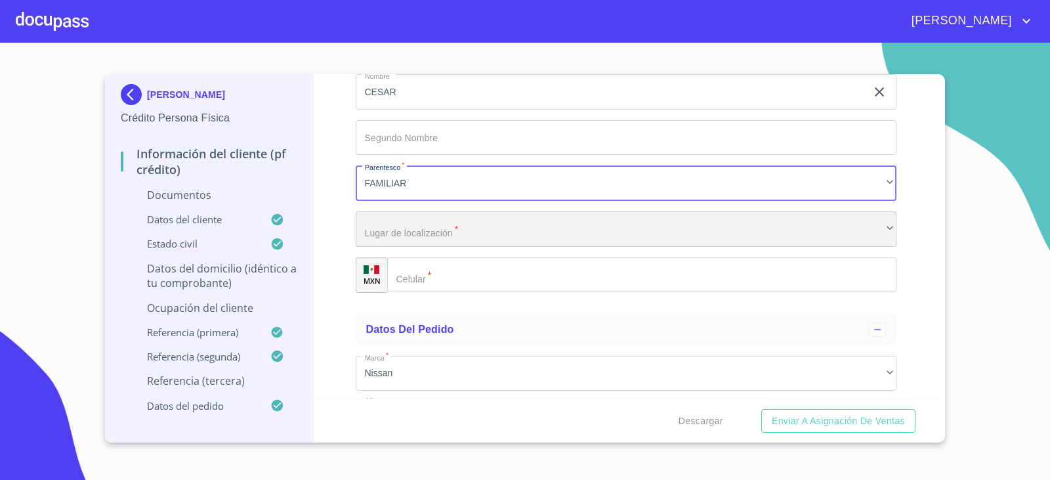
click at [412, 231] on div "​" at bounding box center [626, 228] width 541 height 35
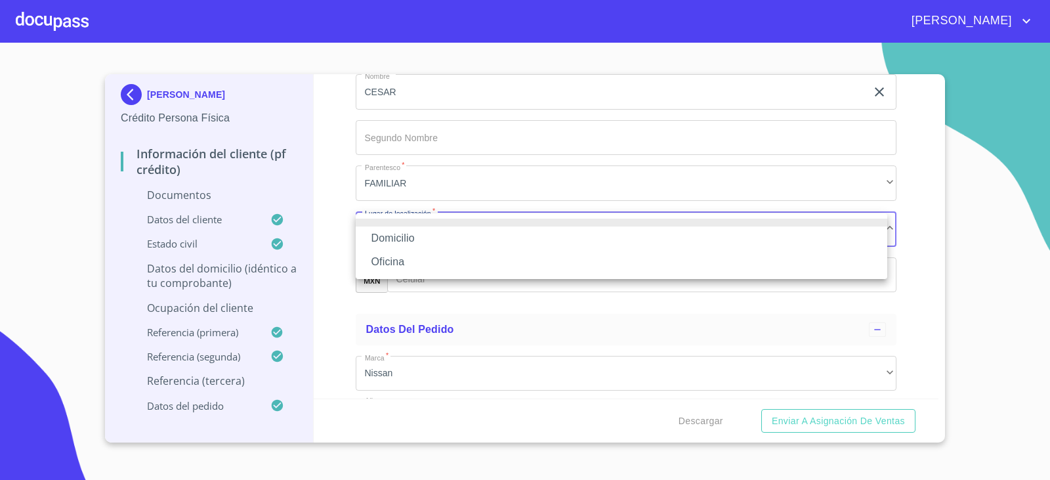
click at [412, 231] on li "Domicilio" at bounding box center [621, 238] width 531 height 24
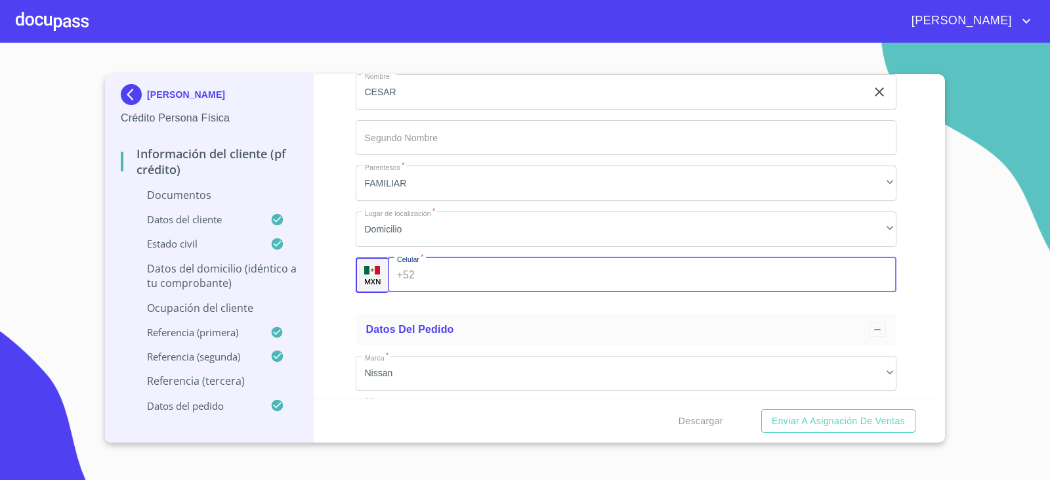
click at [413, 284] on div "+52 ​" at bounding box center [642, 274] width 509 height 35
type input "[PHONE_NUMBER]"
click at [525, 310] on ul "Datos del pedido Marca   * Nissan ​ Año 2025 ​ Color   * AZUL ​ No. Pedido ​ No…" at bounding box center [626, 448] width 541 height 281
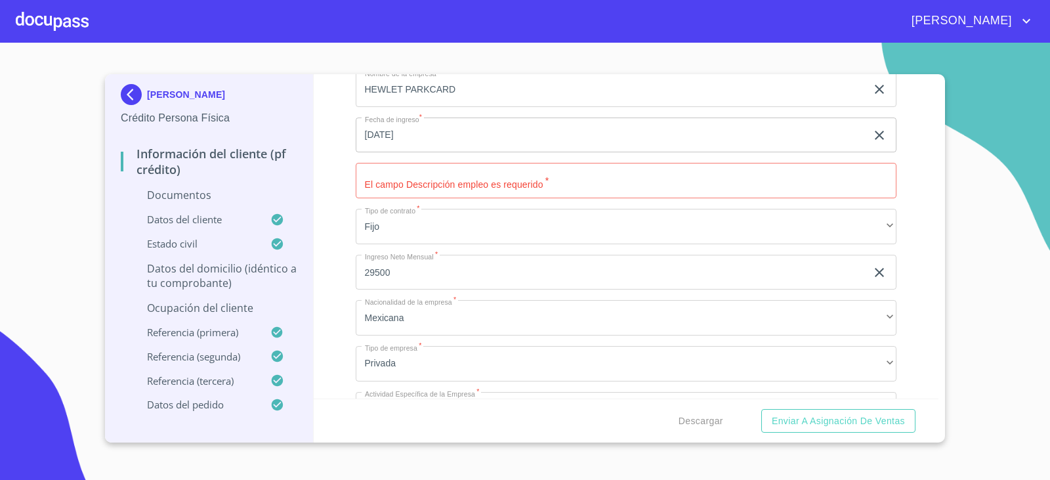
scroll to position [2954, 0]
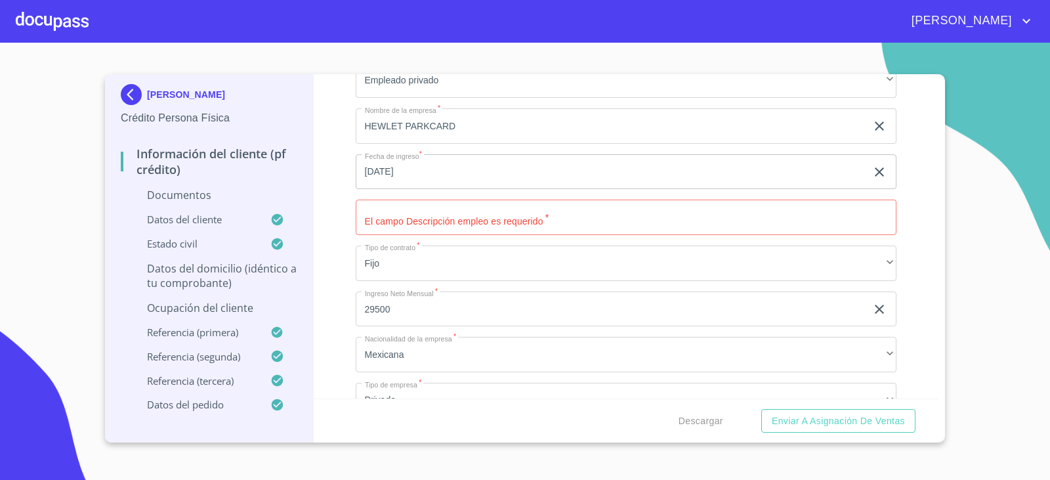
click at [444, 220] on input "Documento de identificación.   *" at bounding box center [626, 216] width 541 height 35
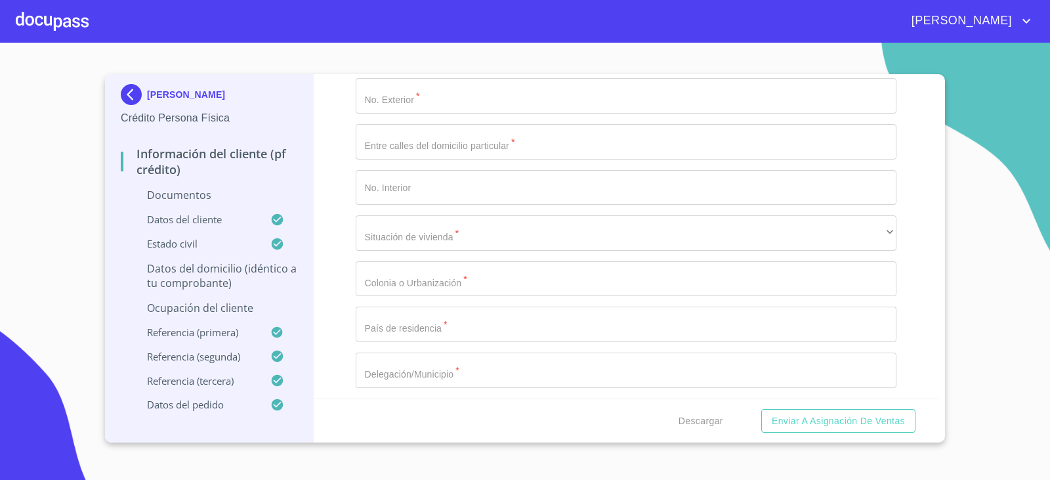
scroll to position [2233, 0]
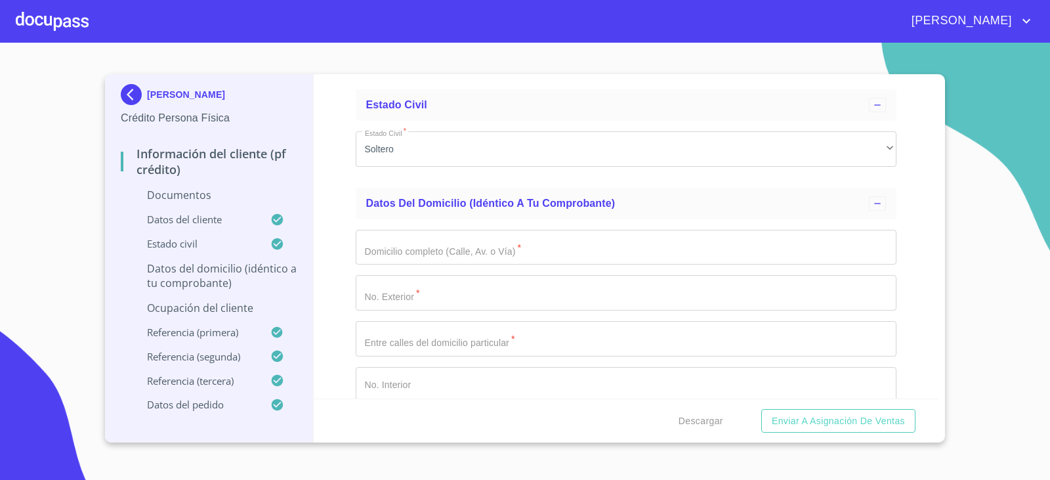
click at [418, 256] on input "Documento de identificación.   *" at bounding box center [626, 247] width 541 height 35
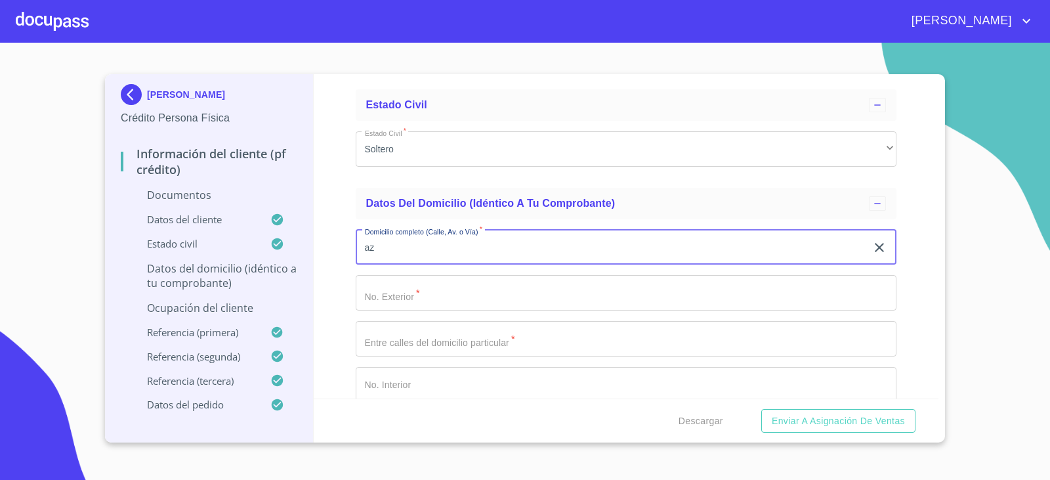
type input "a"
type input "AZTLAN"
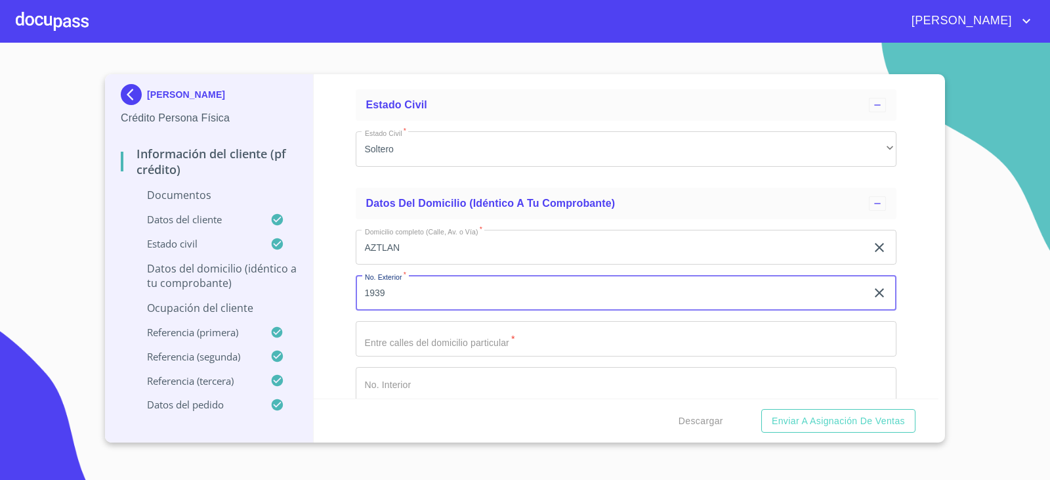
type input "1939"
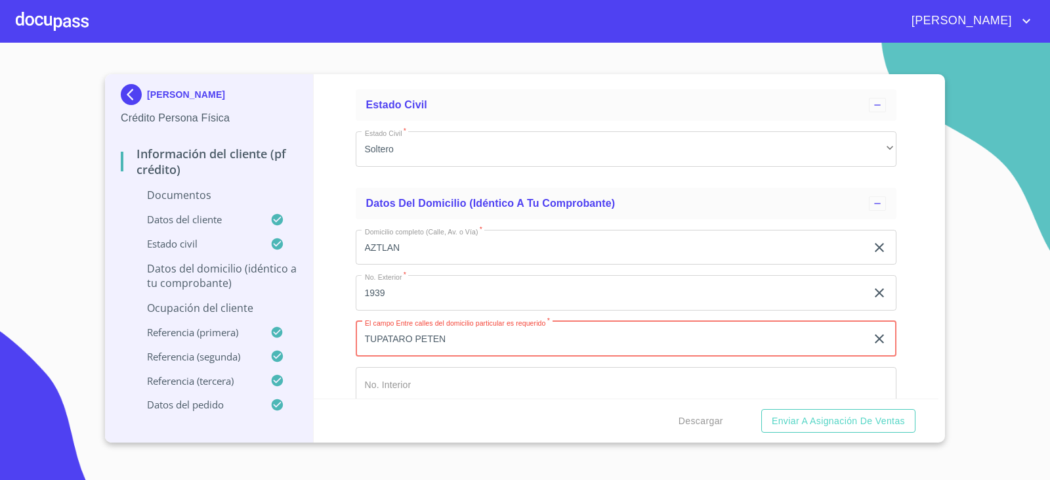
type input "TUPATARO PETEN"
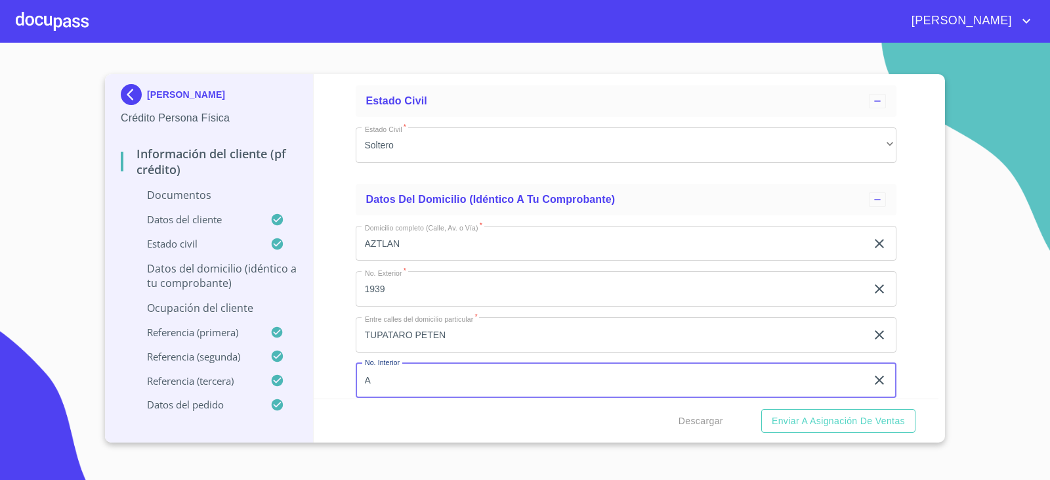
type input "A"
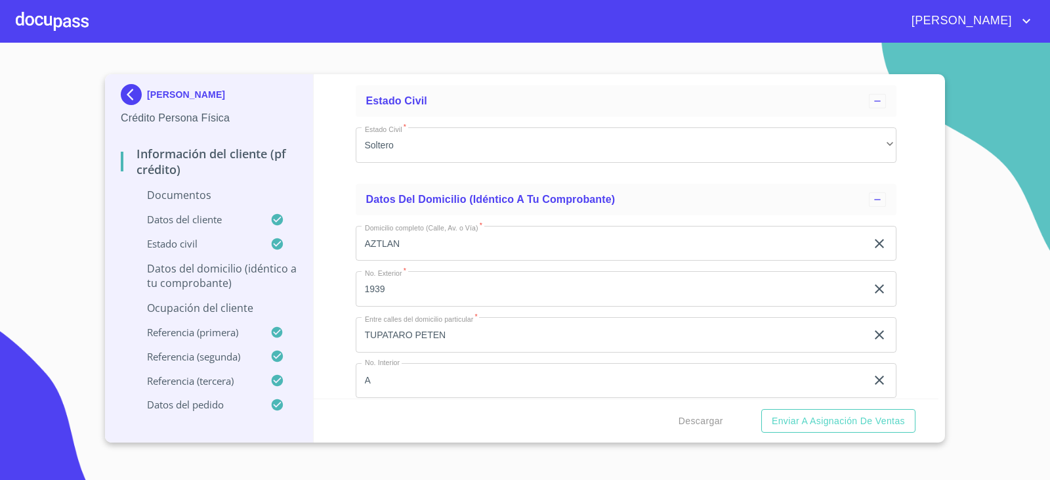
scroll to position [2426, 0]
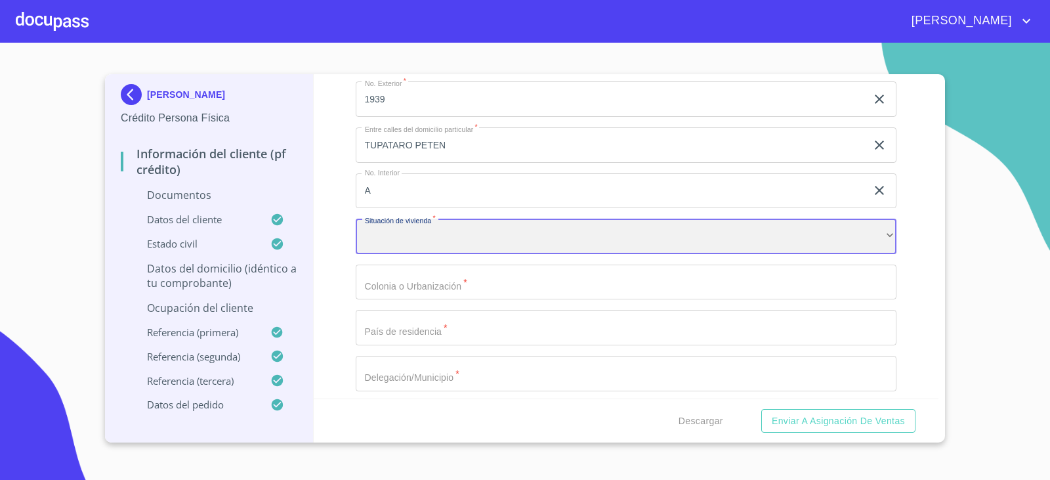
click at [519, 236] on div "​" at bounding box center [626, 235] width 541 height 35
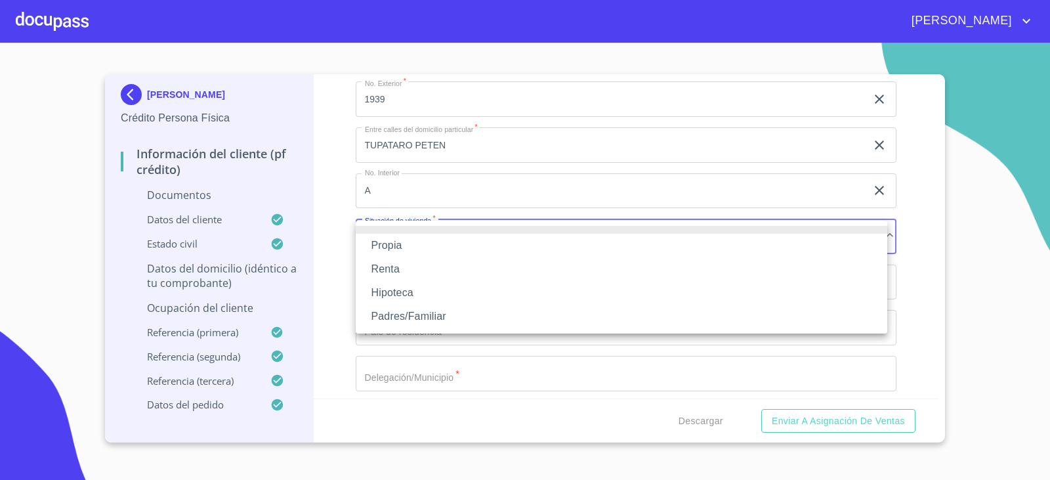
click at [465, 251] on li "Propia" at bounding box center [621, 246] width 531 height 24
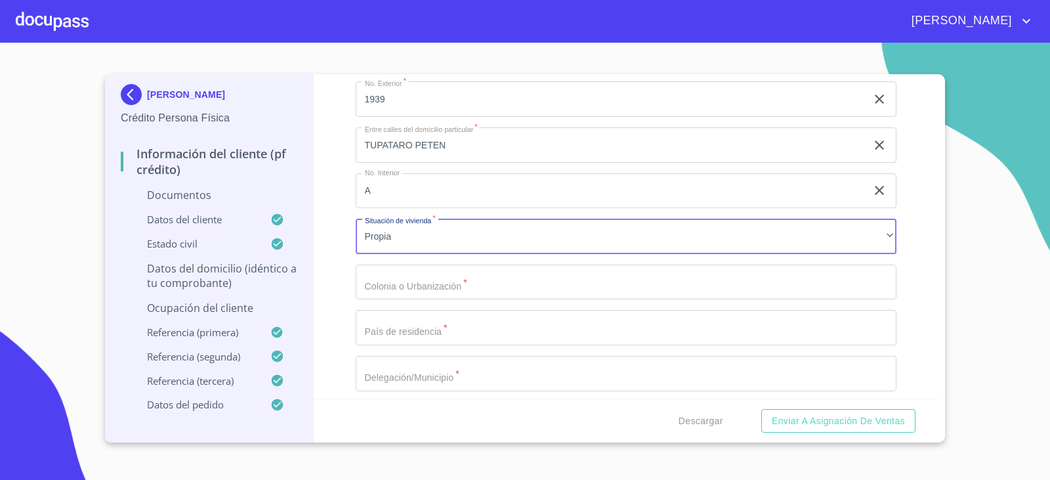
click at [468, 278] on input "Documento de identificación.   *" at bounding box center [626, 281] width 541 height 35
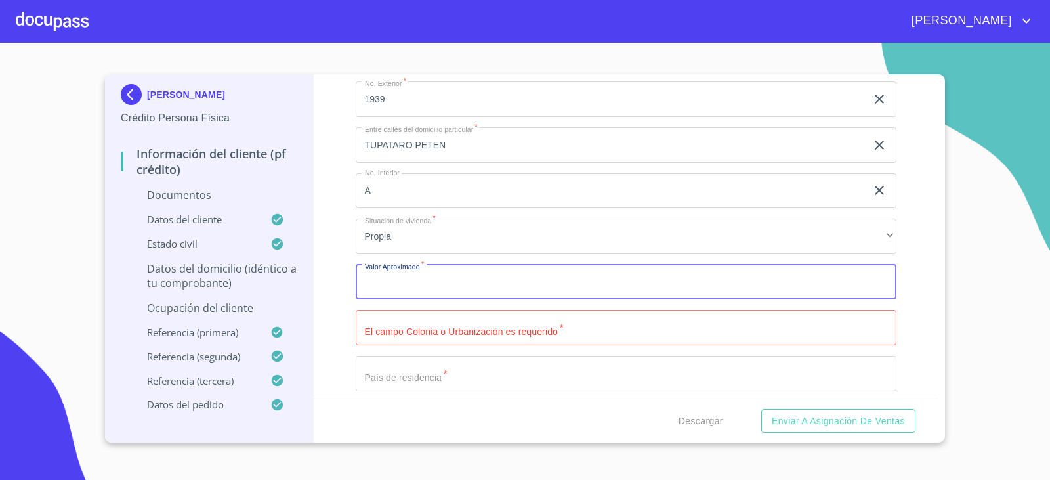
click at [468, 278] on input "Documento de identificación.   *" at bounding box center [626, 281] width 541 height 35
type input "$4,000,000"
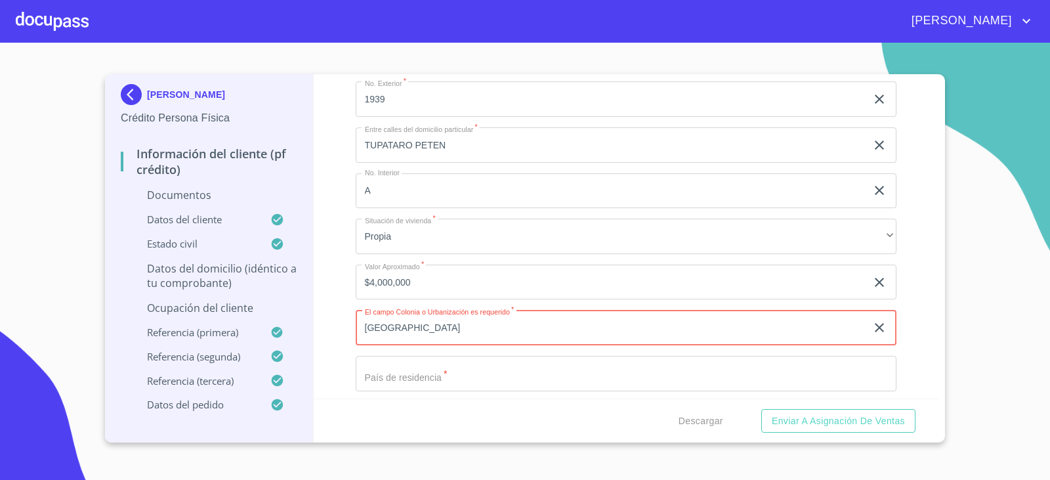
type input "[GEOGRAPHIC_DATA]"
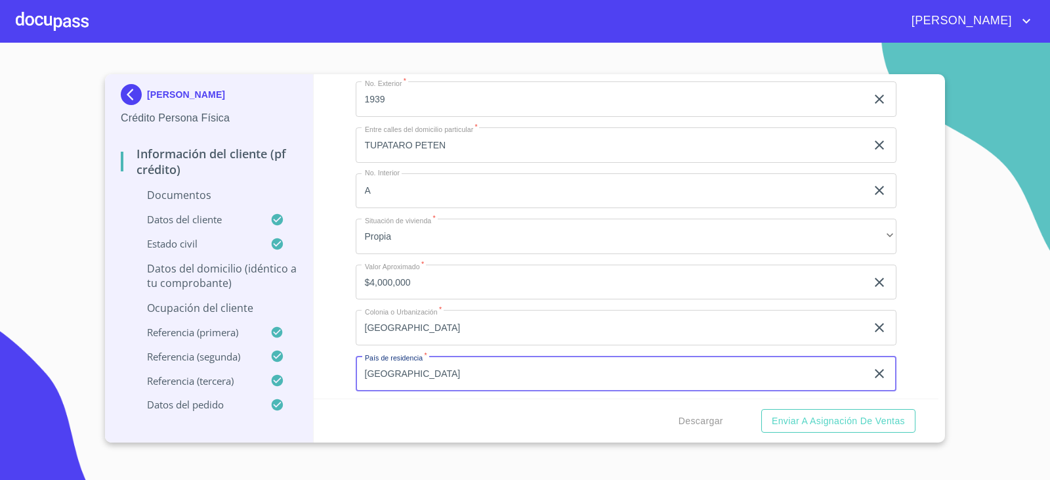
type input "[GEOGRAPHIC_DATA]"
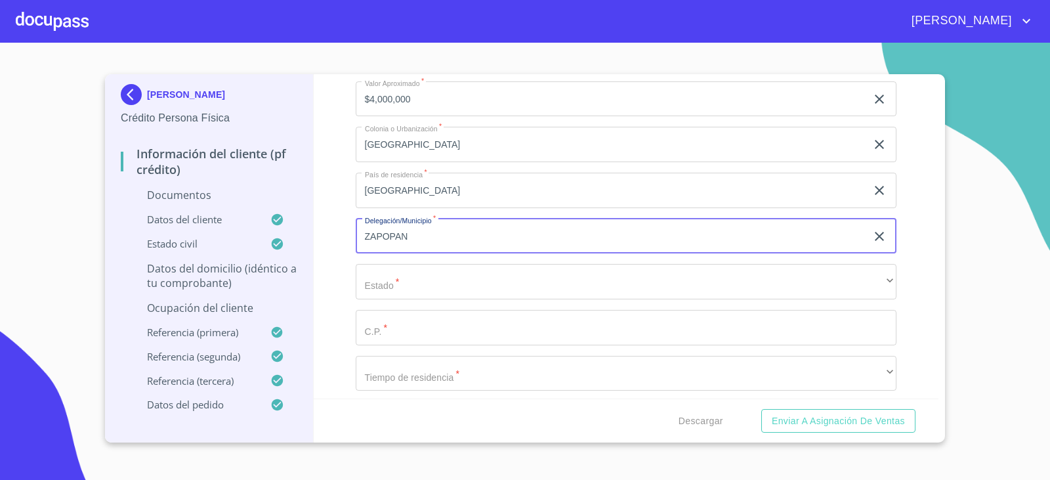
type input "ZAPOPAN"
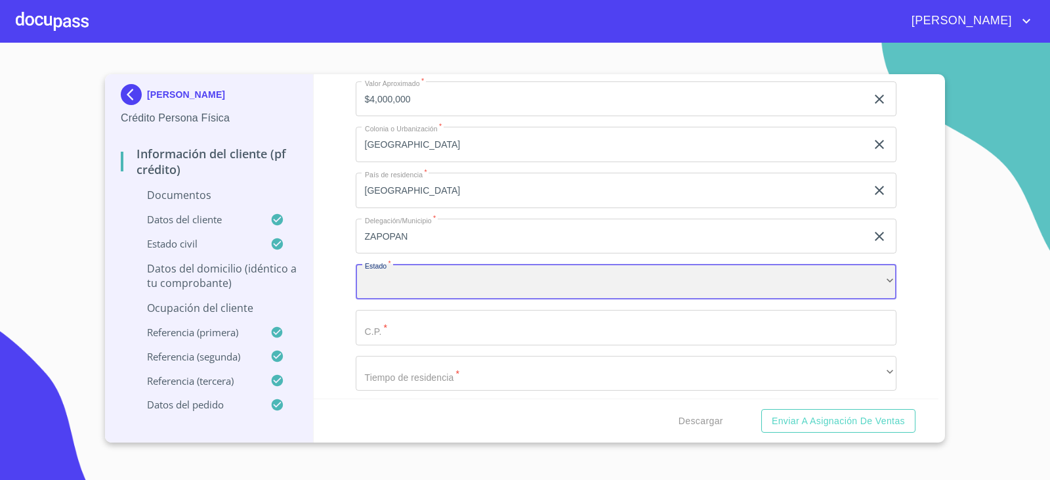
click at [483, 287] on div "​" at bounding box center [626, 281] width 541 height 35
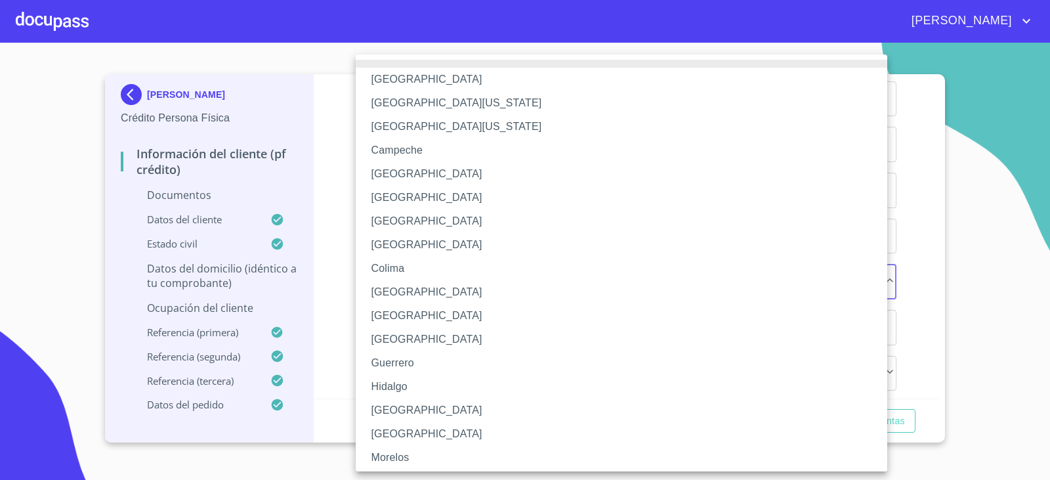
click at [379, 408] on li "[GEOGRAPHIC_DATA]" at bounding box center [626, 410] width 541 height 24
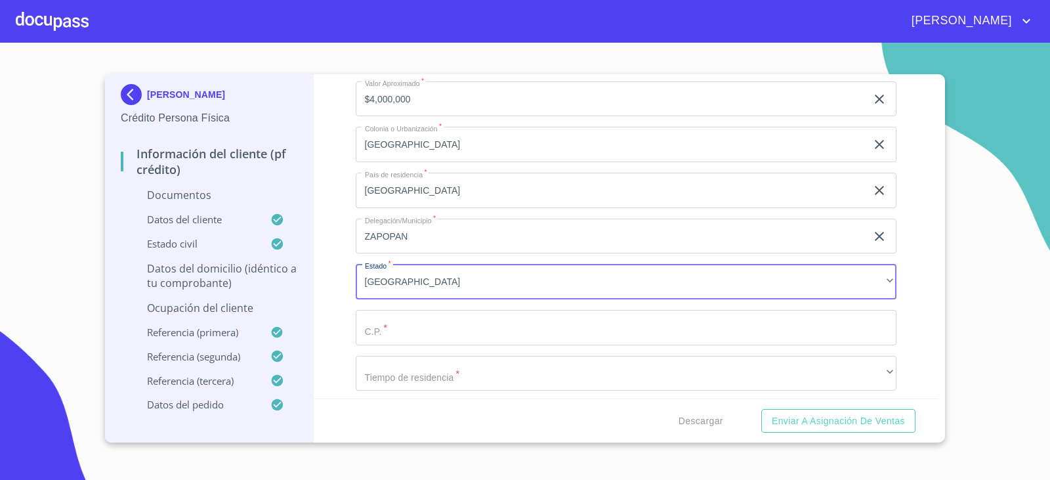
click at [388, 331] on input "Documento de identificación.   *" at bounding box center [626, 327] width 541 height 35
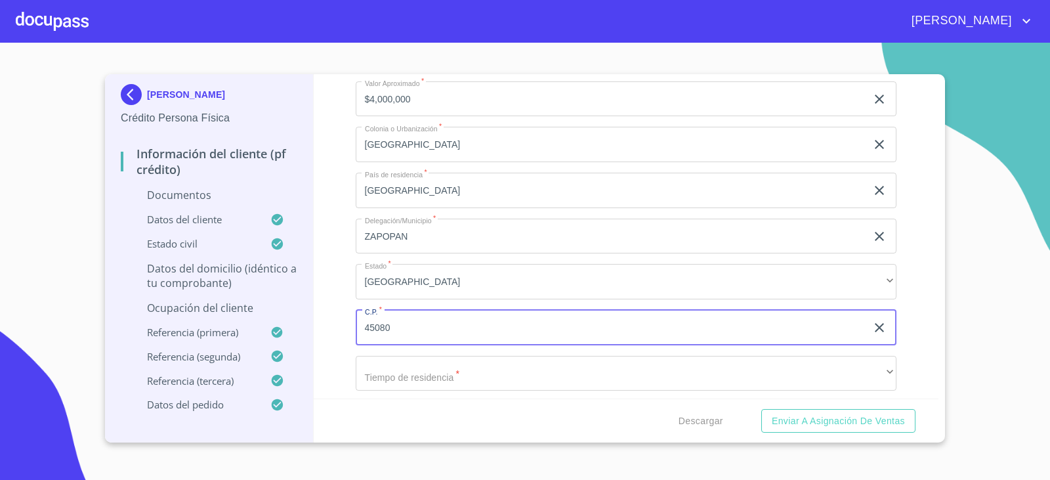
type input "45080"
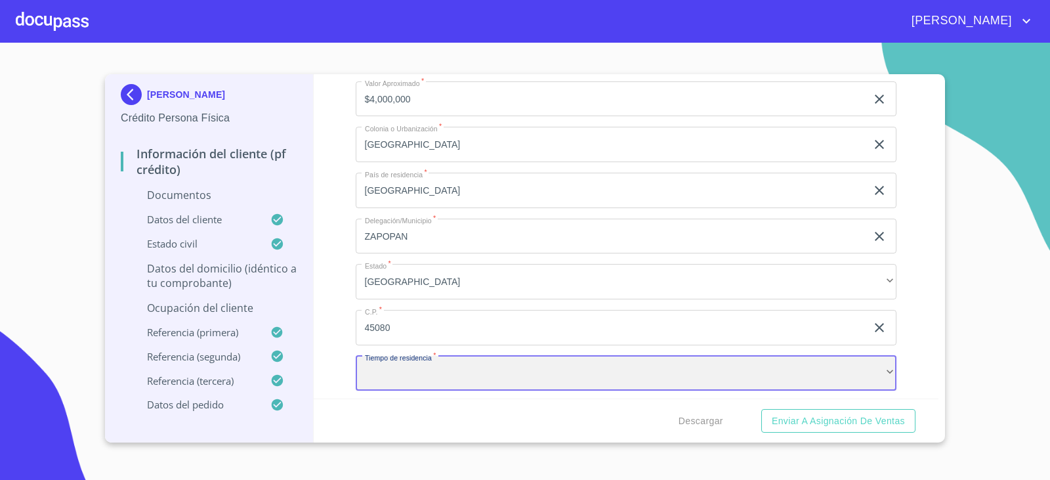
click at [401, 377] on div "​" at bounding box center [626, 373] width 541 height 35
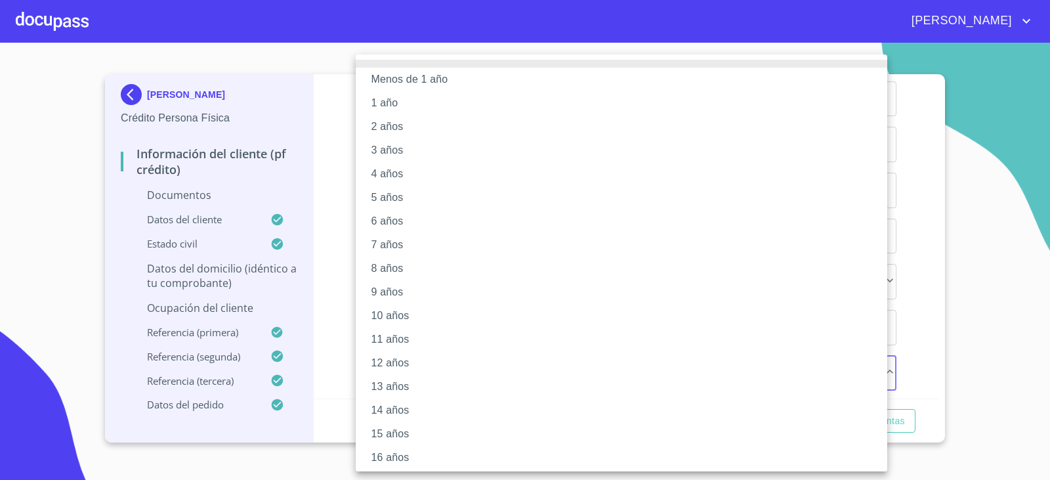
click at [403, 317] on li "10 años" at bounding box center [626, 316] width 541 height 24
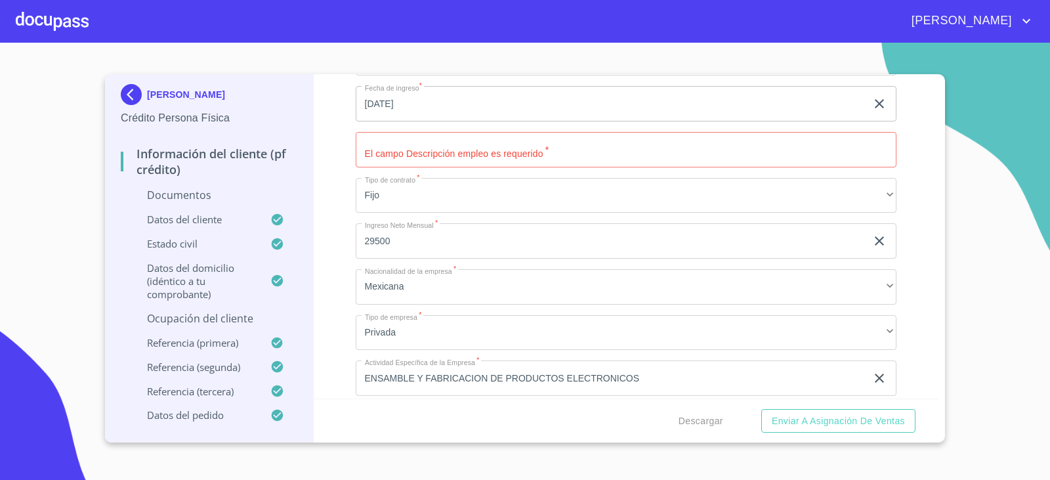
scroll to position [3069, 0]
click at [399, 155] on input "Documento de identificación.   *" at bounding box center [626, 148] width 541 height 35
type input "ADMINITACION CUENTAS POR COBRAR"
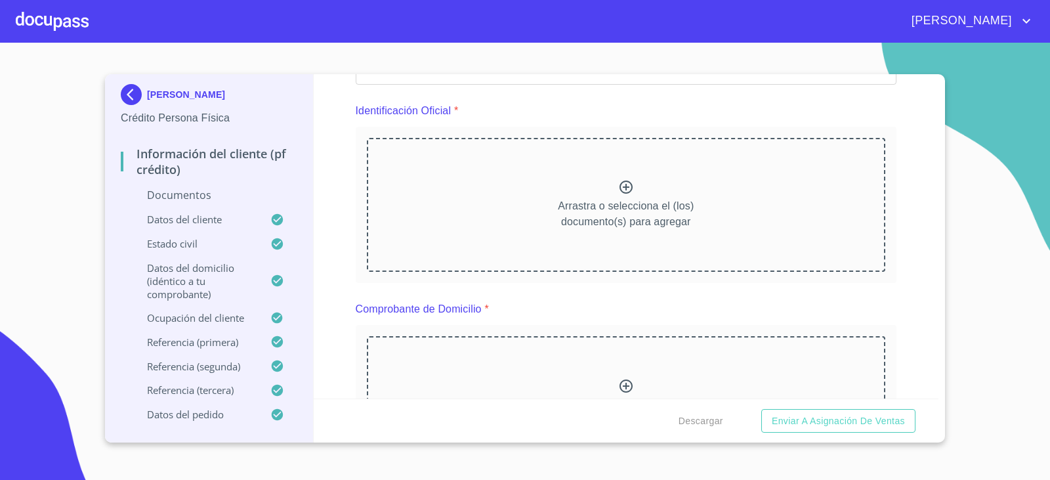
scroll to position [41, 0]
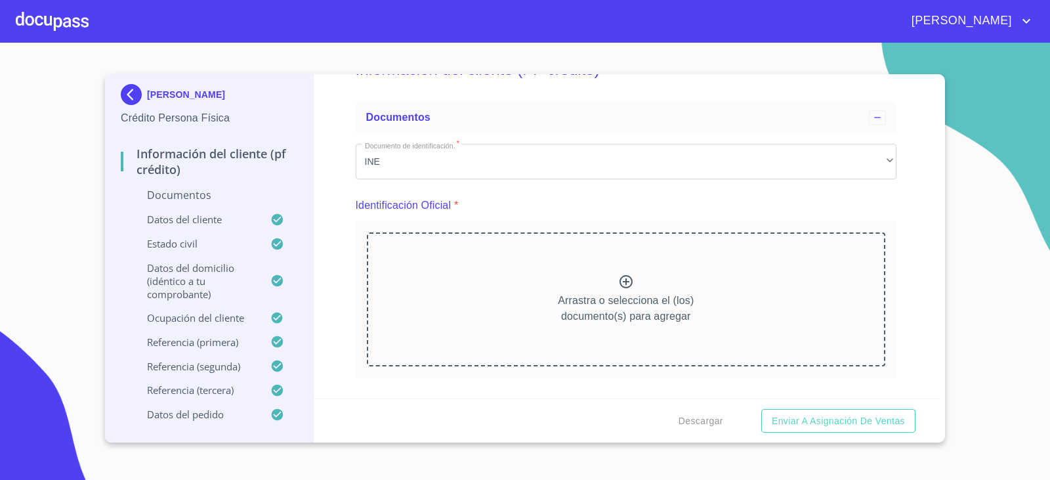
click at [621, 277] on icon at bounding box center [626, 282] width 16 height 16
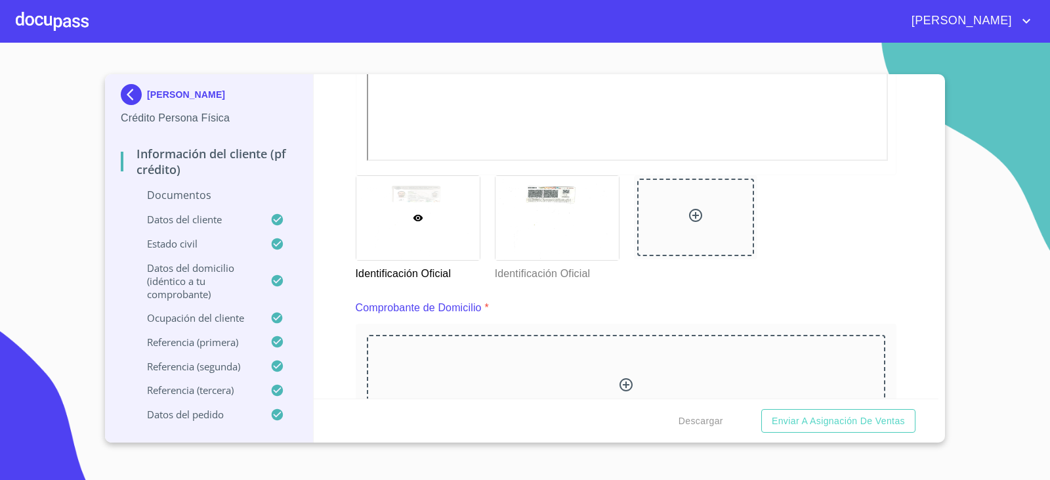
scroll to position [697, 0]
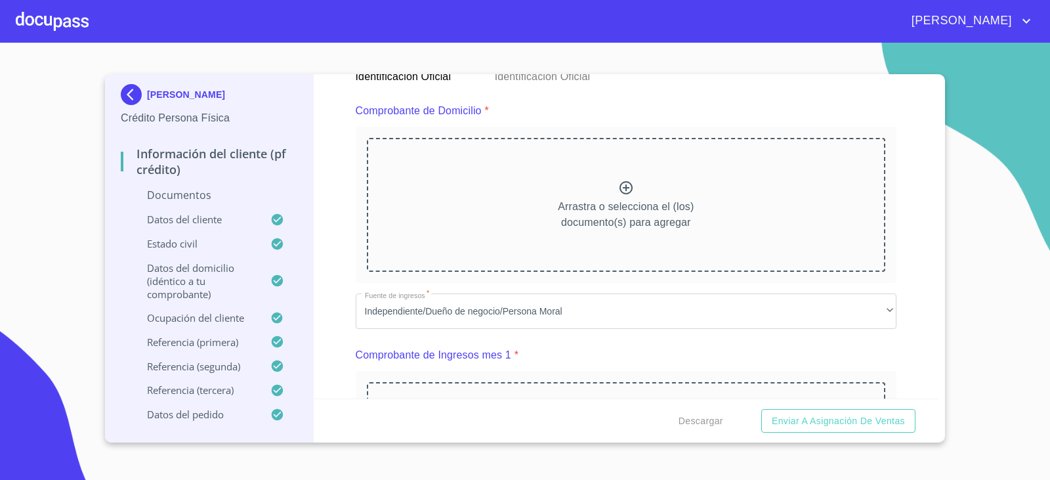
click at [624, 185] on icon at bounding box center [626, 188] width 16 height 16
click at [622, 184] on icon at bounding box center [626, 188] width 16 height 16
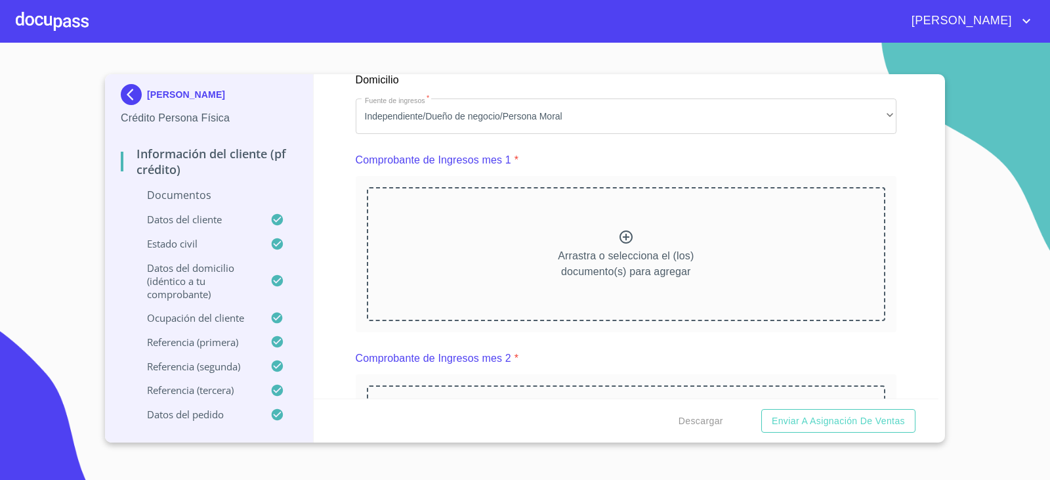
scroll to position [1288, 0]
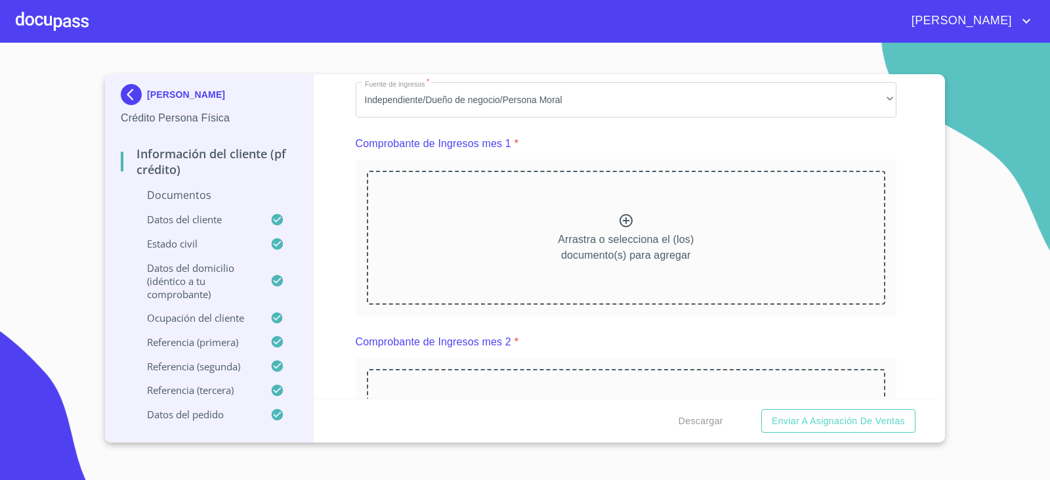
click at [621, 220] on icon at bounding box center [625, 220] width 13 height 13
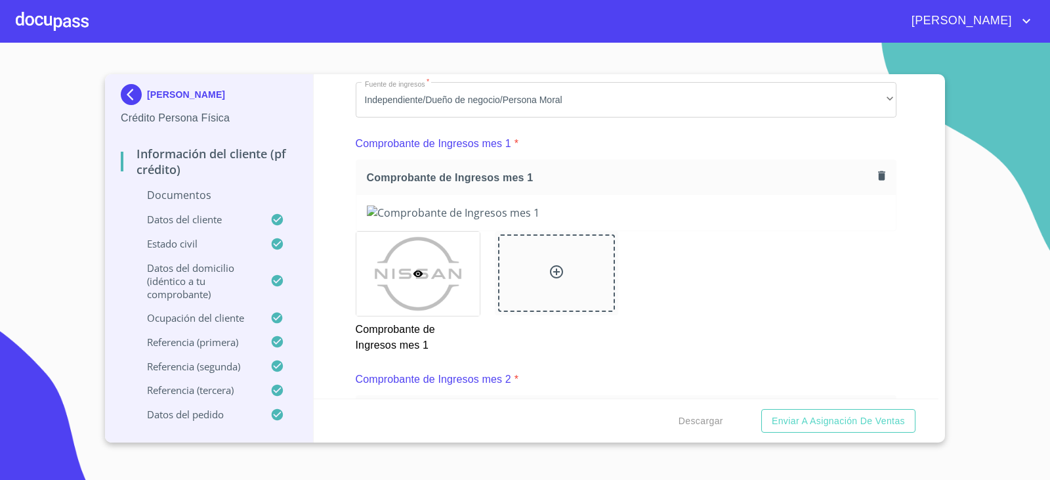
click at [910, 320] on div "Información del cliente (PF crédito) Documentos Documento de identificación.   …" at bounding box center [626, 236] width 625 height 324
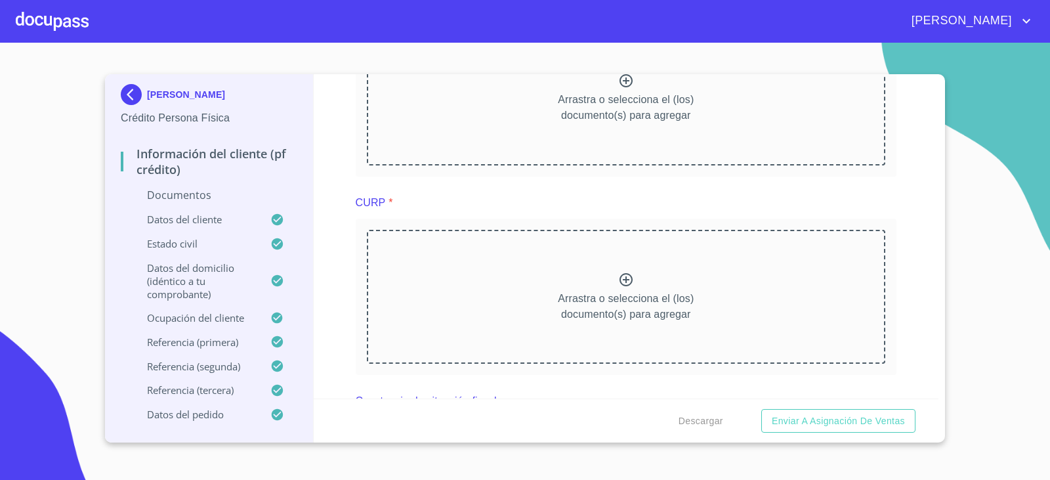
scroll to position [1878, 0]
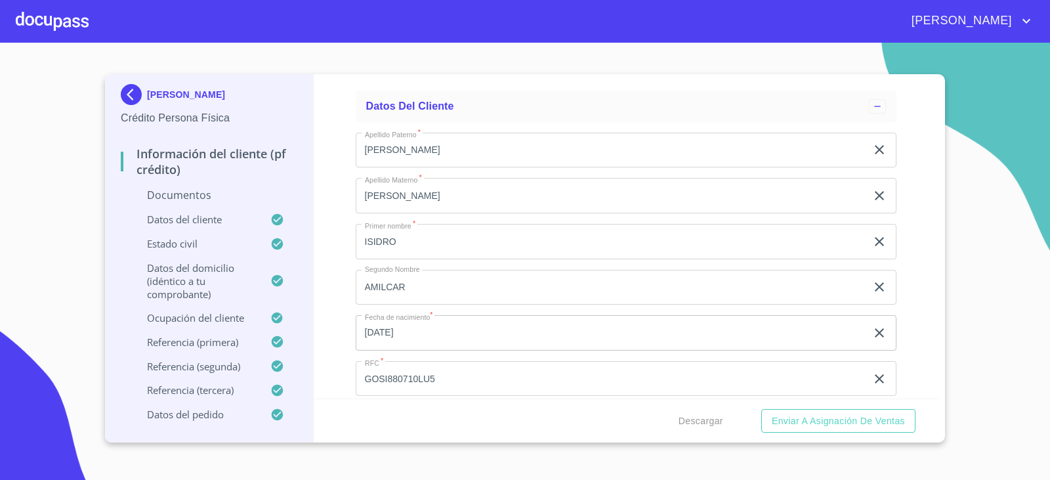
scroll to position [2403, 0]
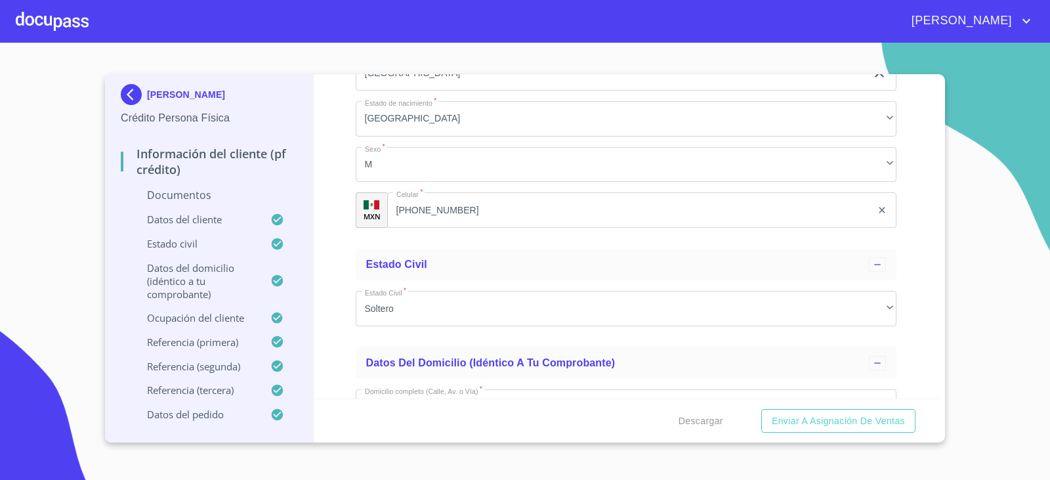
scroll to position [3191, 0]
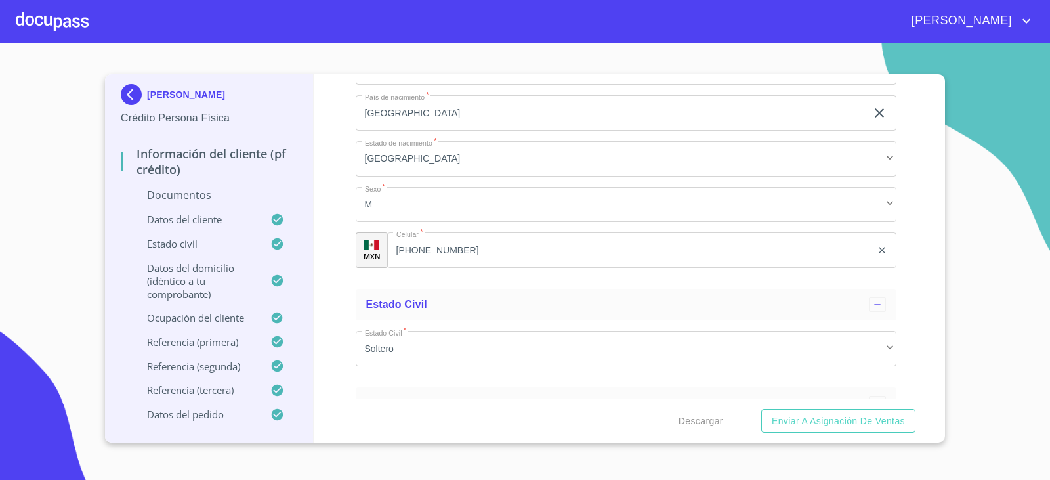
scroll to position [2928, 0]
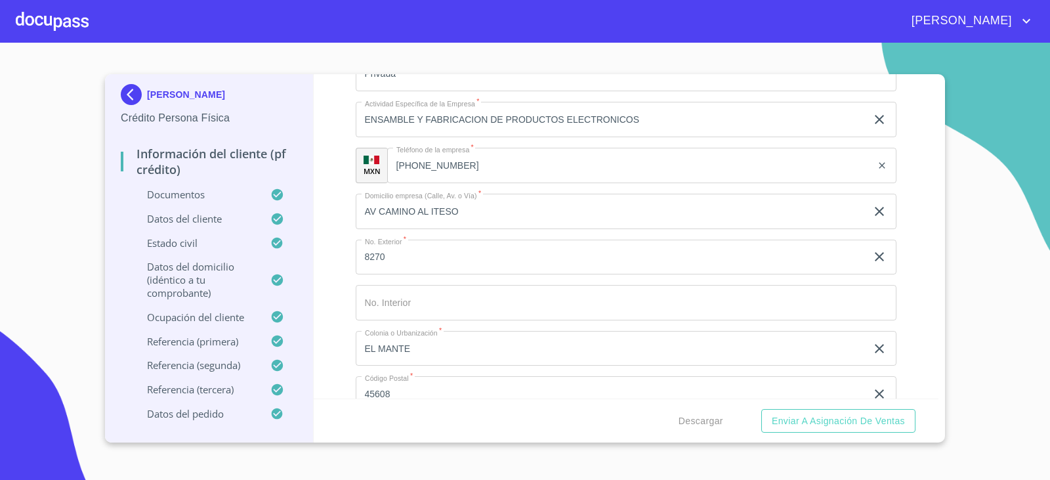
scroll to position [4634, 0]
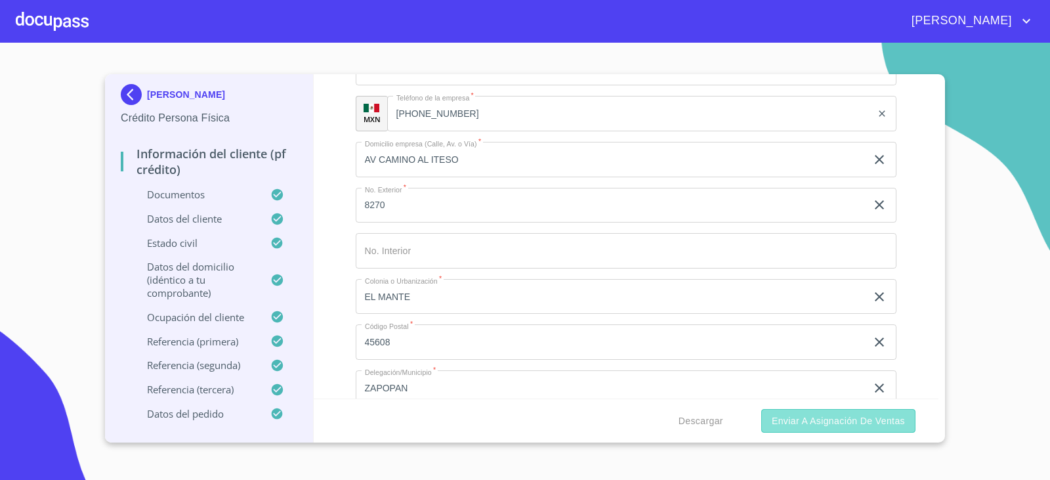
click at [822, 415] on span "Enviar a Asignación de Ventas" at bounding box center [838, 421] width 133 height 16
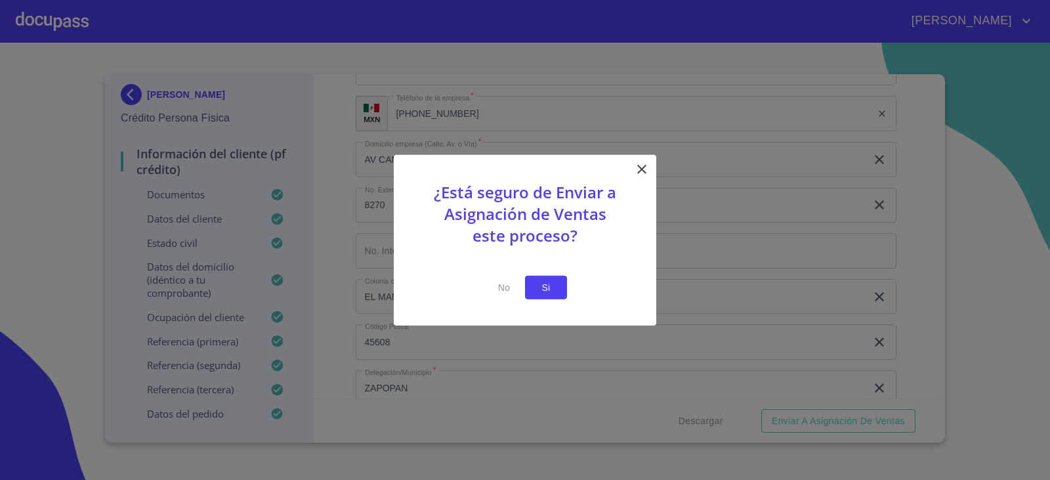
click at [556, 287] on button "Si" at bounding box center [546, 287] width 42 height 24
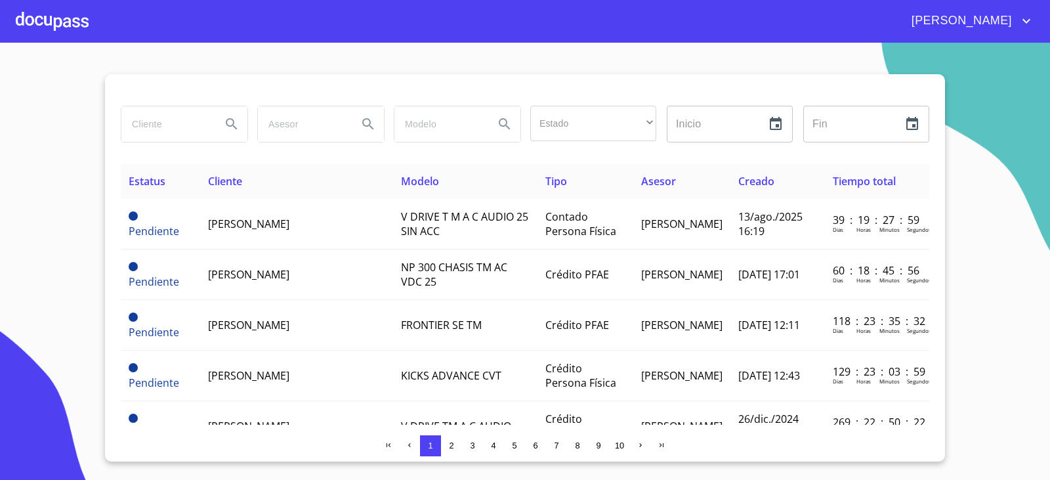
click at [148, 126] on input "search" at bounding box center [165, 123] width 89 height 35
type input "ISIDRO"
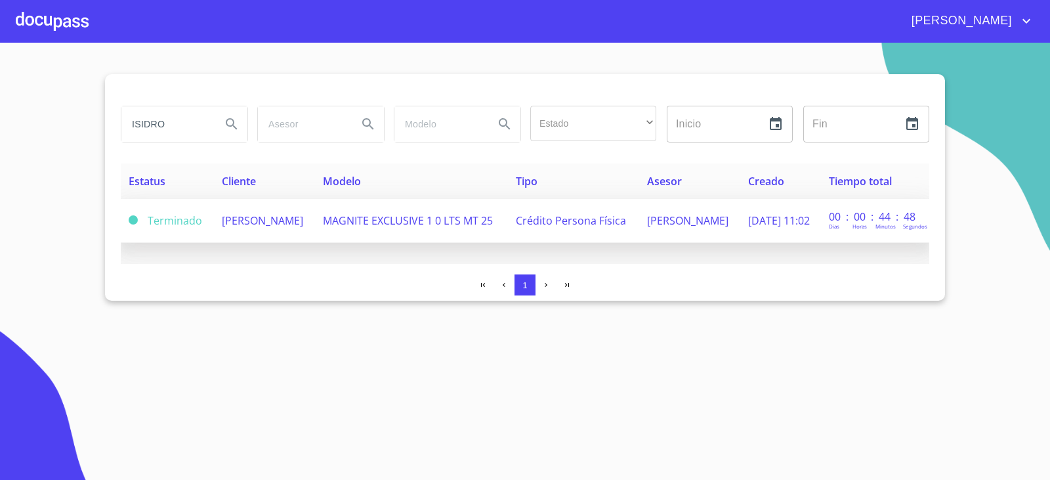
click at [417, 213] on span "MAGNITE EXCLUSIVE 1 0 LTS MT 25" at bounding box center [408, 220] width 170 height 14
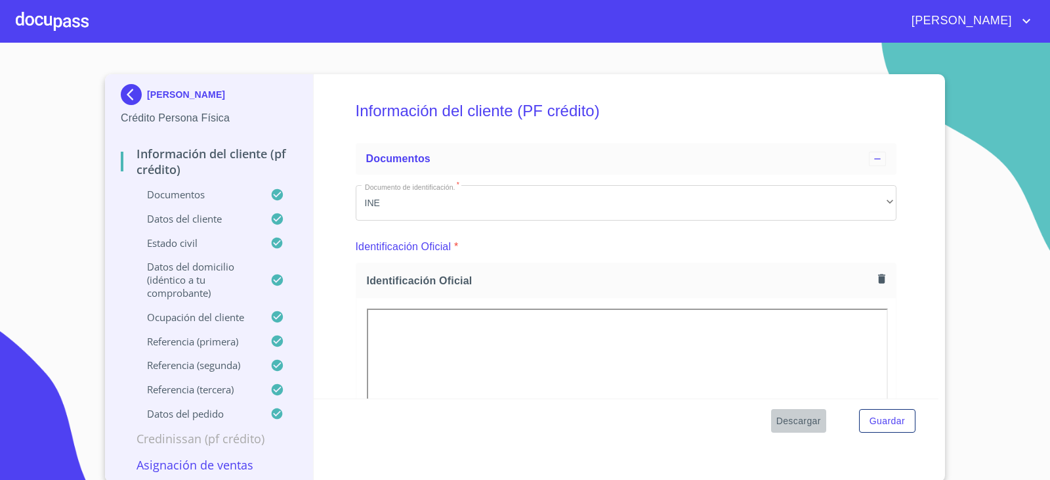
click at [794, 418] on span "Descargar" at bounding box center [798, 421] width 45 height 16
